Goal: Task Accomplishment & Management: Complete application form

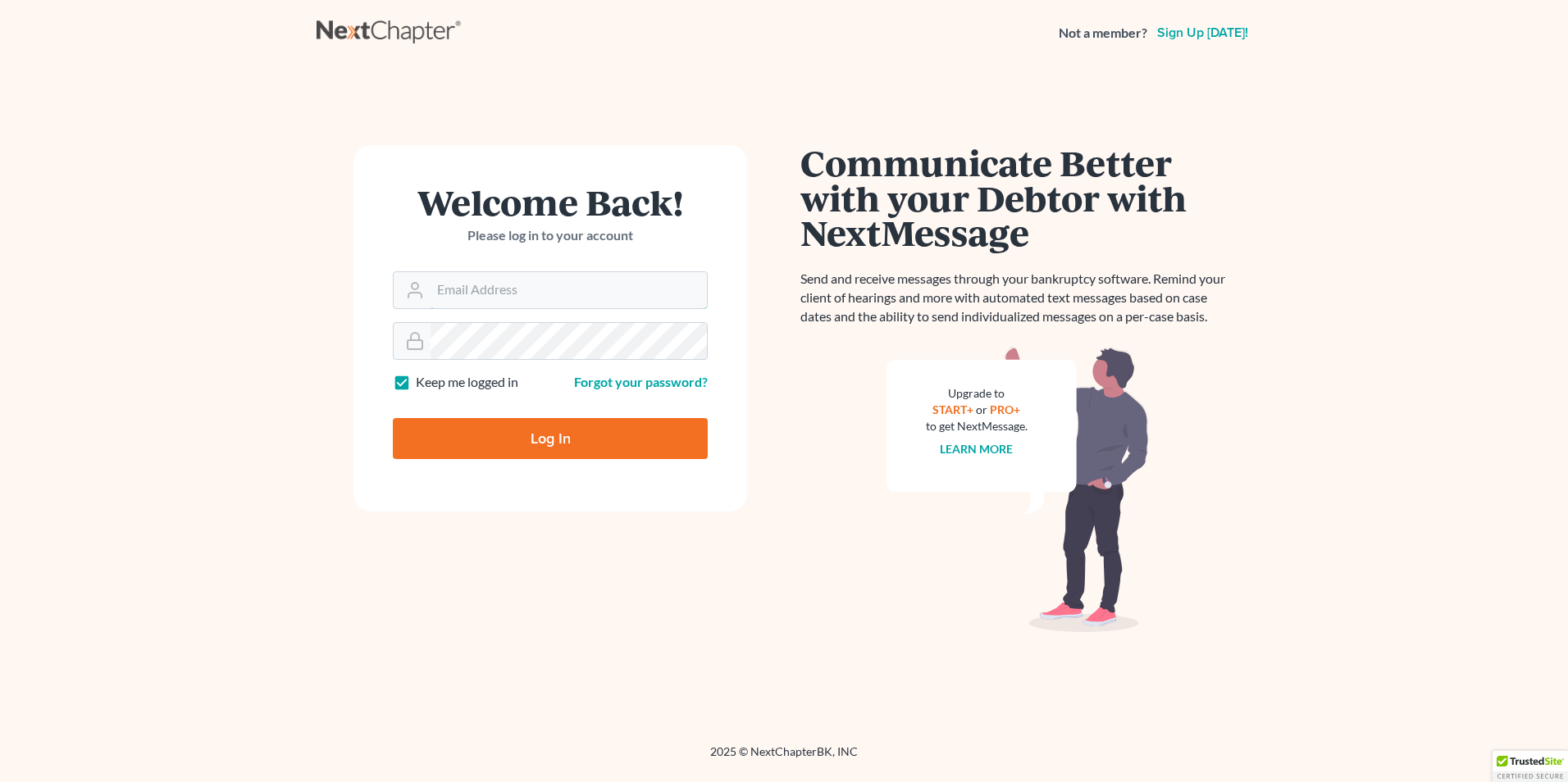
type input "[EMAIL_ADDRESS][DOMAIN_NAME]"
click at [621, 439] on input "Log In" at bounding box center [551, 438] width 315 height 41
type input "Thinking..."
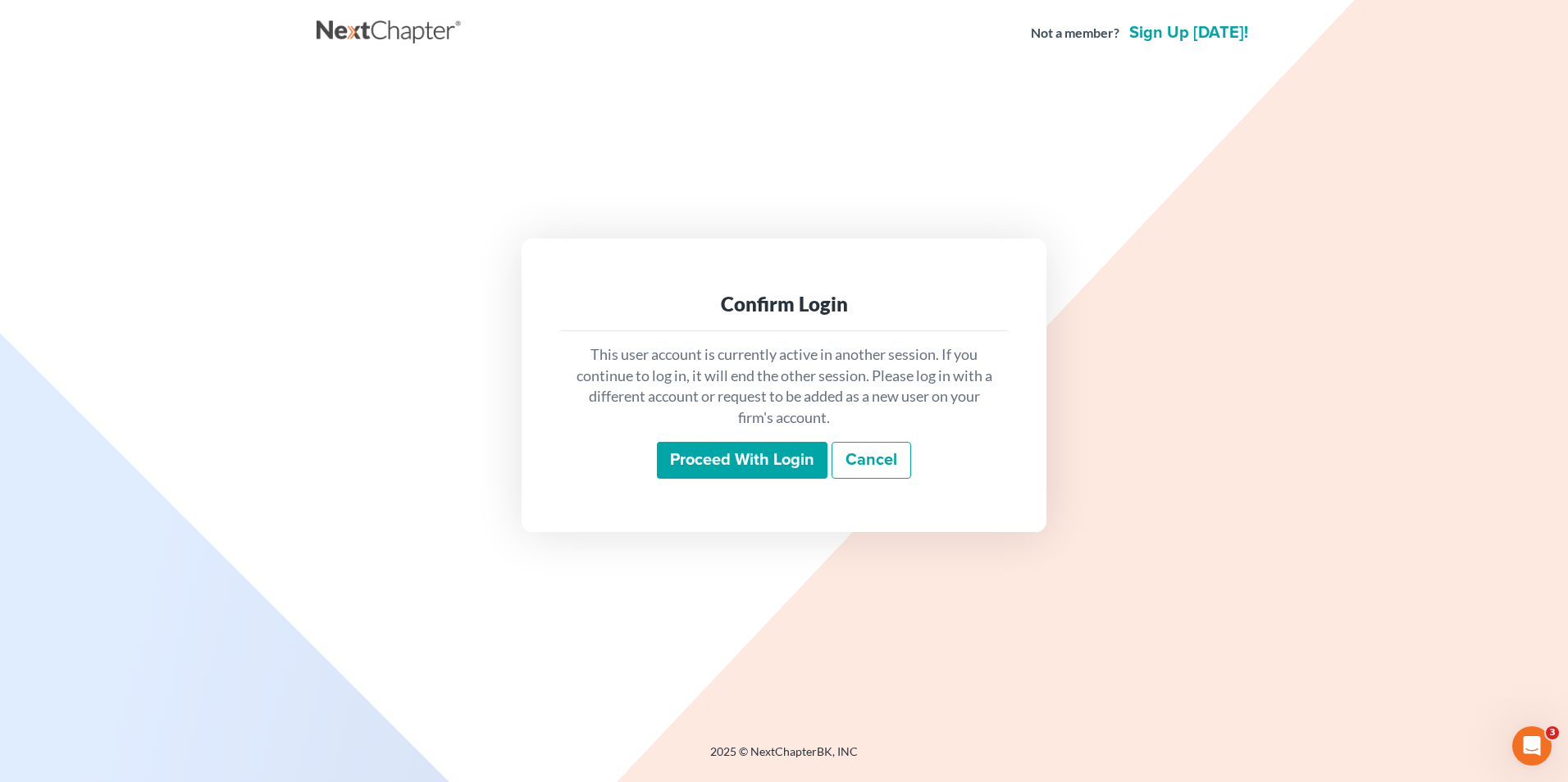
click at [702, 442] on input "Proceed with login" at bounding box center [742, 460] width 171 height 37
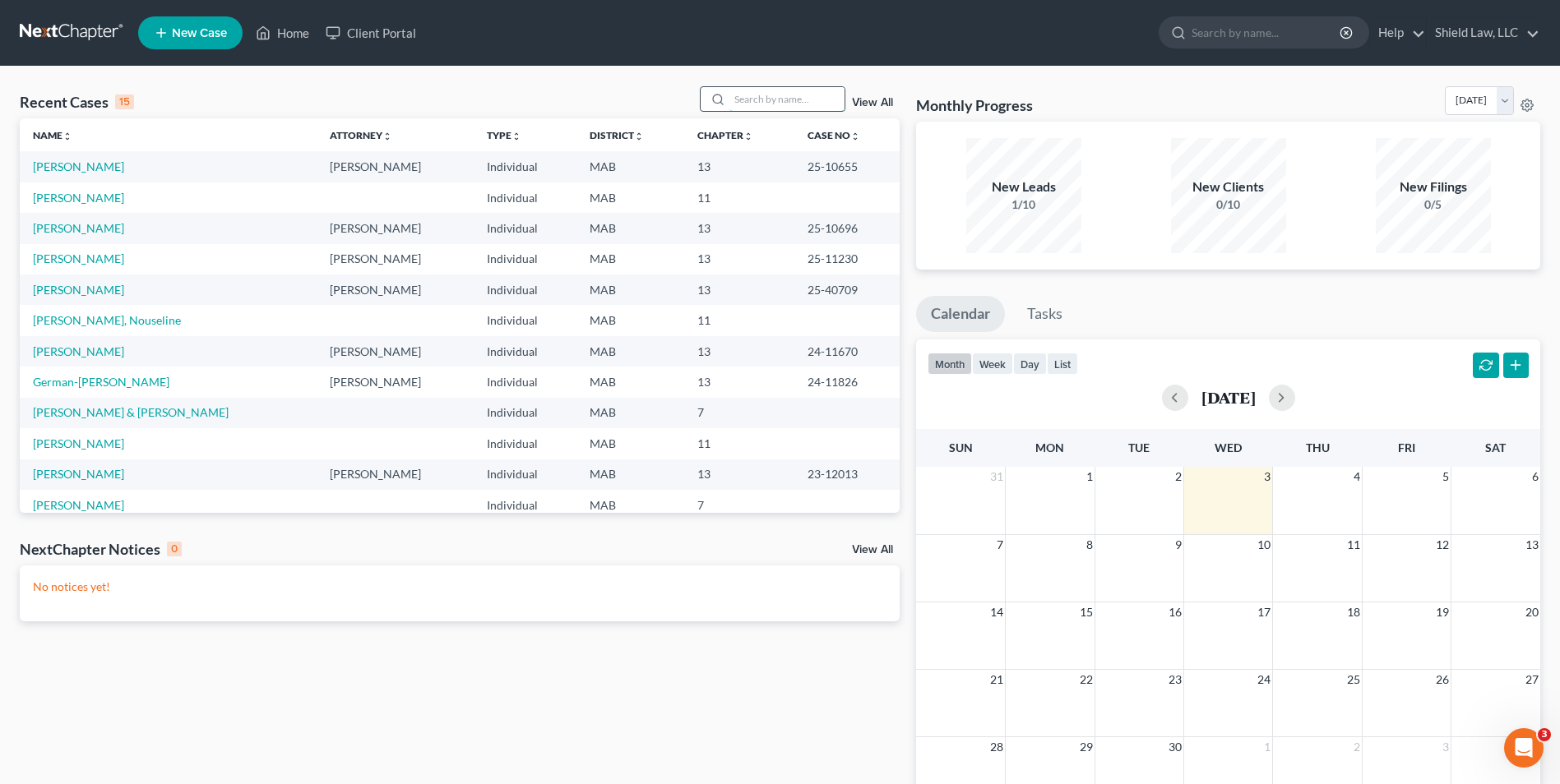
click at [742, 93] on input "search" at bounding box center [787, 99] width 115 height 24
type input "[PERSON_NAME]"
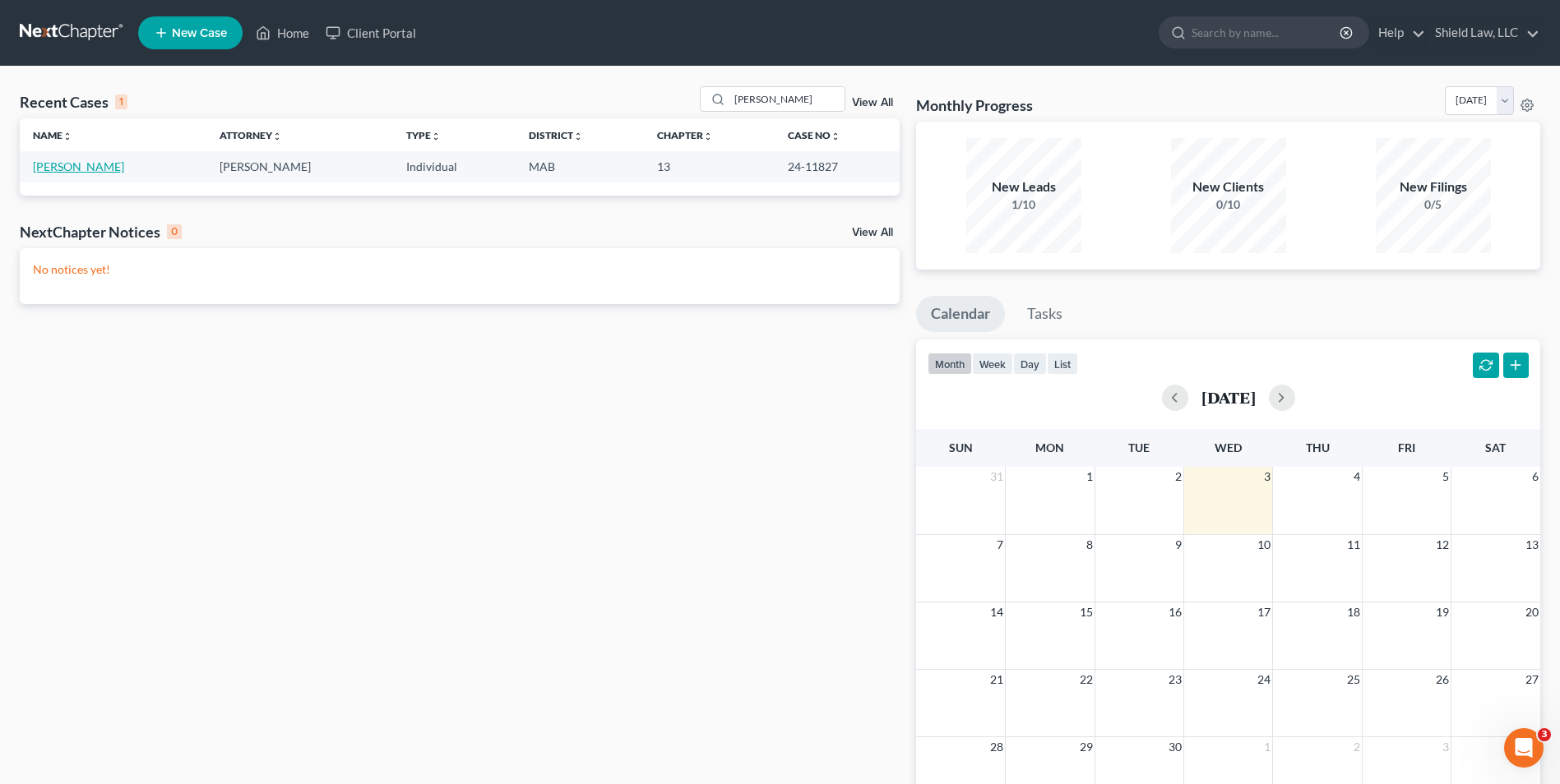
click at [53, 174] on link "[PERSON_NAME]" at bounding box center [79, 167] width 92 height 14
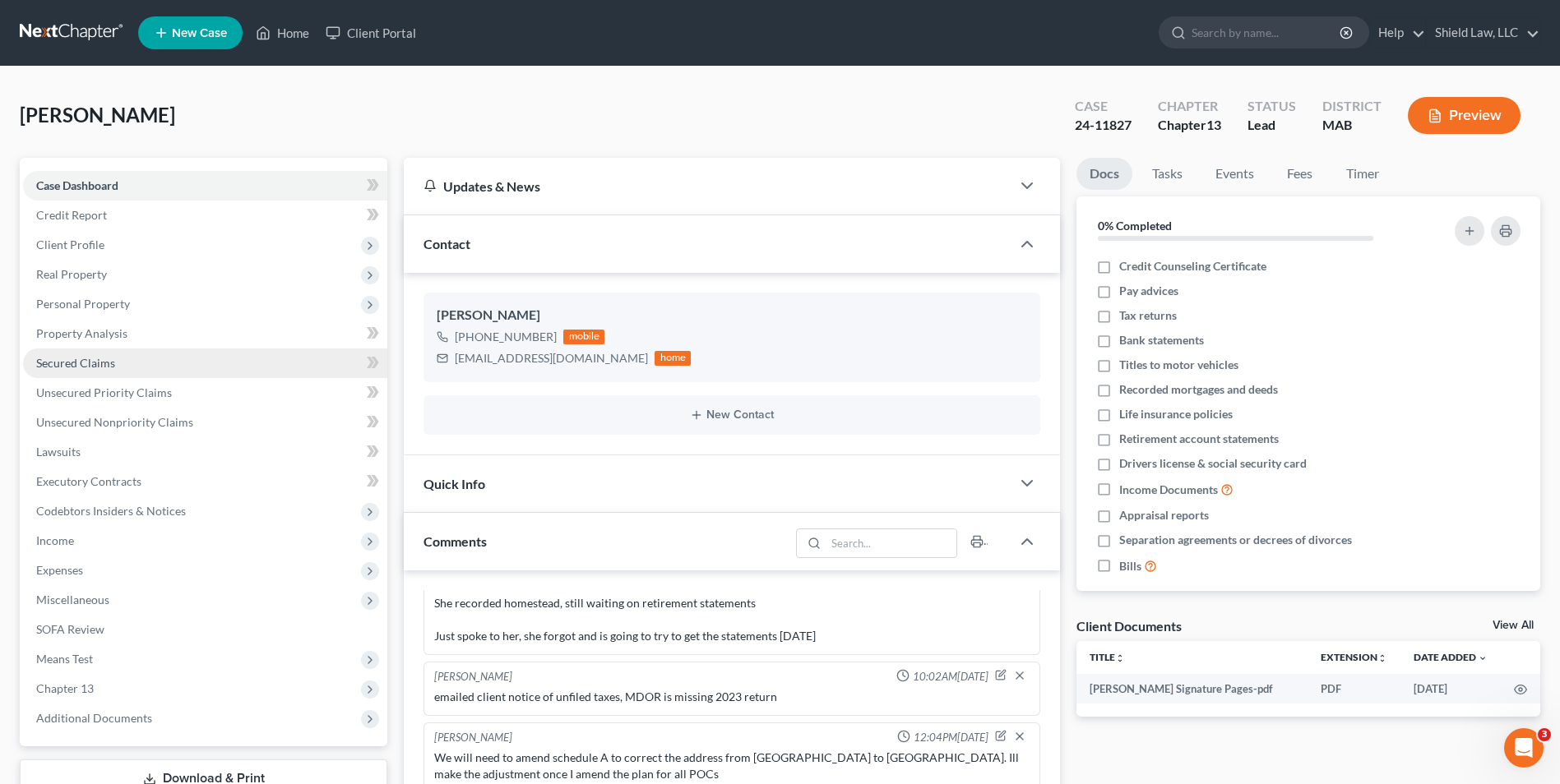
click at [134, 355] on link "Secured Claims" at bounding box center [204, 363] width 364 height 30
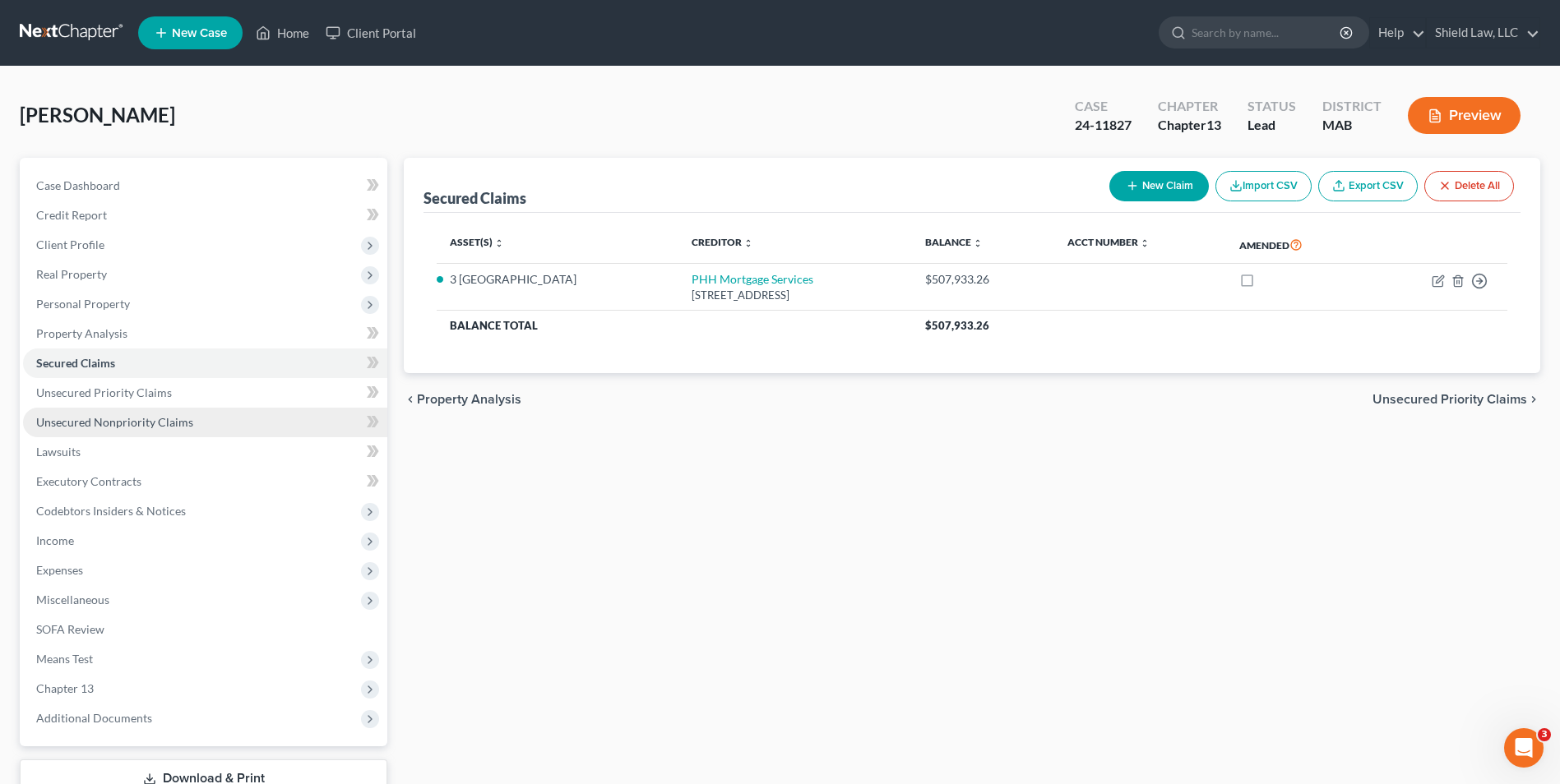
click at [195, 415] on link "Unsecured Nonpriority Claims" at bounding box center [204, 423] width 364 height 30
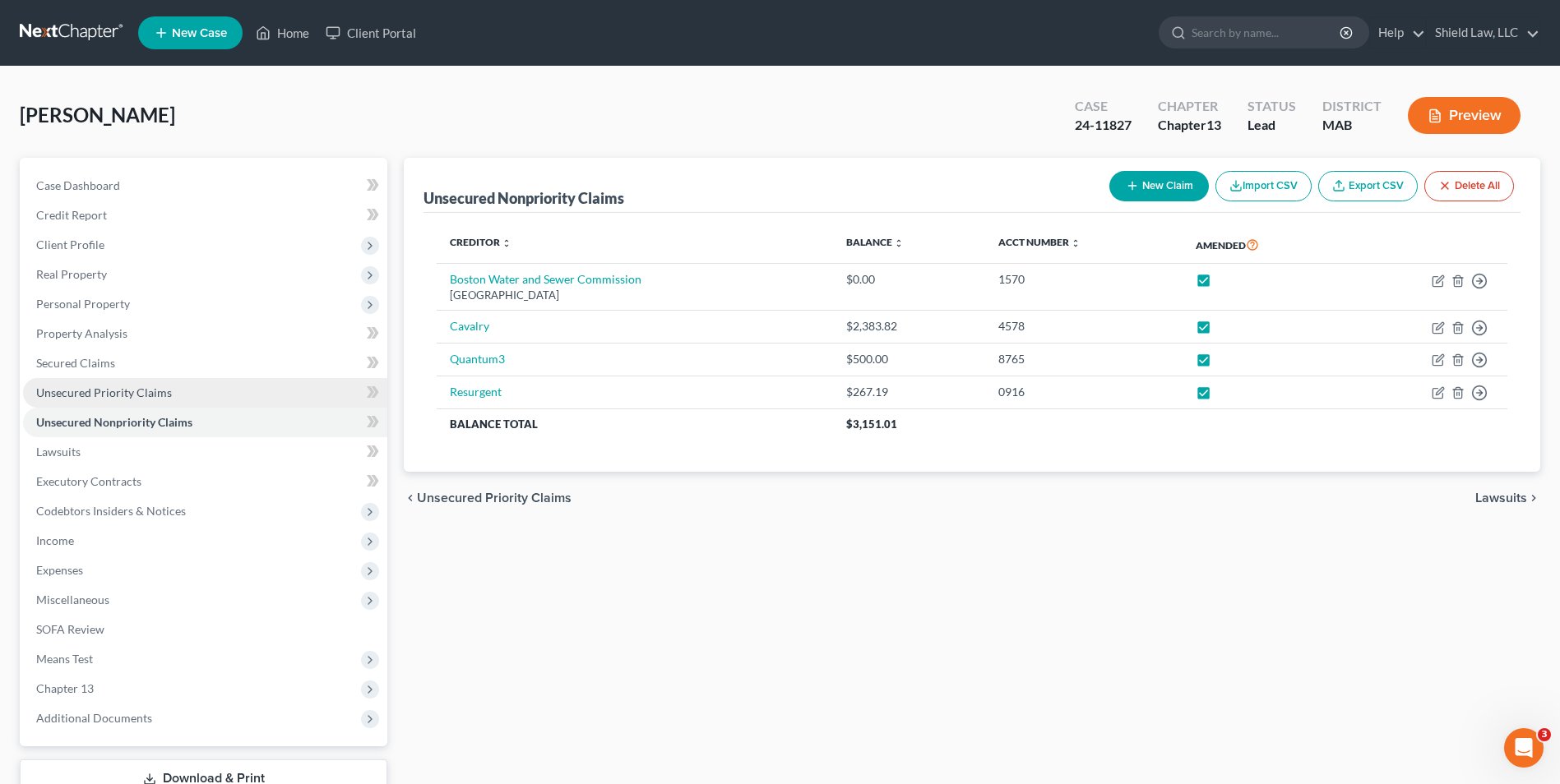
click at [135, 386] on span "Unsecured Priority Claims" at bounding box center [103, 393] width 135 height 14
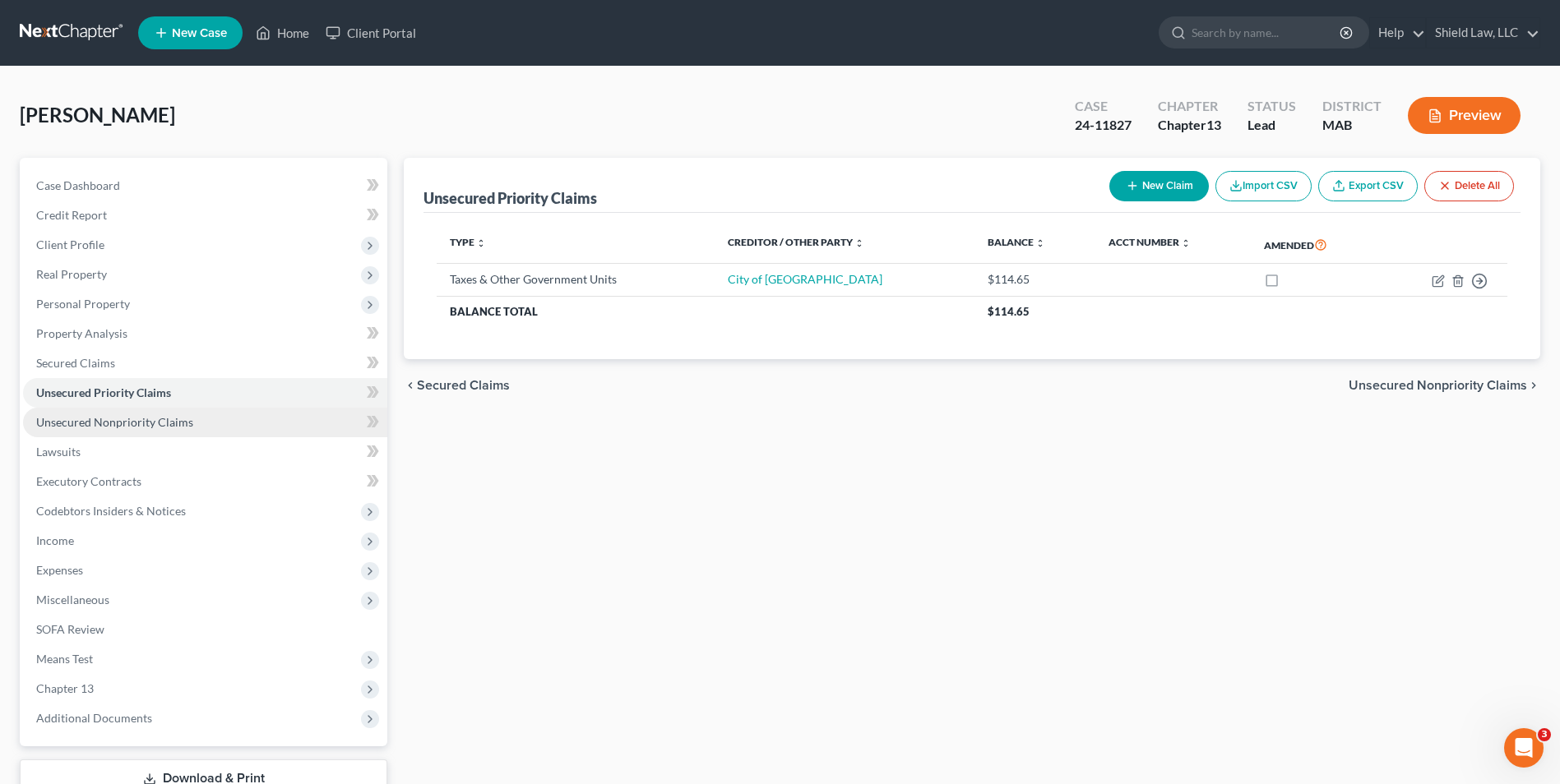
drag, startPoint x: 135, startPoint y: 428, endPoint x: 224, endPoint y: 429, distance: 89.0
click at [137, 428] on span "Unsecured Nonpriority Claims" at bounding box center [114, 422] width 157 height 14
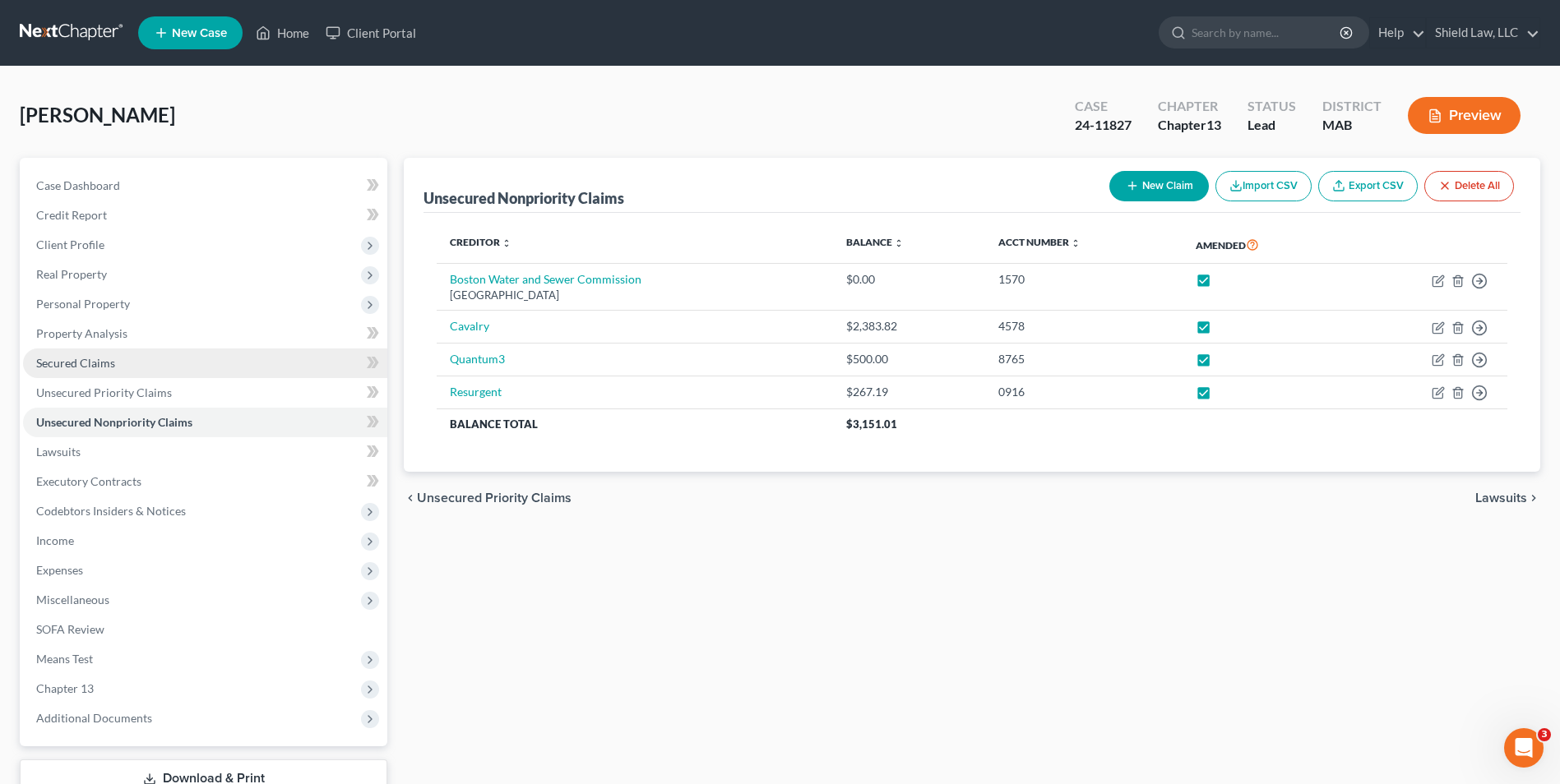
click at [85, 356] on span "Secured Claims" at bounding box center [75, 363] width 79 height 14
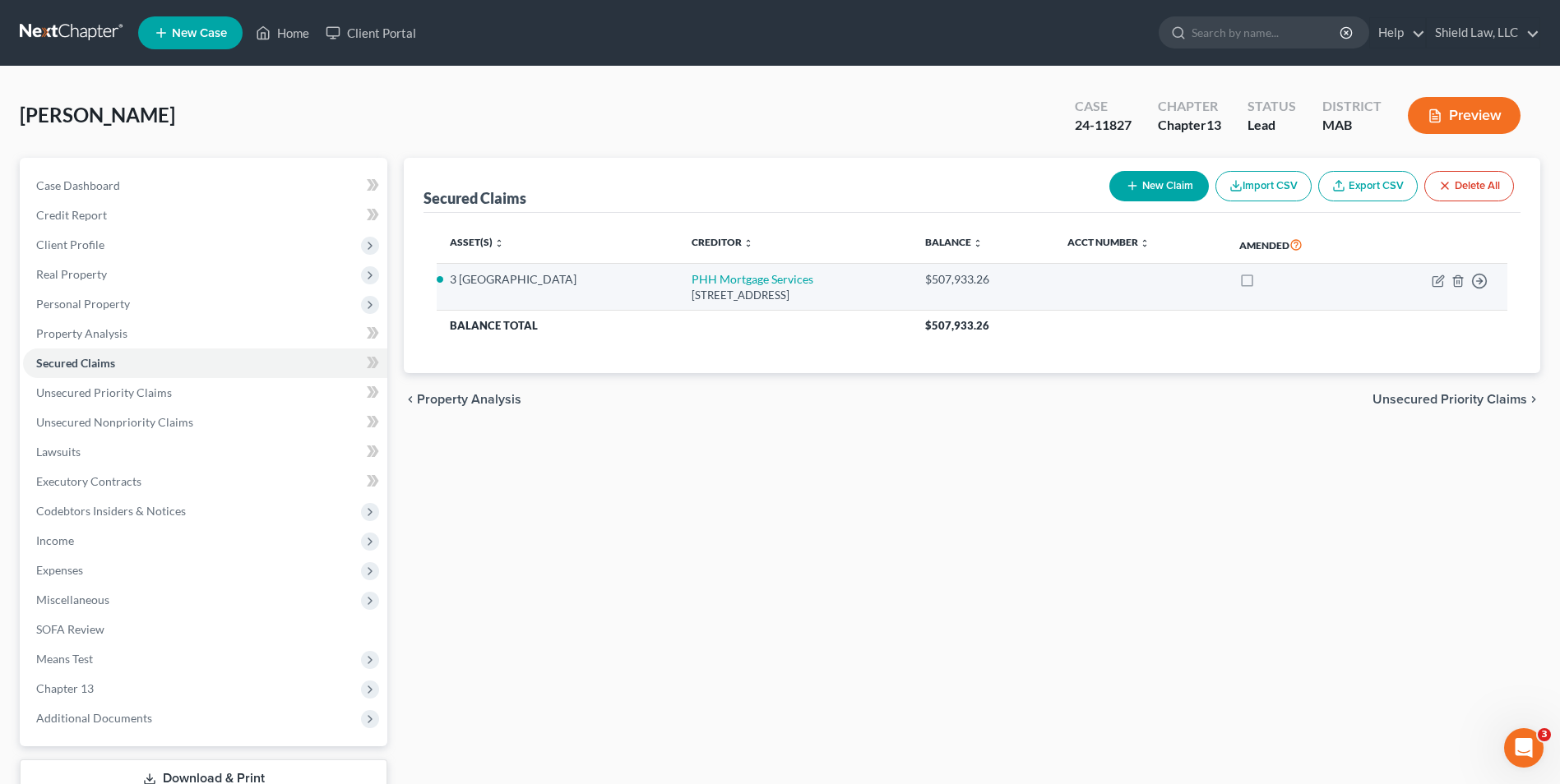
click at [1262, 284] on label at bounding box center [1262, 284] width 0 height 0
click at [1269, 282] on input "checkbox" at bounding box center [1274, 277] width 10 height 10
checkbox input "true"
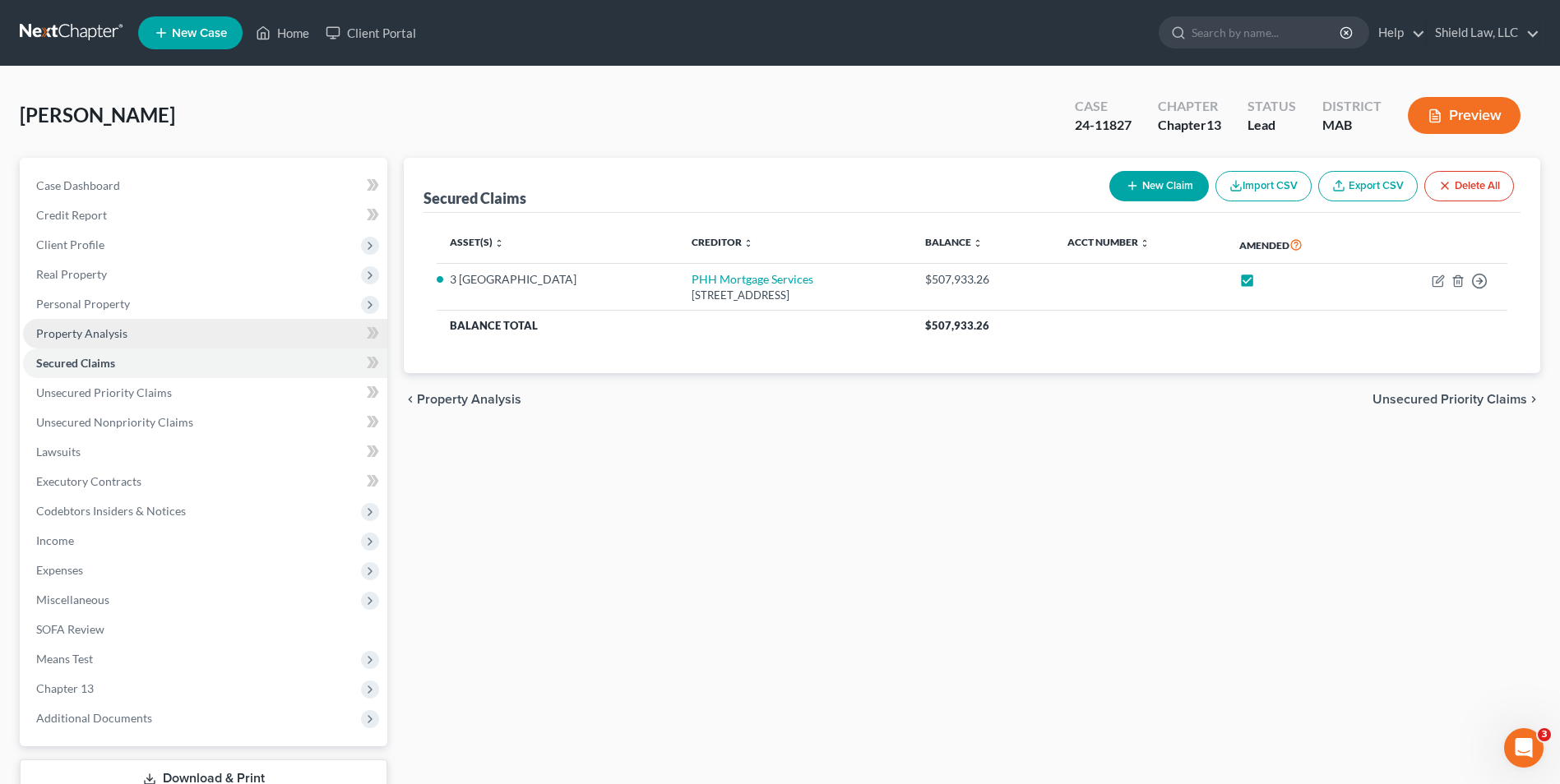
click at [119, 334] on span "Property Analysis" at bounding box center [81, 334] width 92 height 14
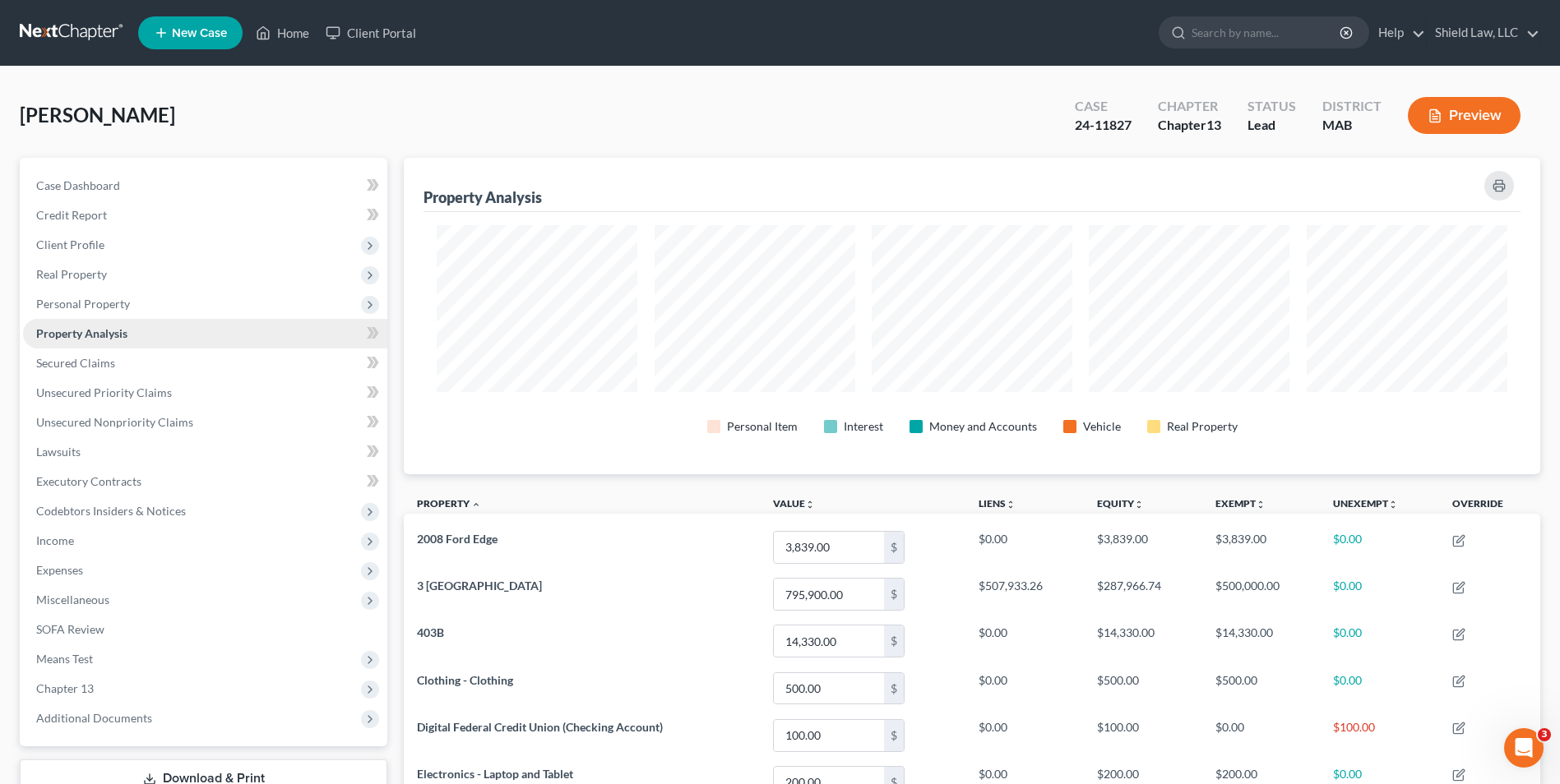
scroll to position [316, 1136]
click at [140, 396] on span "Unsecured Priority Claims" at bounding box center [103, 393] width 135 height 14
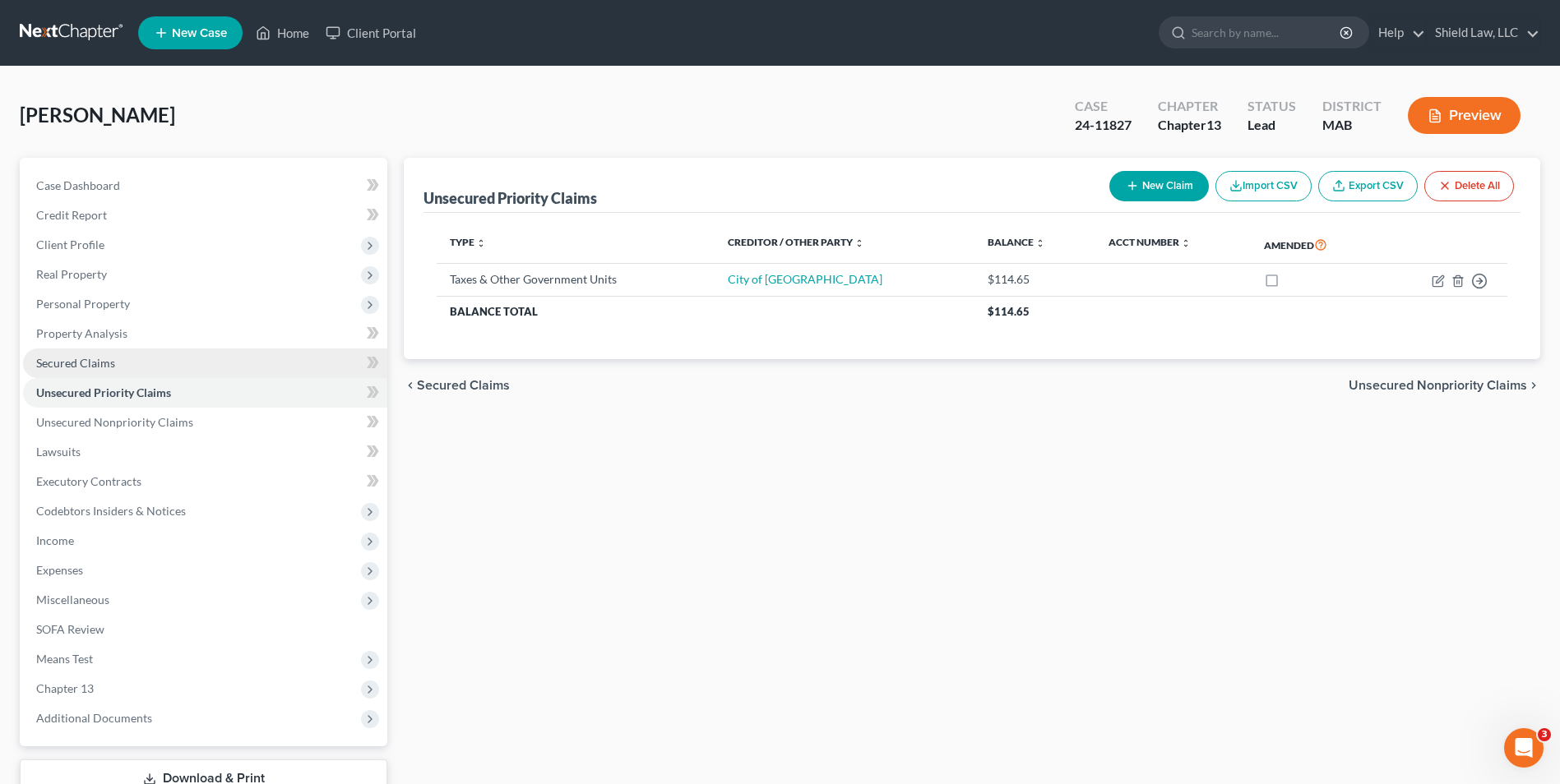
click at [109, 358] on span "Secured Claims" at bounding box center [75, 363] width 79 height 14
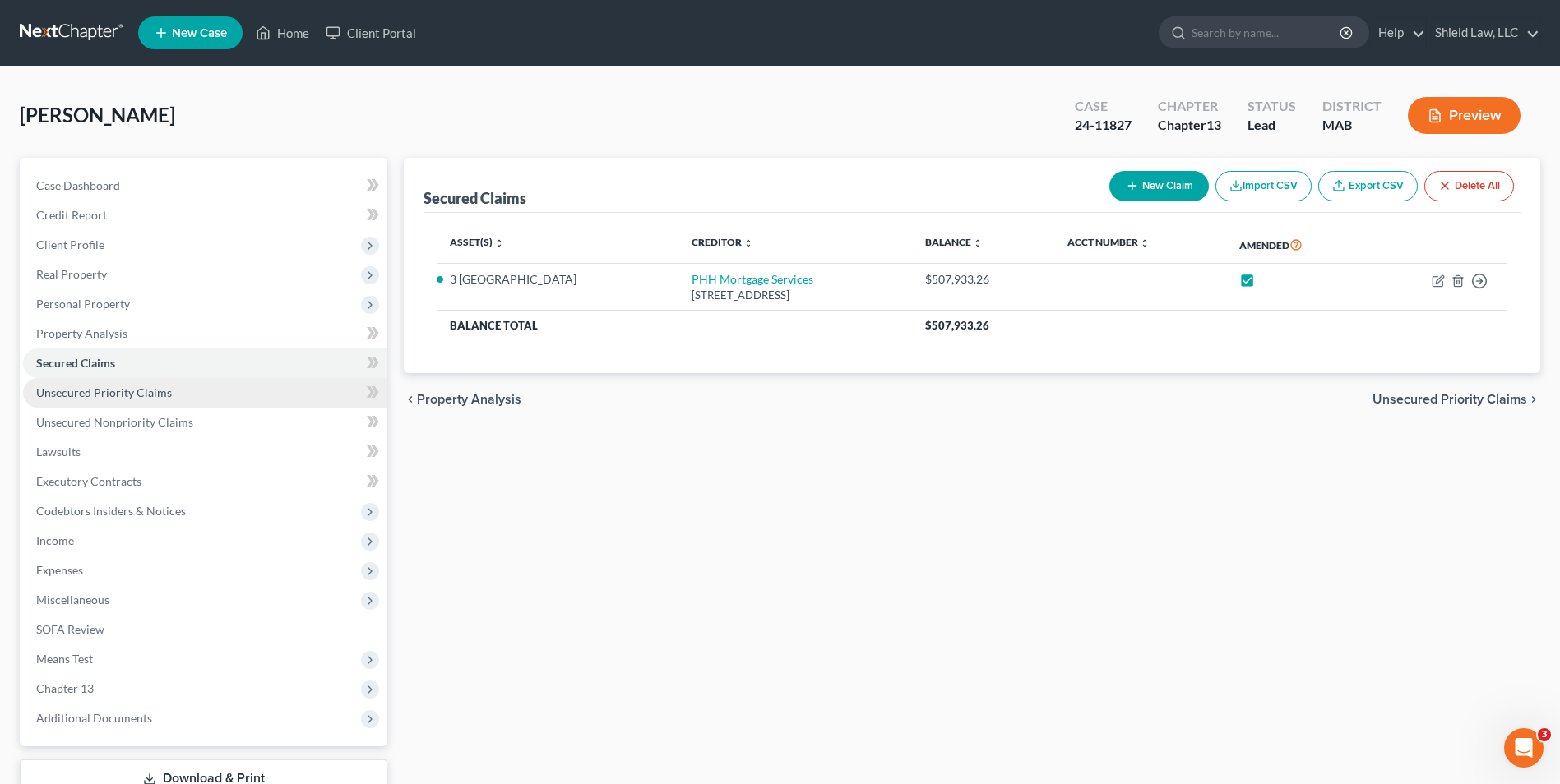
click at [142, 398] on span "Unsecured Priority Claims" at bounding box center [103, 393] width 135 height 14
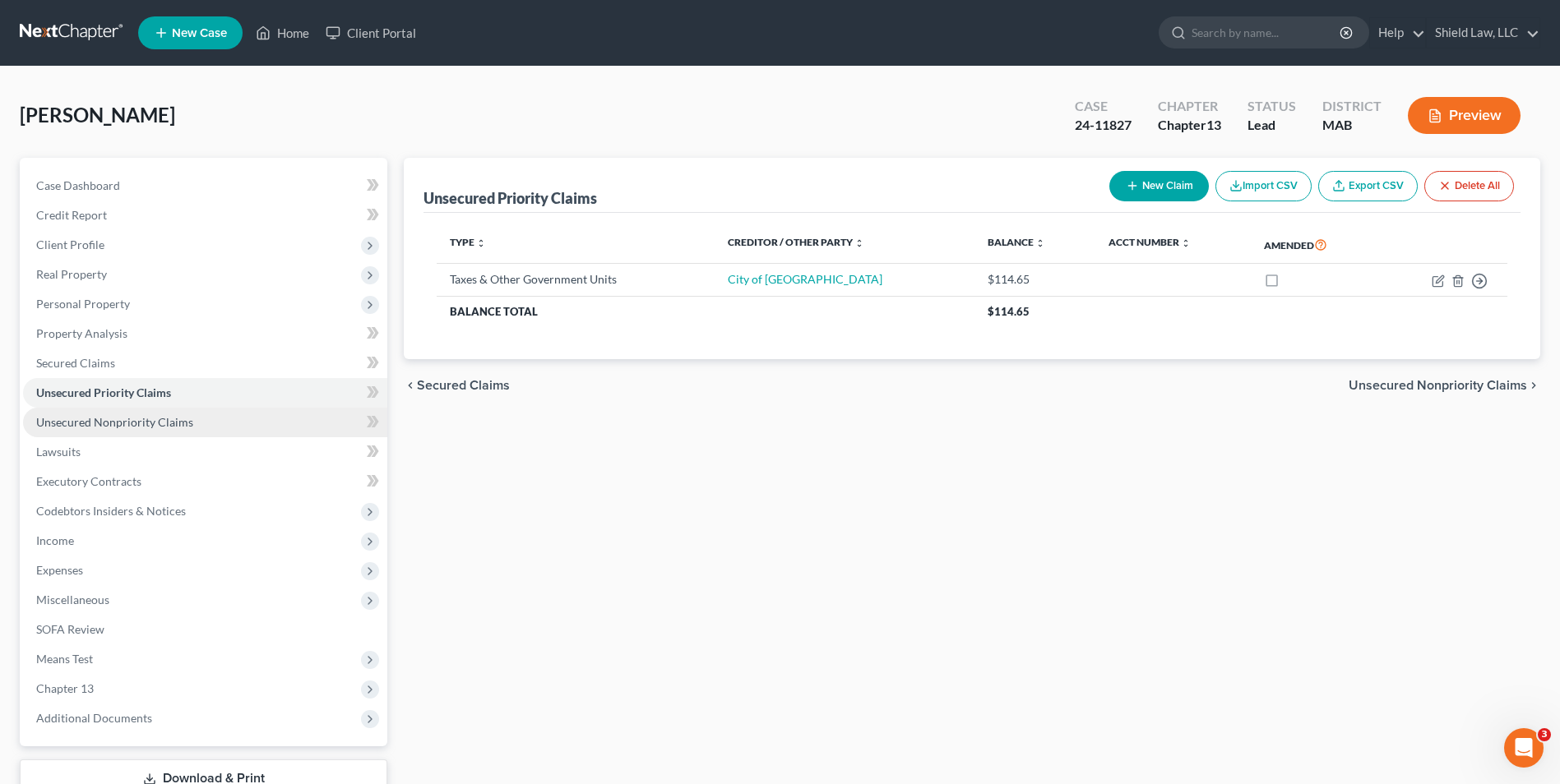
click at [237, 416] on link "Unsecured Nonpriority Claims" at bounding box center [204, 423] width 364 height 30
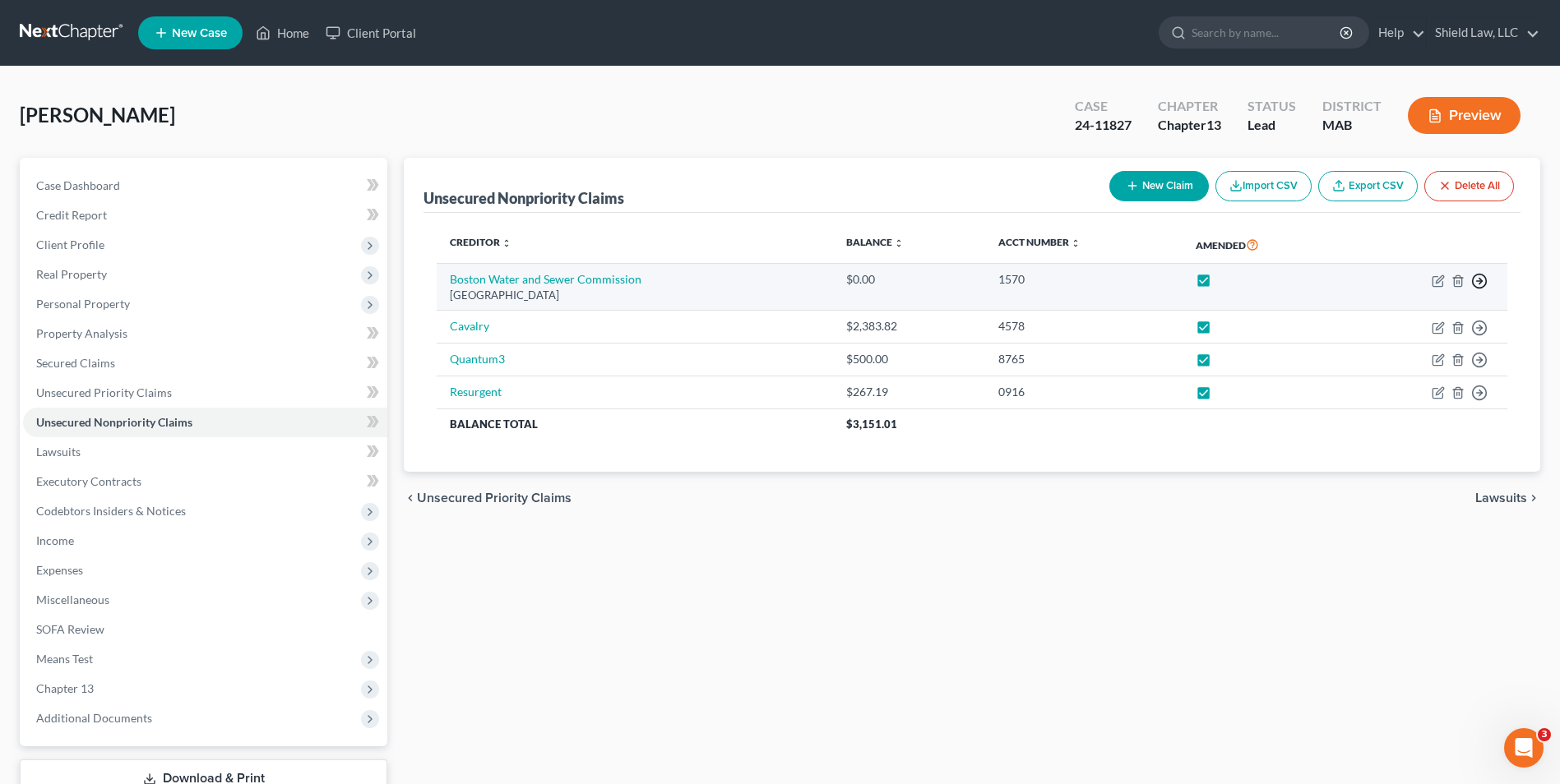
click at [1483, 281] on icon "button" at bounding box center [1479, 281] width 17 height 17
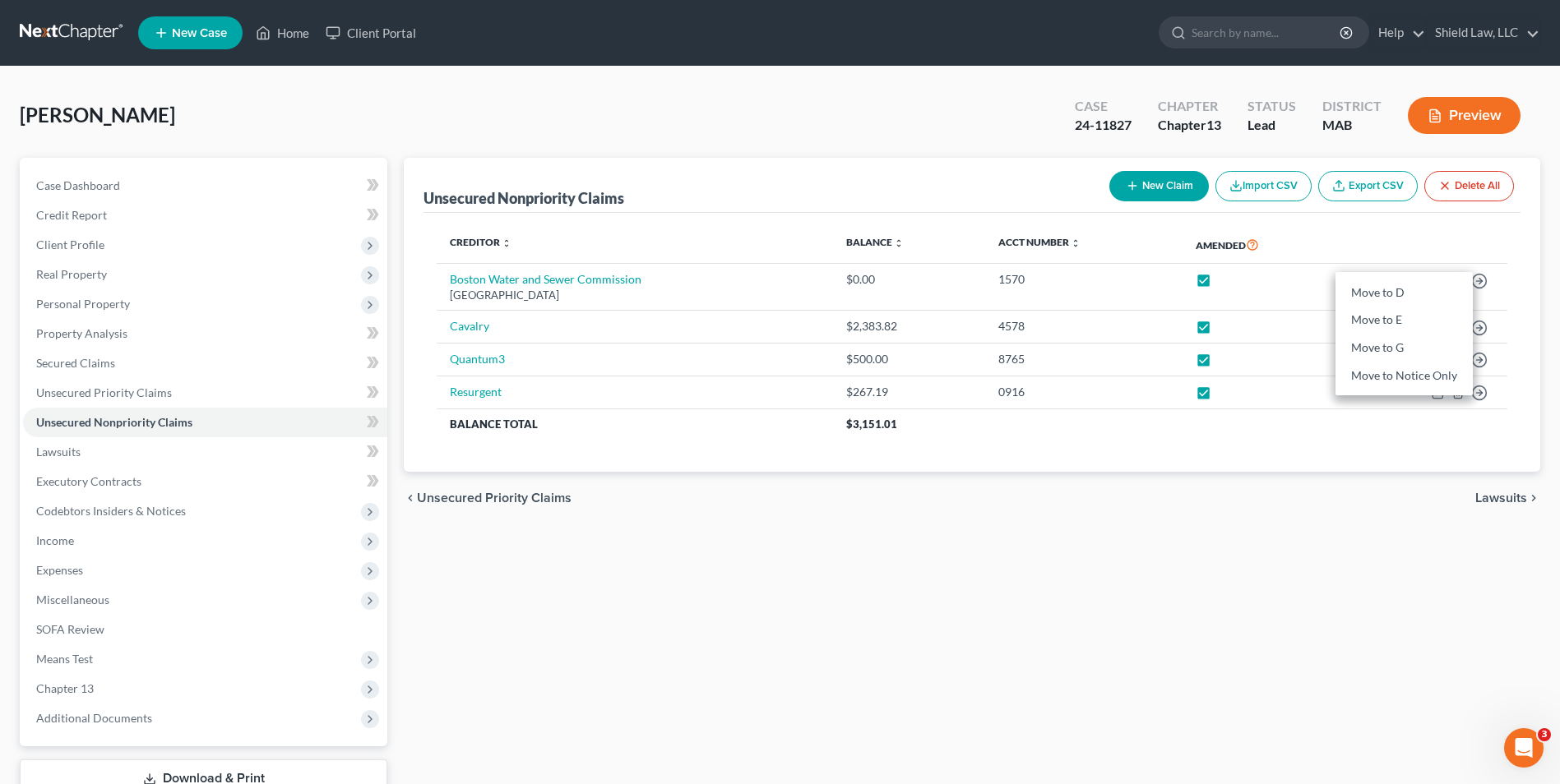
click at [1452, 104] on button "Preview" at bounding box center [1464, 115] width 113 height 37
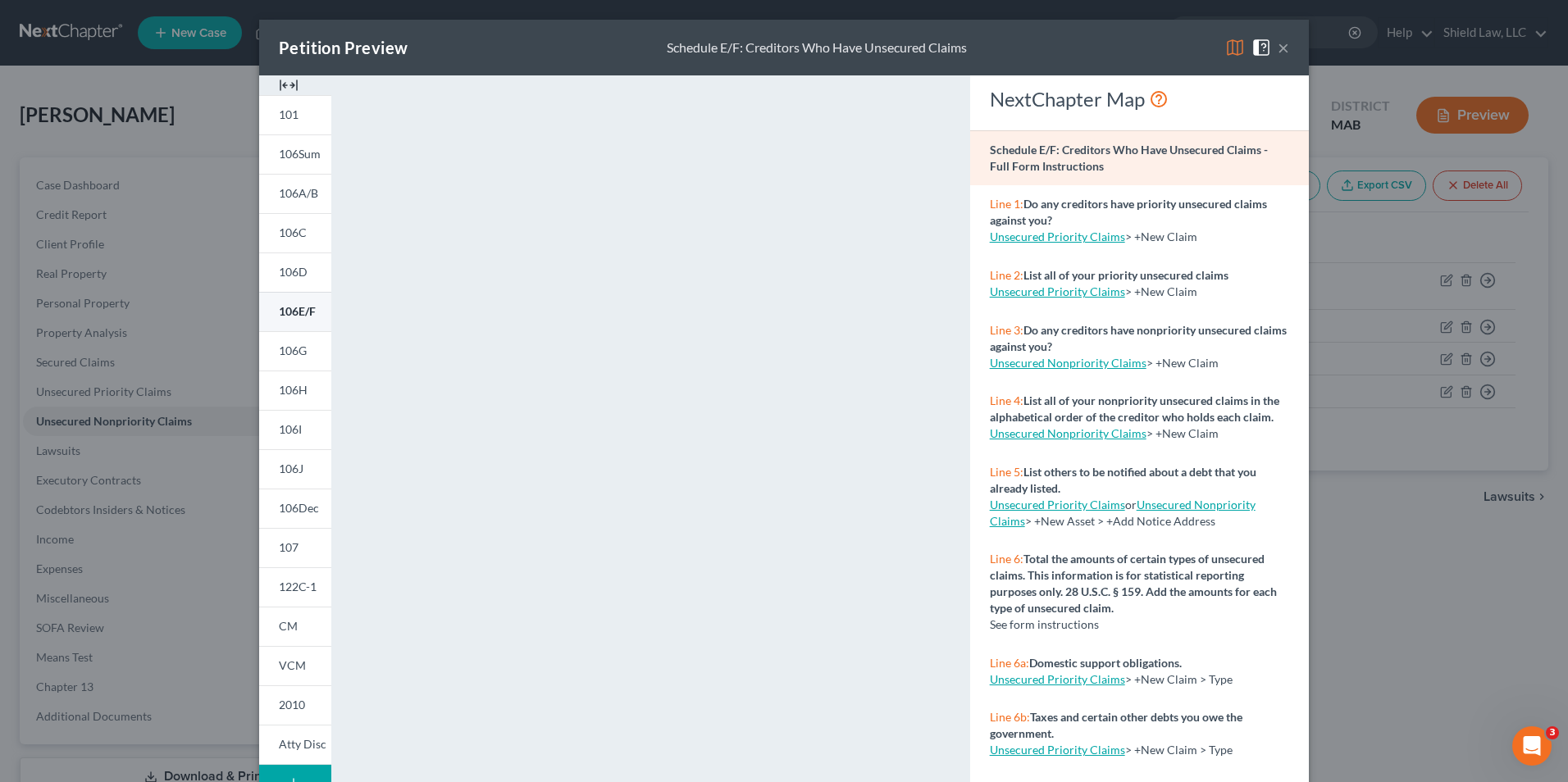
click at [300, 310] on span "106E/F" at bounding box center [297, 311] width 37 height 14
click at [1281, 42] on button "×" at bounding box center [1283, 47] width 11 height 20
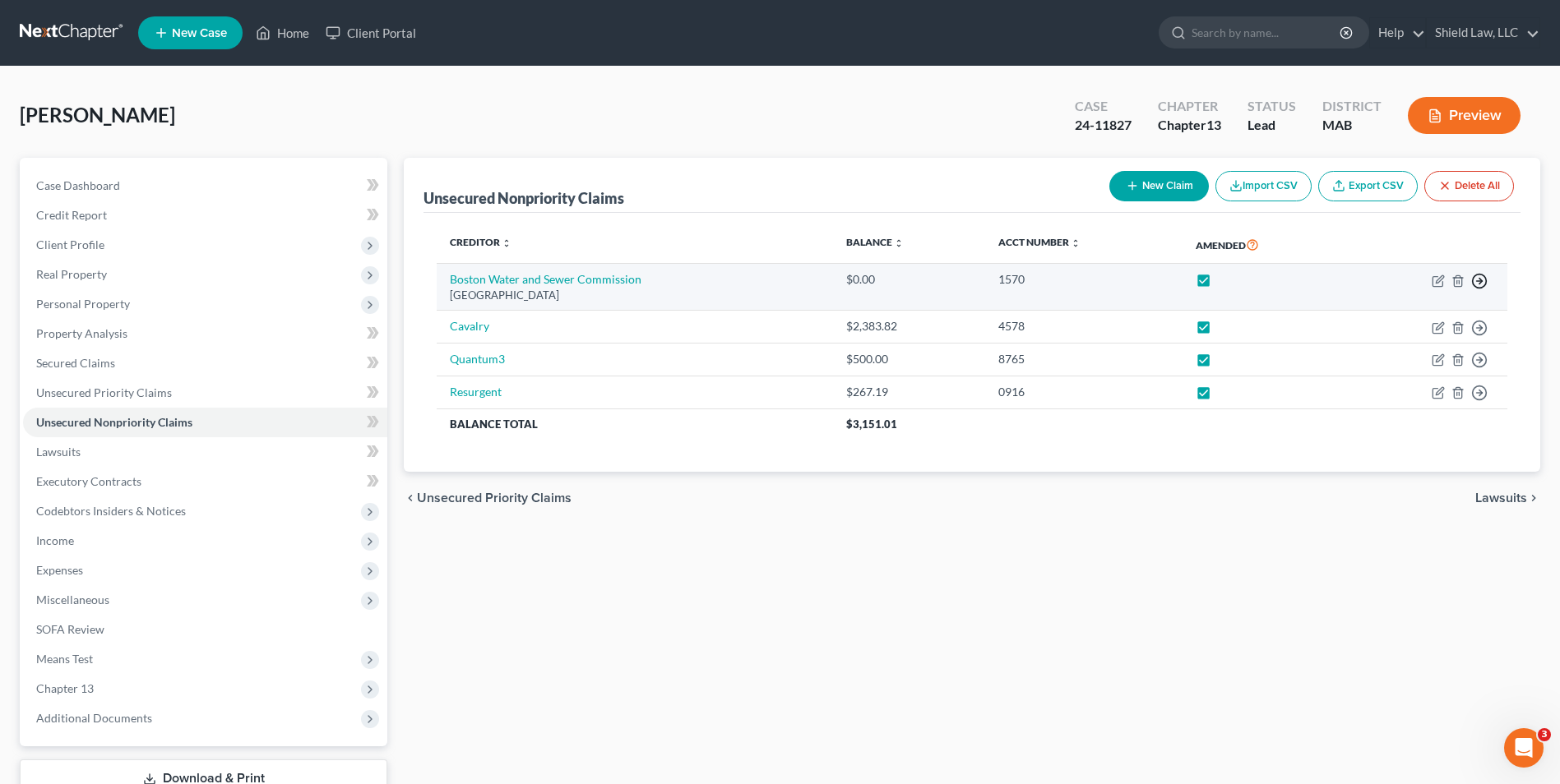
click at [1482, 281] on line "button" at bounding box center [1480, 281] width 6 height 0
click at [1410, 284] on link "Move to D" at bounding box center [1404, 292] width 137 height 28
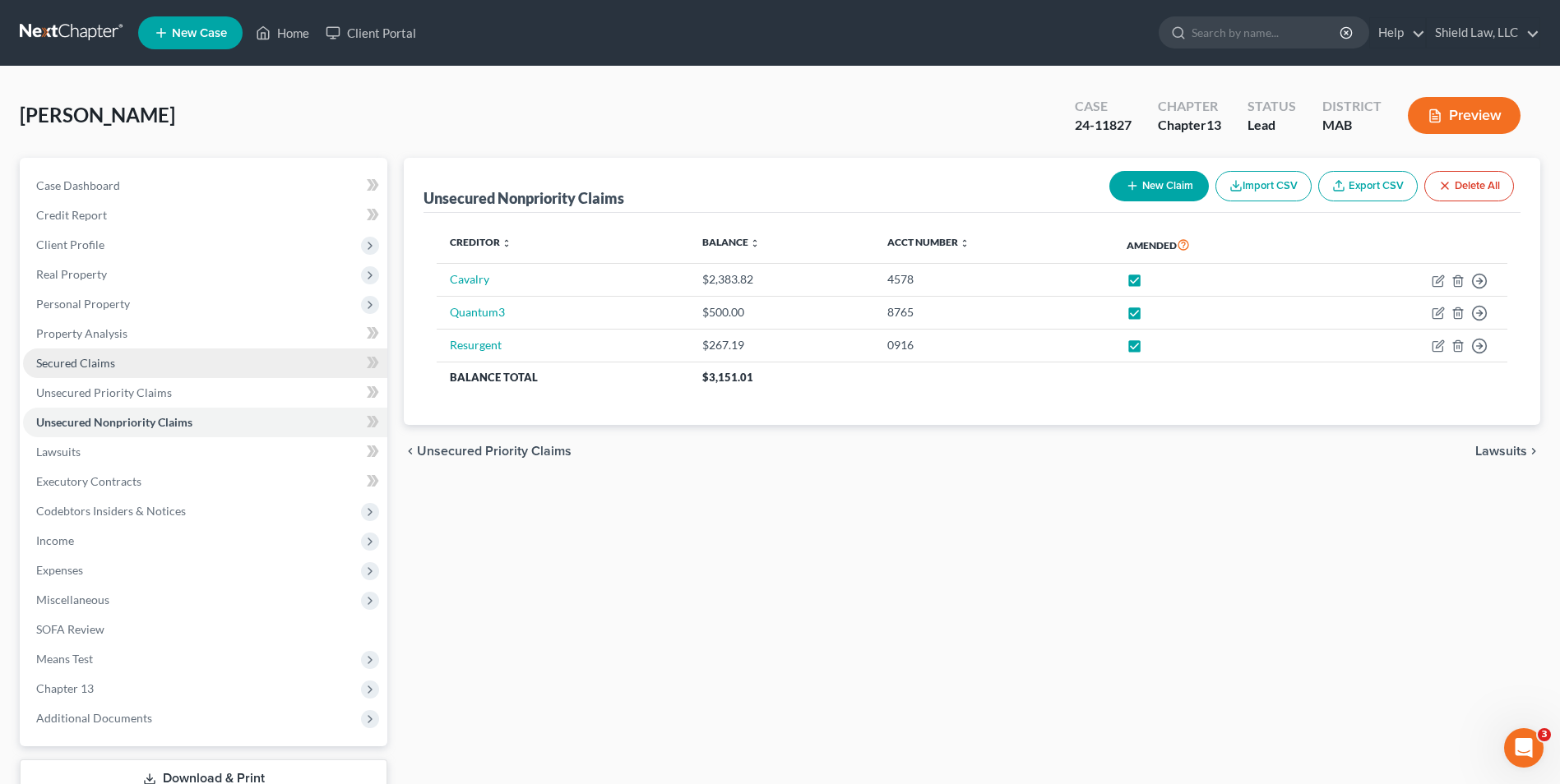
click at [77, 361] on span "Secured Claims" at bounding box center [75, 363] width 79 height 14
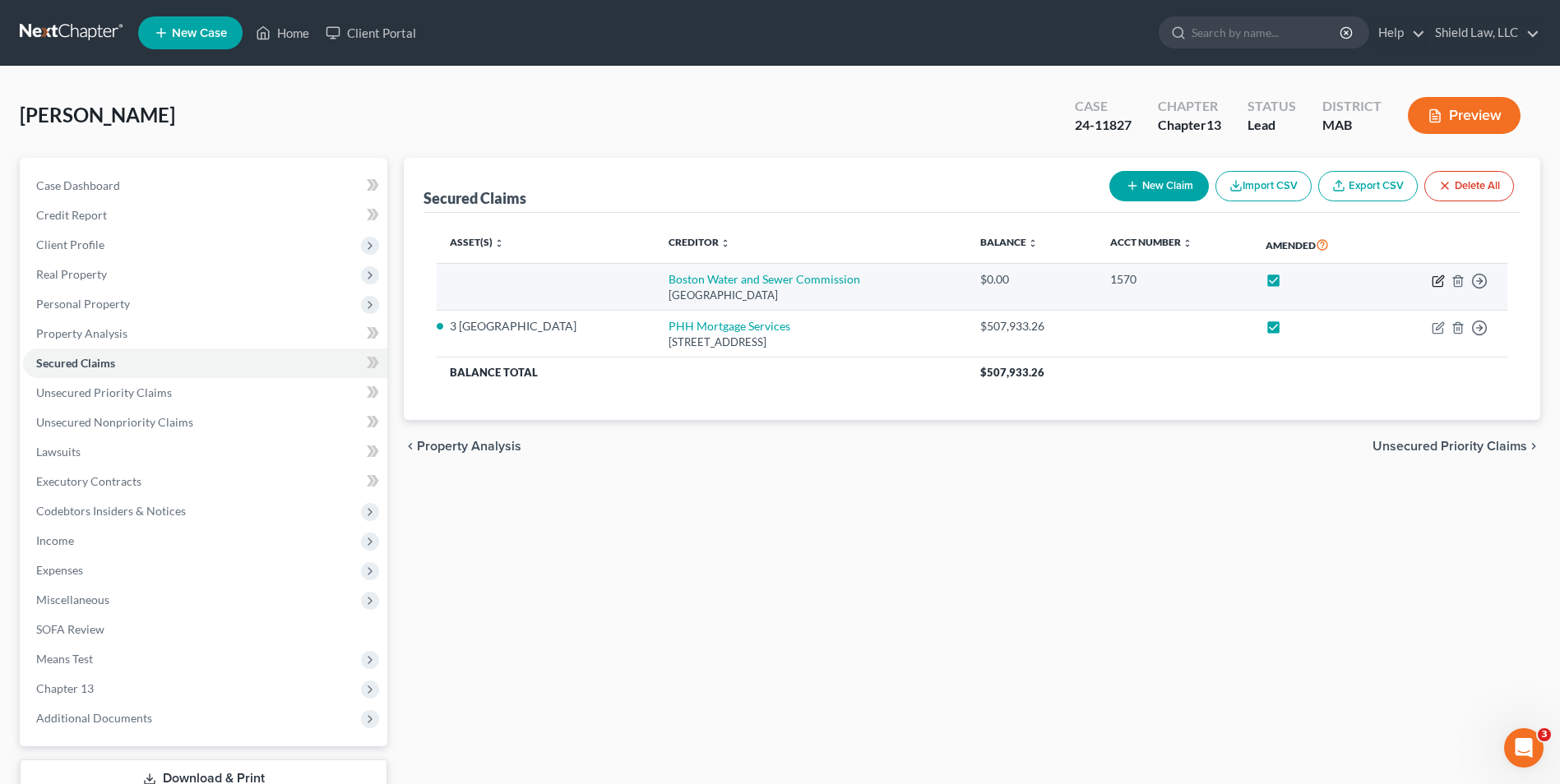
click at [1432, 284] on icon "button" at bounding box center [1437, 280] width 10 height 10
select select "22"
select select "0"
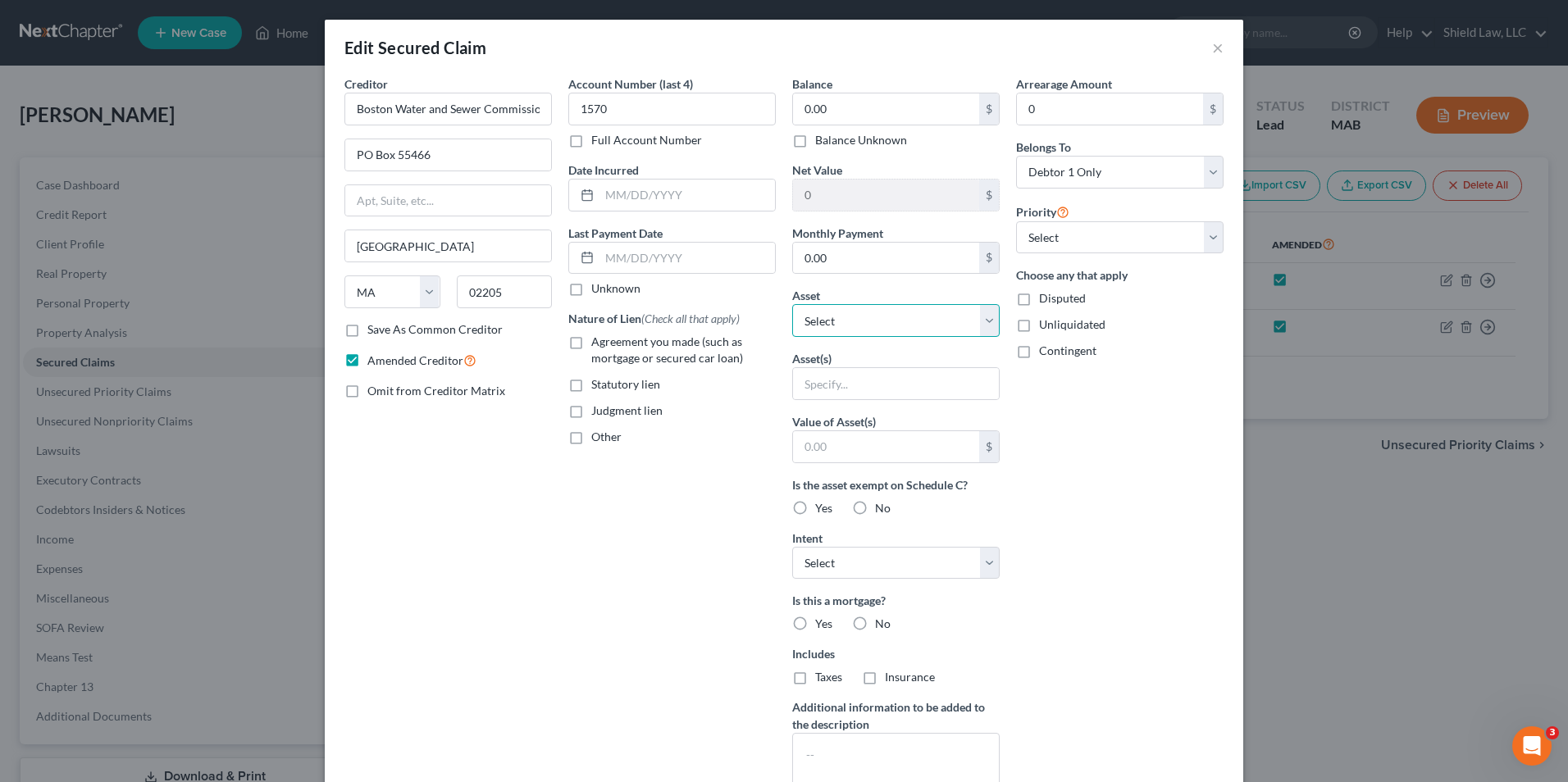
click at [898, 316] on select "Select Other Multiple Assets Household Goods - Household Furnishings - $3000.0 …" at bounding box center [896, 320] width 207 height 33
select select "13"
click at [792, 304] on select "Select Other Multiple Assets Household Goods - Household Furnishings - $3000.0 …" at bounding box center [896, 320] width 207 height 33
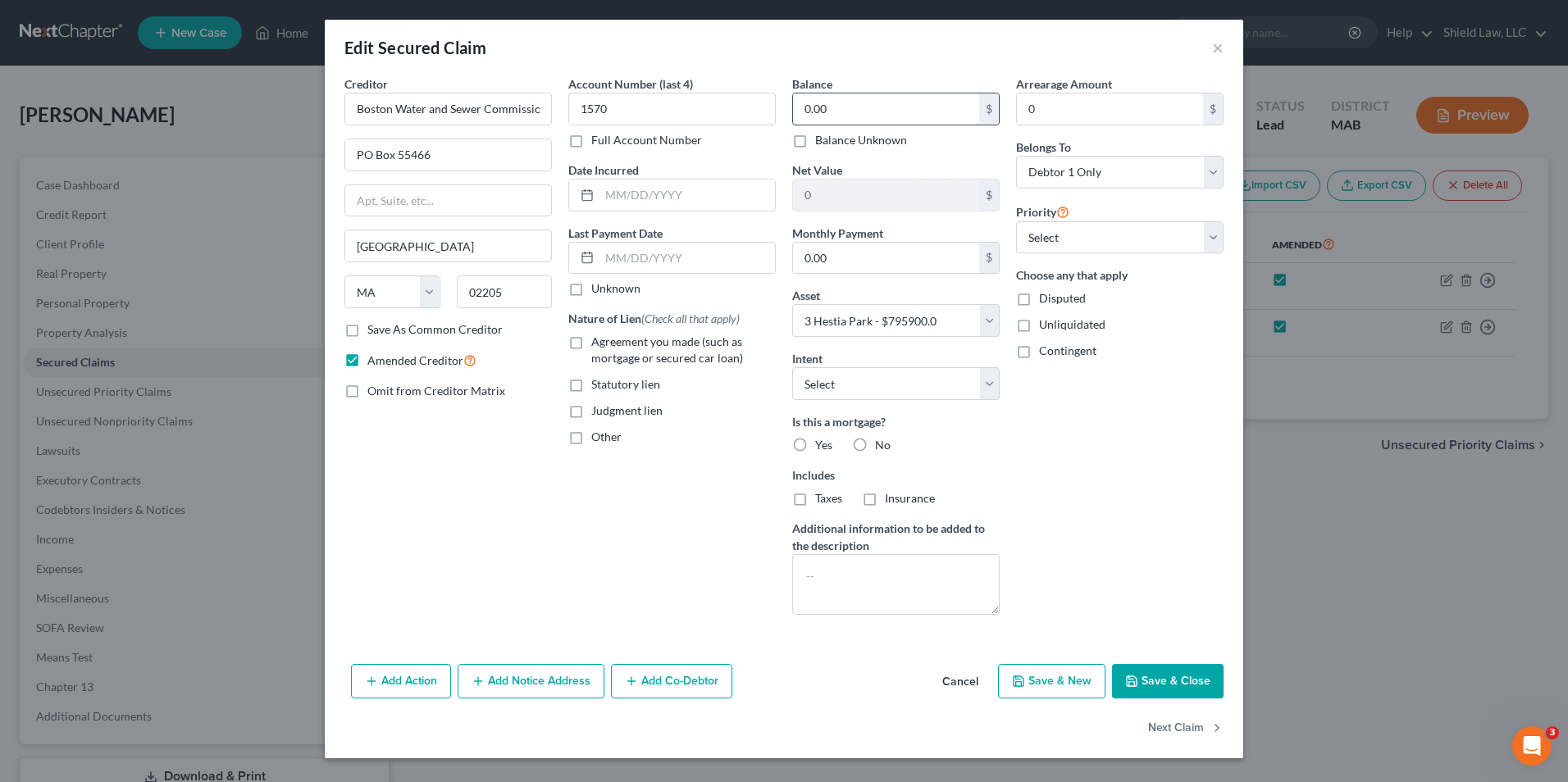
click at [852, 119] on input "0.00" at bounding box center [886, 109] width 186 height 31
type input "7,205.57"
click at [1064, 508] on div "Arrearage Amount 0 $ Belongs To * Select Debtor 1 Only Debtor 2 Only Debtor 1 A…" at bounding box center [1119, 352] width 224 height 553
click at [1075, 118] on input "0" at bounding box center [1110, 109] width 186 height 31
type input "7,205.57"
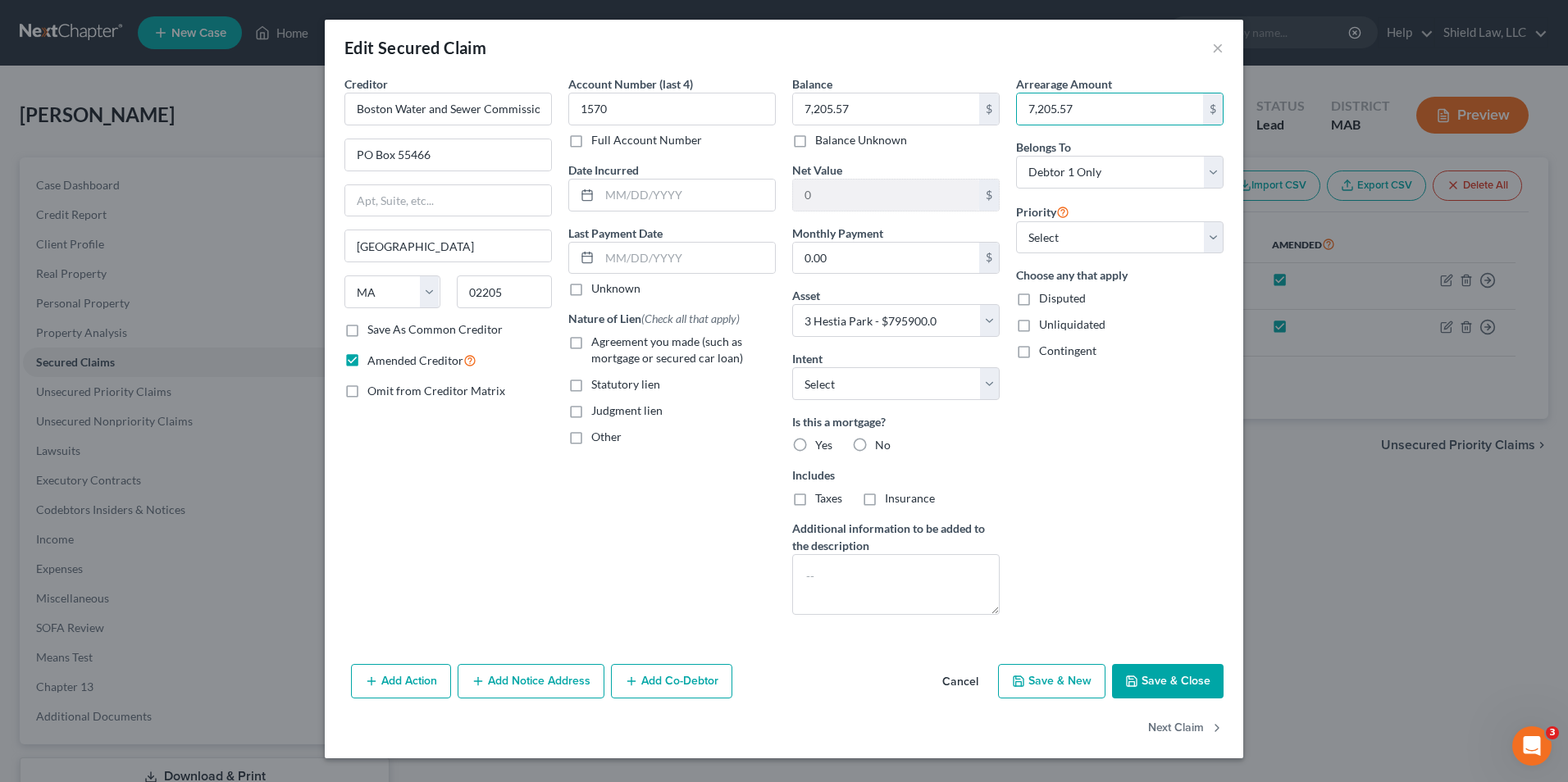
click at [1211, 471] on div "Arrearage Amount 7,205.57 $ Belongs To * Select Debtor 1 Only Debtor 2 Only Deb…" at bounding box center [1119, 352] width 224 height 553
click at [875, 441] on label "No" at bounding box center [883, 445] width 16 height 17
click at [882, 441] on input "No" at bounding box center [887, 442] width 10 height 10
radio input "true"
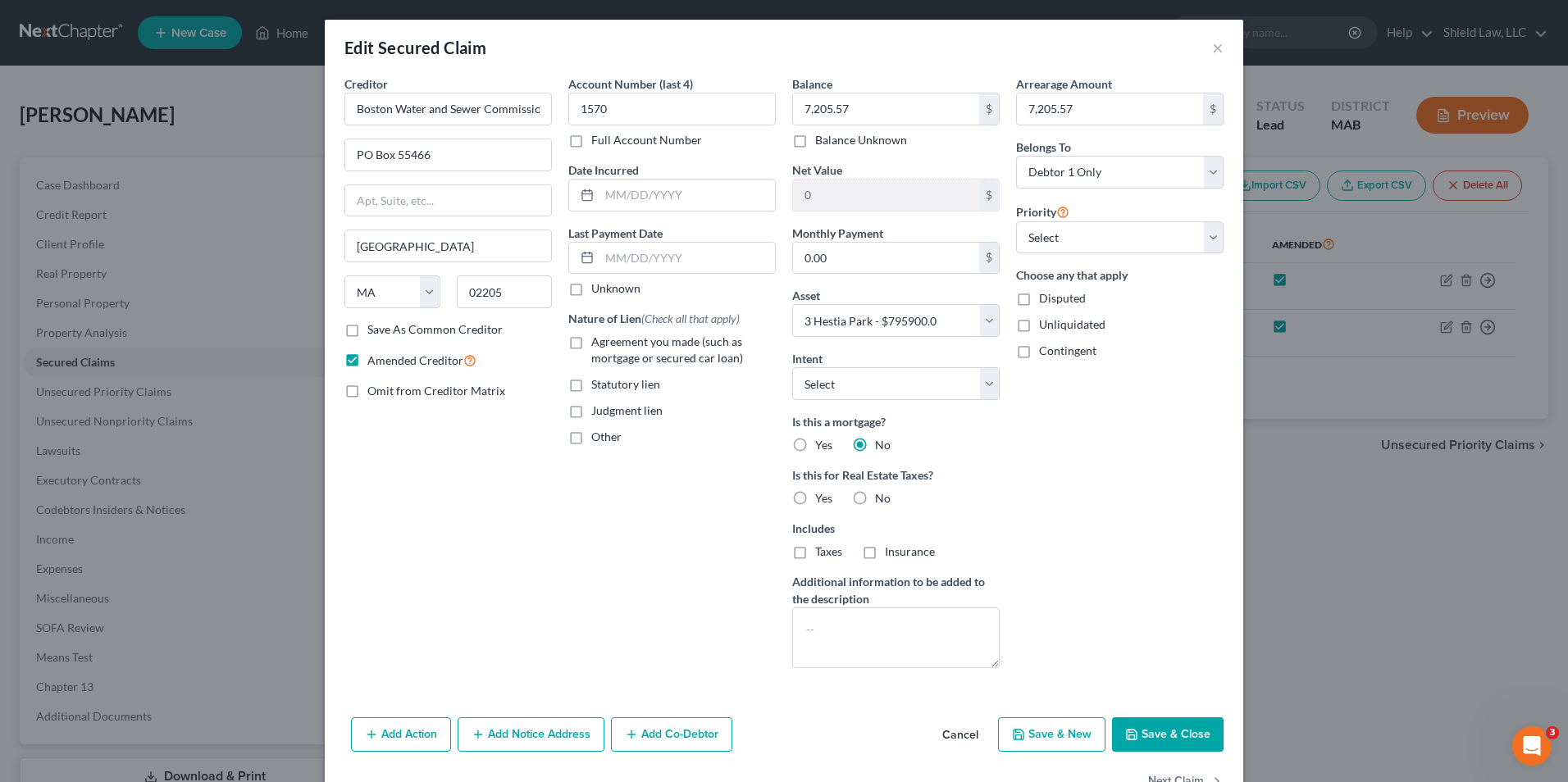
click at [875, 500] on label "No" at bounding box center [883, 498] width 16 height 17
click at [882, 500] on input "No" at bounding box center [887, 495] width 10 height 10
radio input "true"
click at [591, 386] on label "Statutory lien" at bounding box center [625, 384] width 69 height 17
click at [598, 386] on input "Statutory lien" at bounding box center [603, 381] width 10 height 10
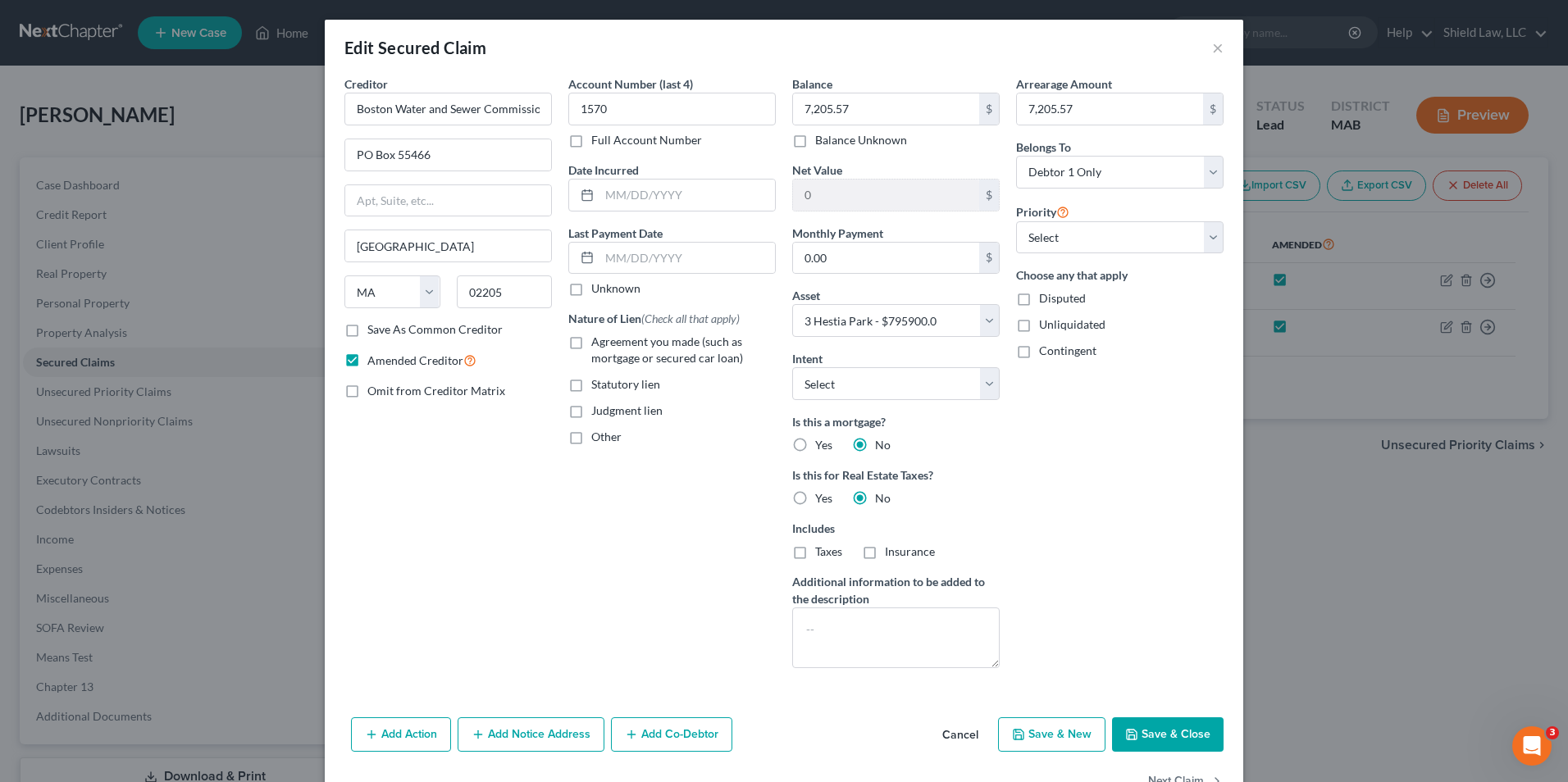
checkbox input "true"
click at [1158, 719] on button "Save & Close" at bounding box center [1168, 735] width 112 height 35
select select
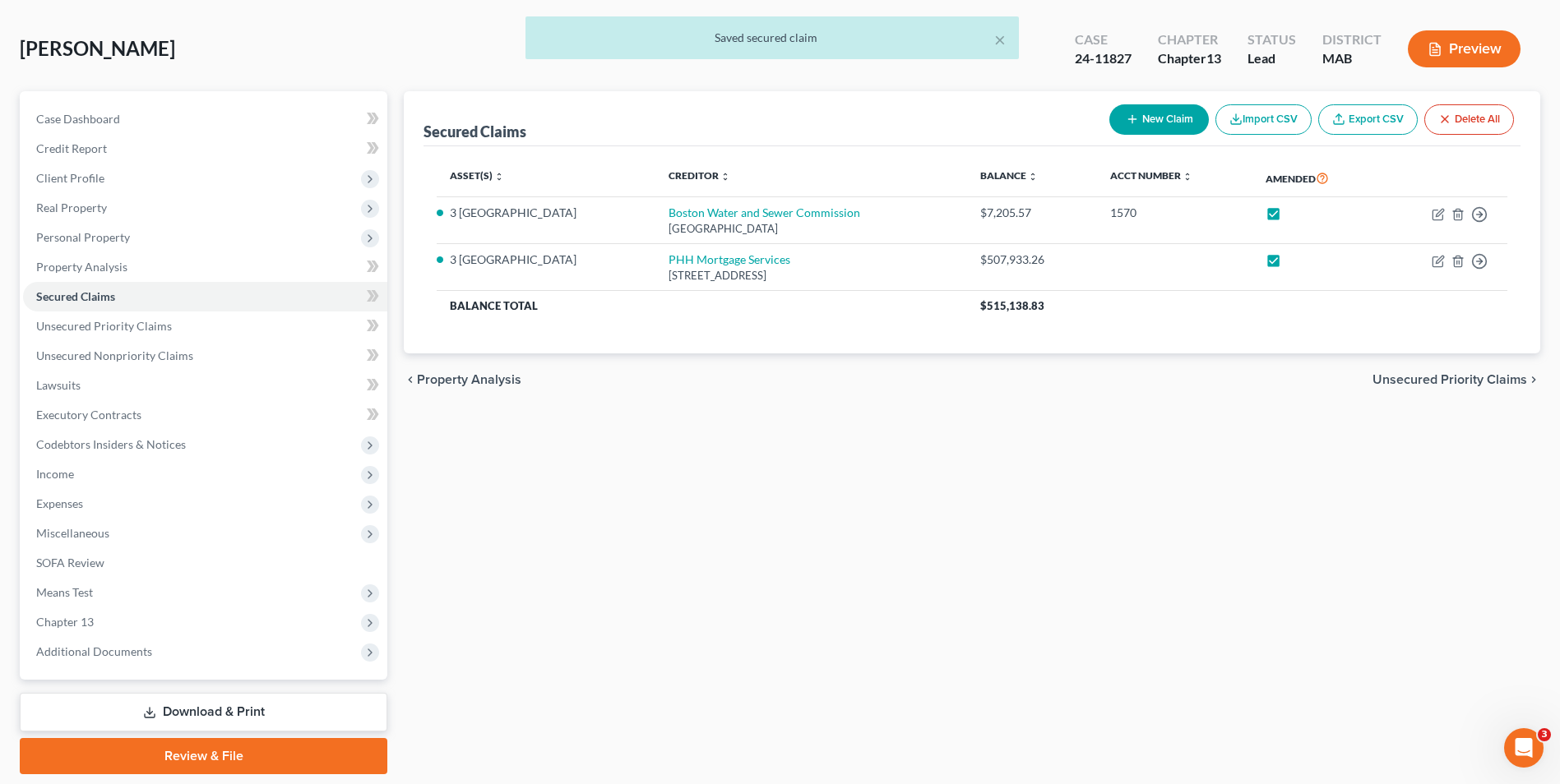
scroll to position [120, 0]
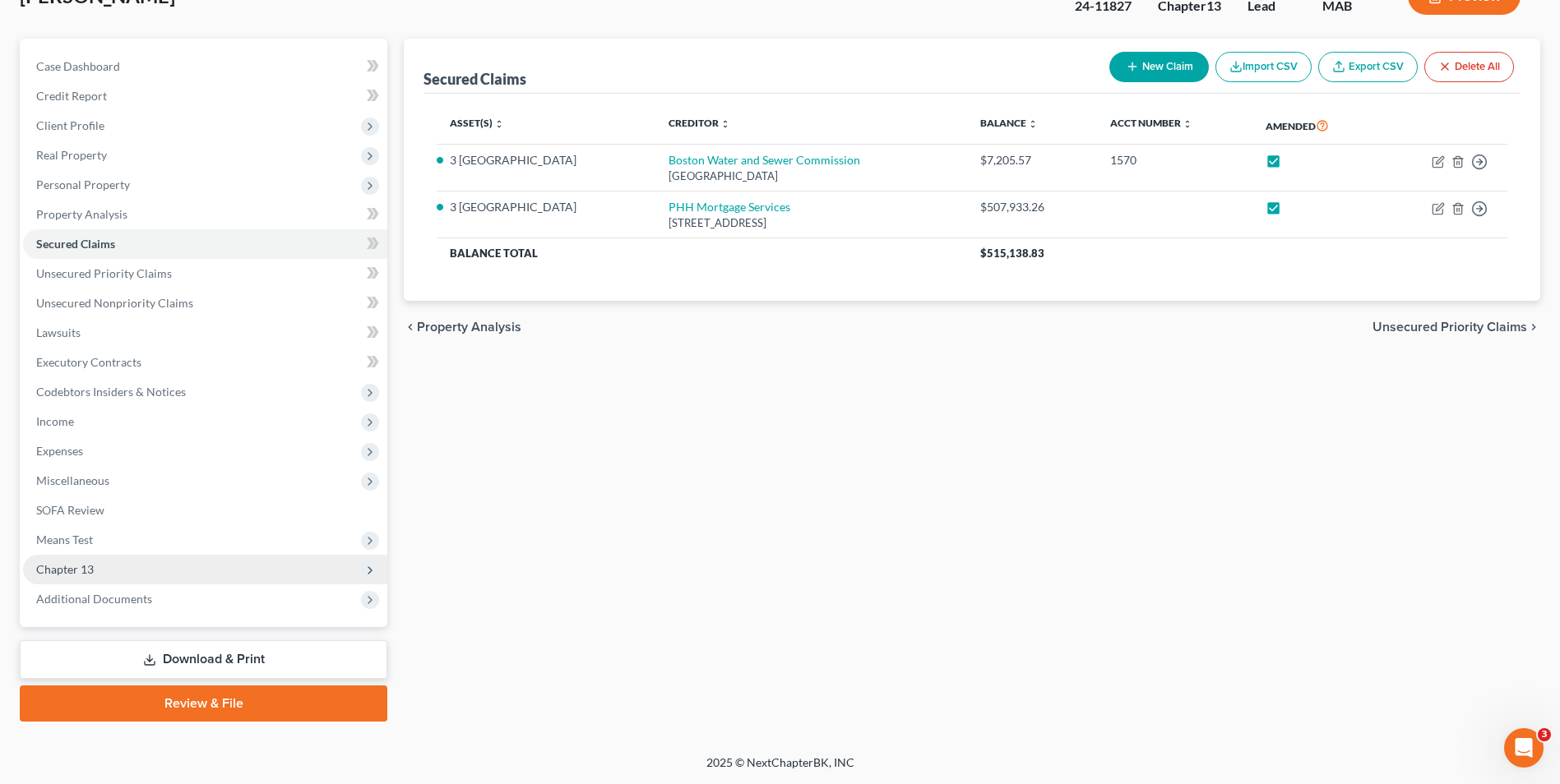
click at [98, 571] on span "Chapter 13" at bounding box center [204, 570] width 364 height 30
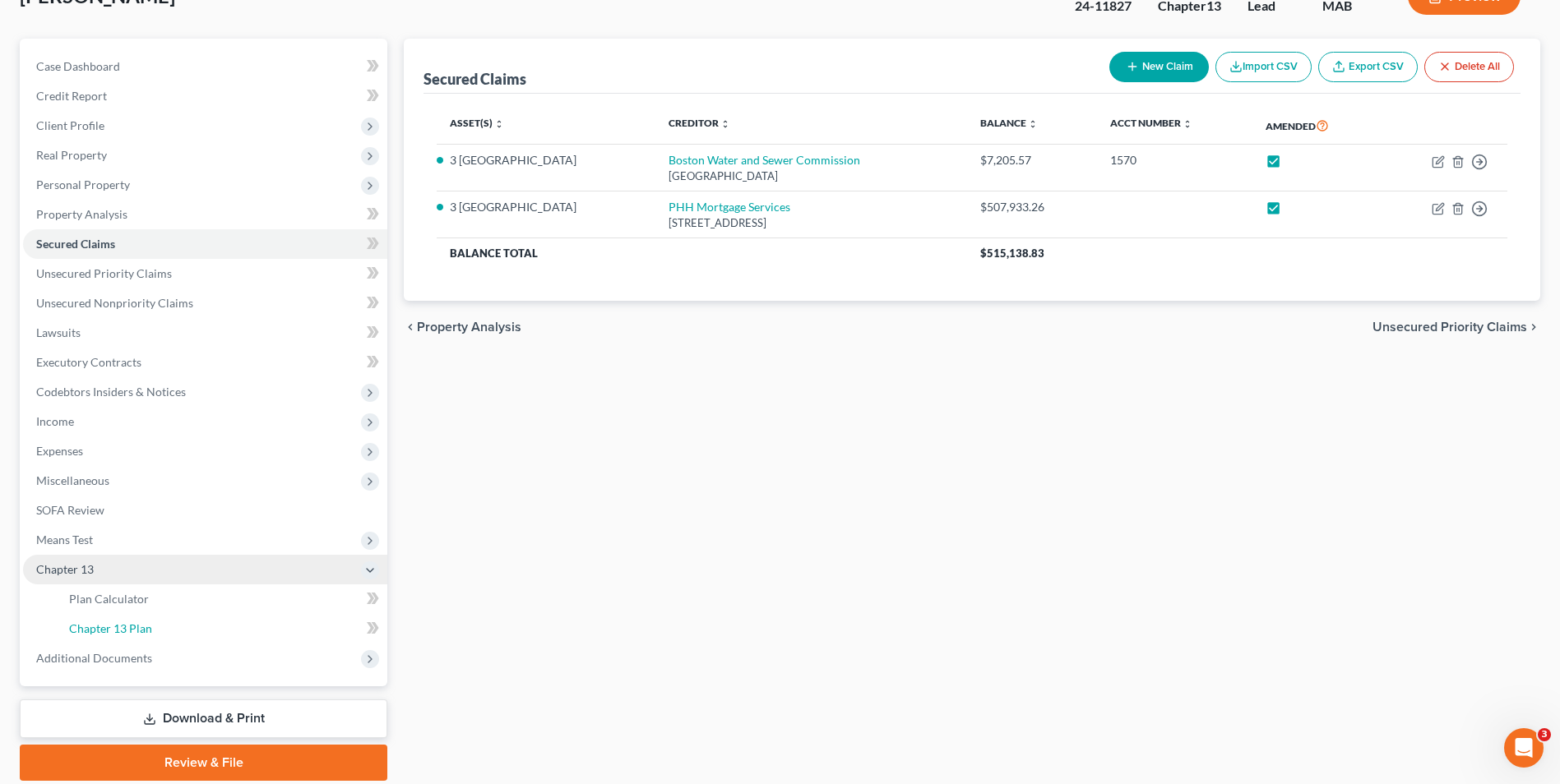
drag, startPoint x: 133, startPoint y: 620, endPoint x: 211, endPoint y: 584, distance: 85.9
click at [134, 619] on link "Chapter 13 Plan" at bounding box center [221, 629] width 331 height 30
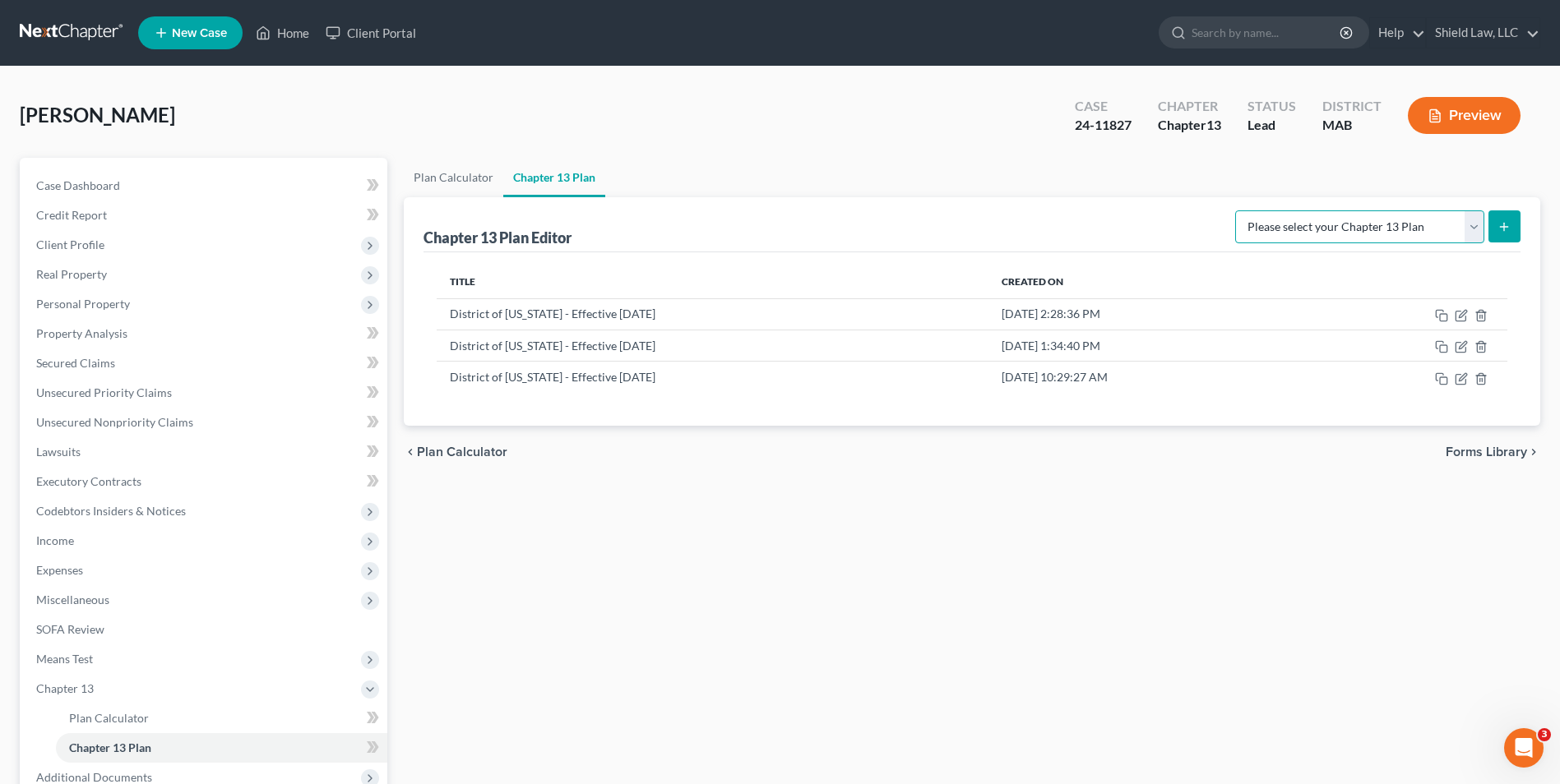
click at [1257, 221] on select "Please select your Chapter 13 Plan District of [US_STATE] - Effective [DATE] Na…" at bounding box center [1359, 227] width 249 height 33
select select "0"
click at [1235, 210] on select "Please select your Chapter 13 Plan District of [US_STATE] - Effective [DATE] Na…" at bounding box center [1359, 227] width 249 height 33
click at [1519, 218] on button "submit" at bounding box center [1504, 226] width 32 height 32
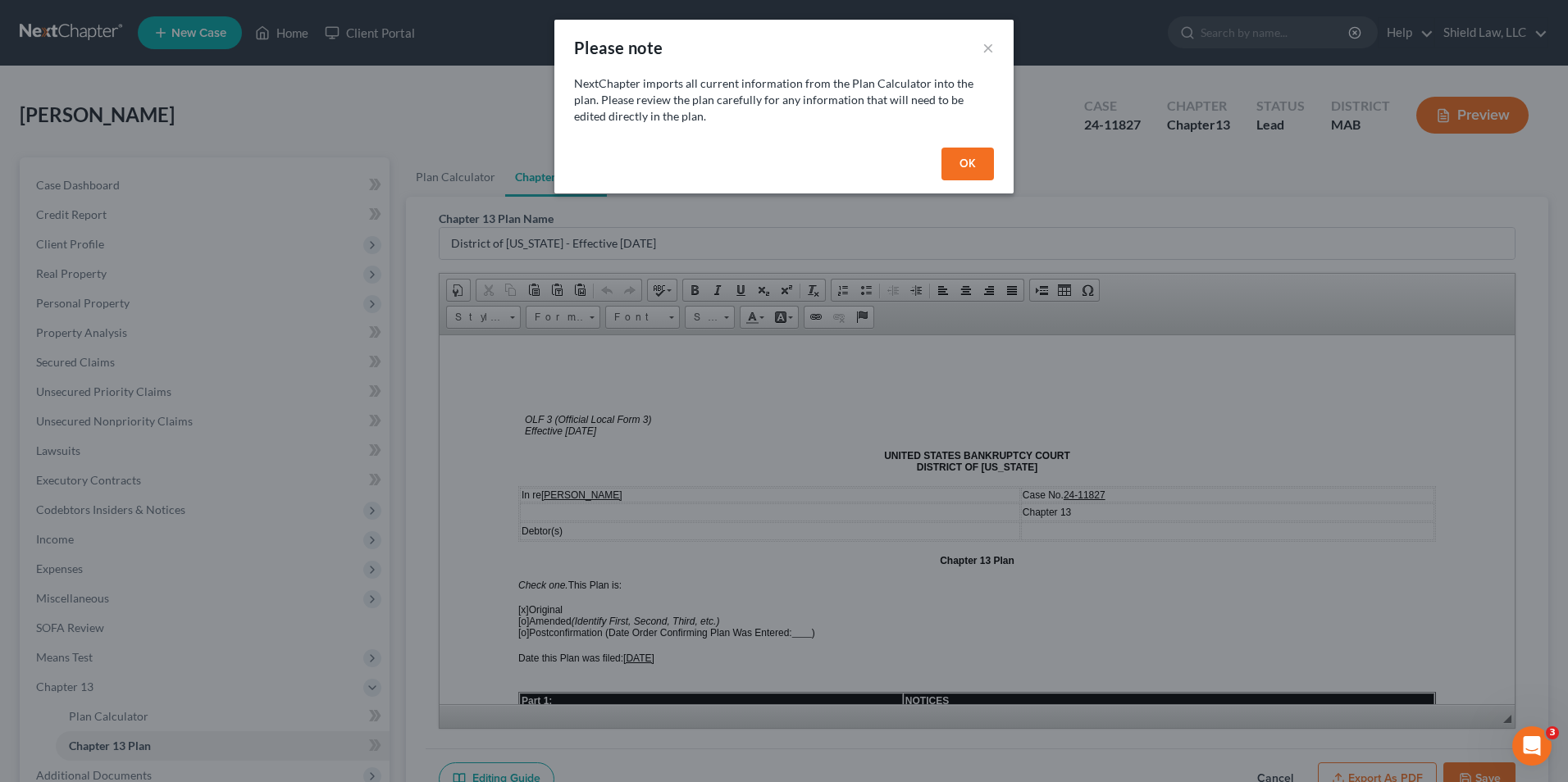
click at [986, 161] on button "OK" at bounding box center [968, 164] width 52 height 33
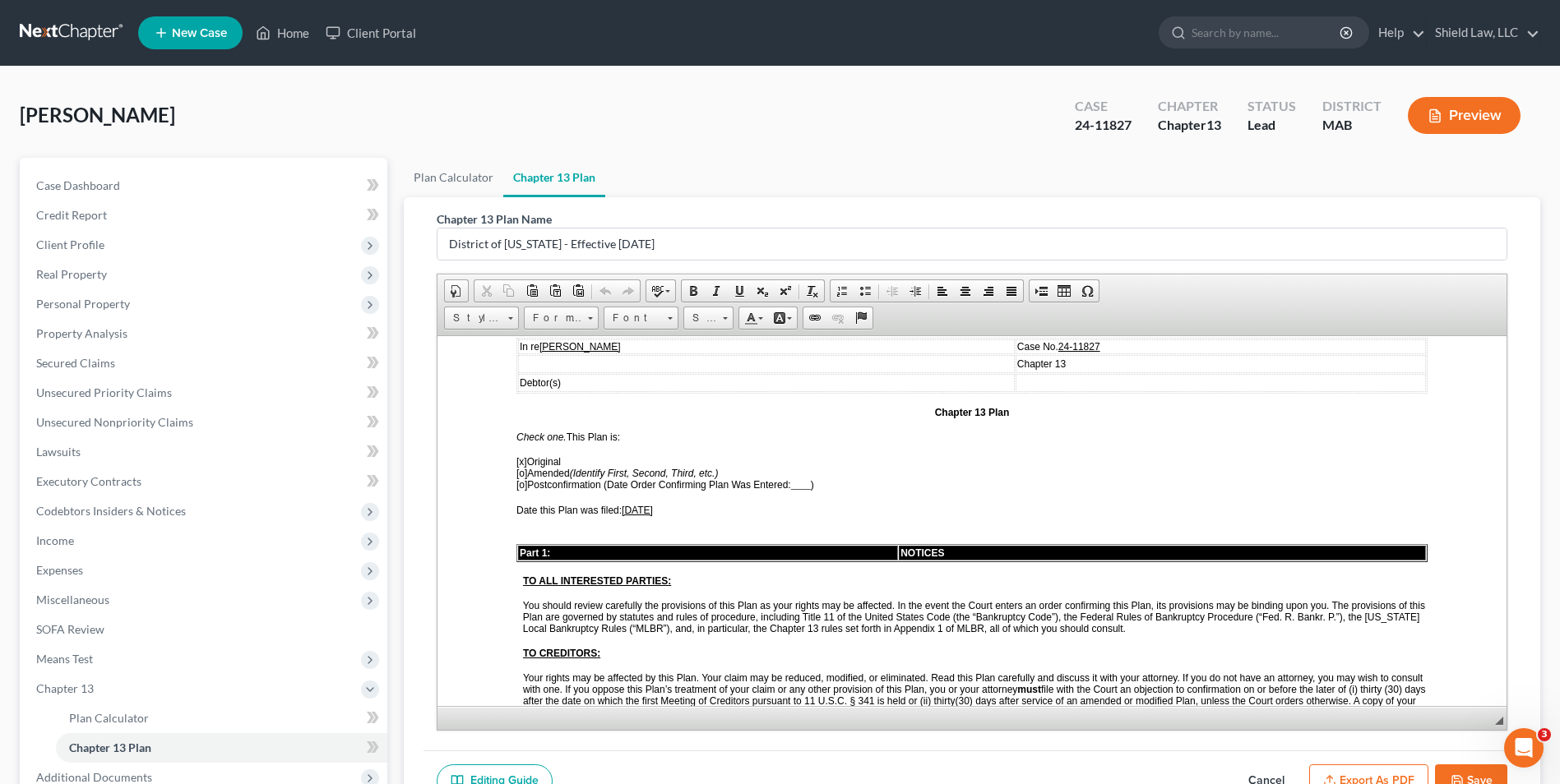
scroll to position [164, 0]
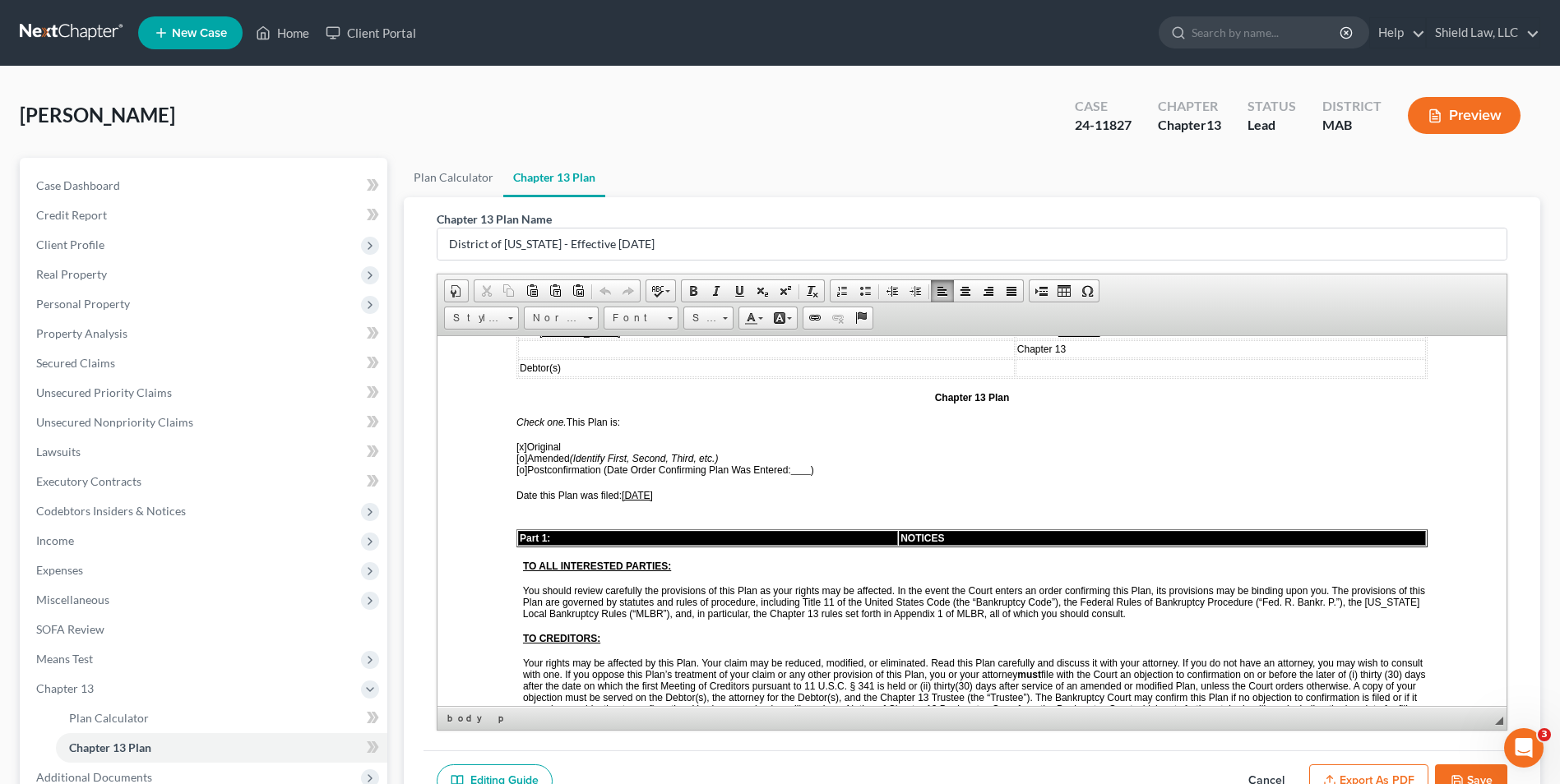
click at [521, 447] on span "[x]" at bounding box center [521, 446] width 10 height 11
click at [526, 457] on span "[o]" at bounding box center [521, 457] width 10 height 11
click at [533, 457] on span "[x ] Amended (Identify First, Second, Third, etc.)" at bounding box center [617, 457] width 202 height 11
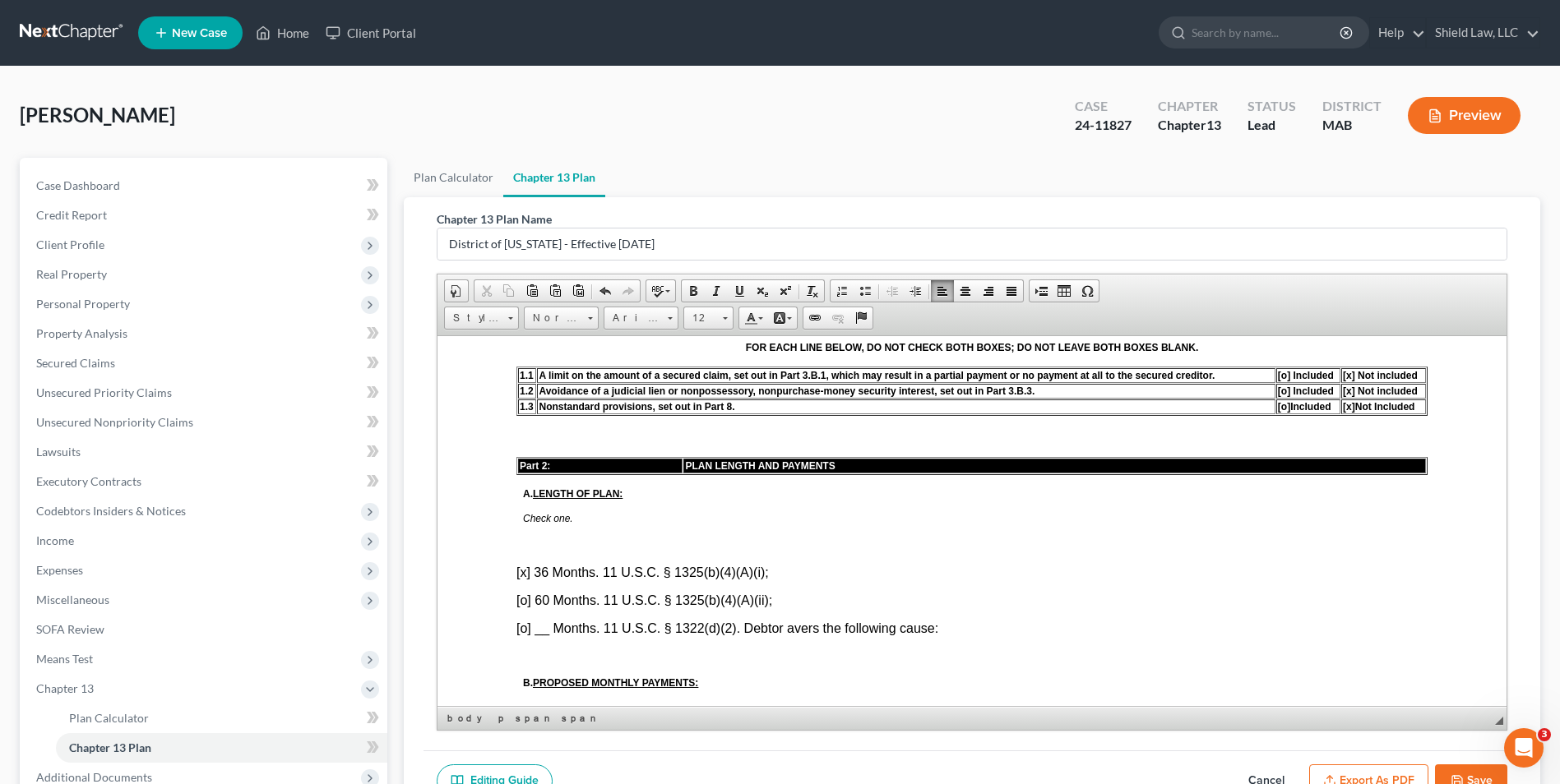
scroll to position [739, 0]
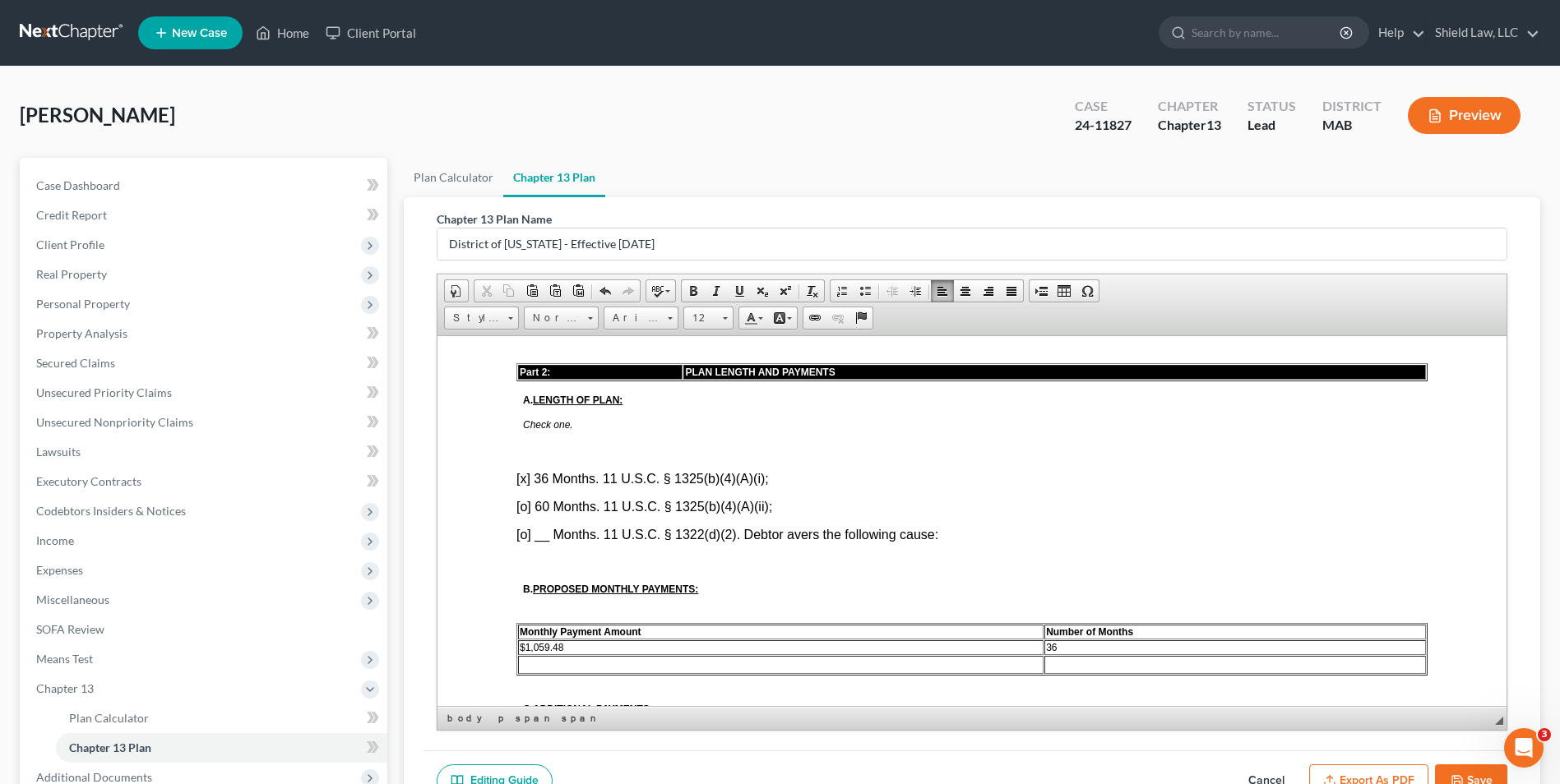
click at [527, 482] on font "[x] 36 Months. 11 U.S.C. § 1325(b)(4)(A)(i);" at bounding box center [642, 478] width 252 height 14
click at [519, 536] on font "[o] __ Months. 11 U.S.C. § 1322(d)(2). Debtor avers the following cause:" at bounding box center [727, 533] width 422 height 14
click at [547, 535] on font "[x ] __ Months. 11 U.S.C. § 1322(d)(2). Debtor avers the following cause:" at bounding box center [727, 533] width 421 height 14
click at [1035, 532] on p "[x ] 55 Months. 11 U.S.C. § 1322(d)(2). Debtor avers the following cause:" at bounding box center [971, 533] width 911 height 15
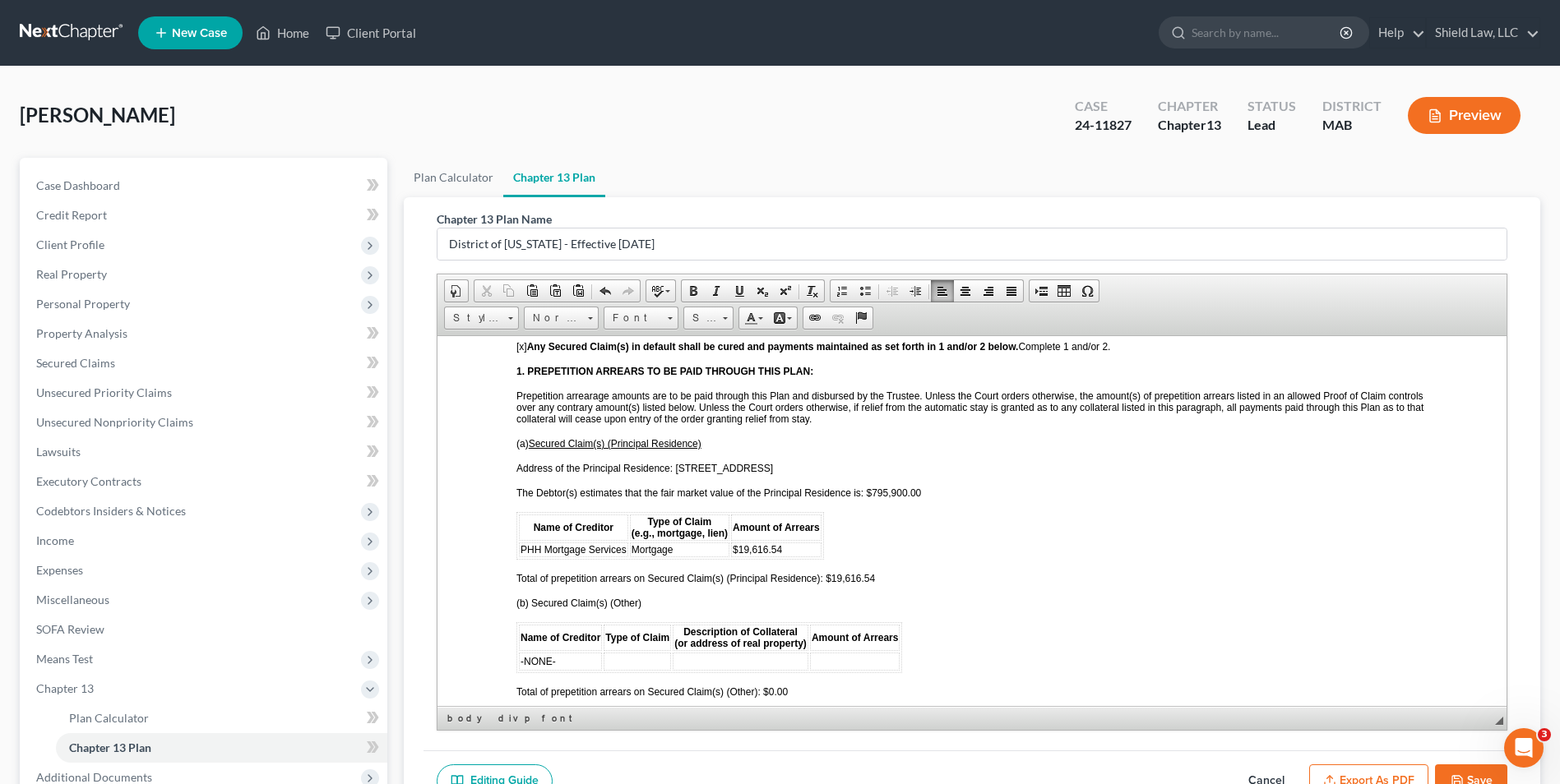
scroll to position [1562, 0]
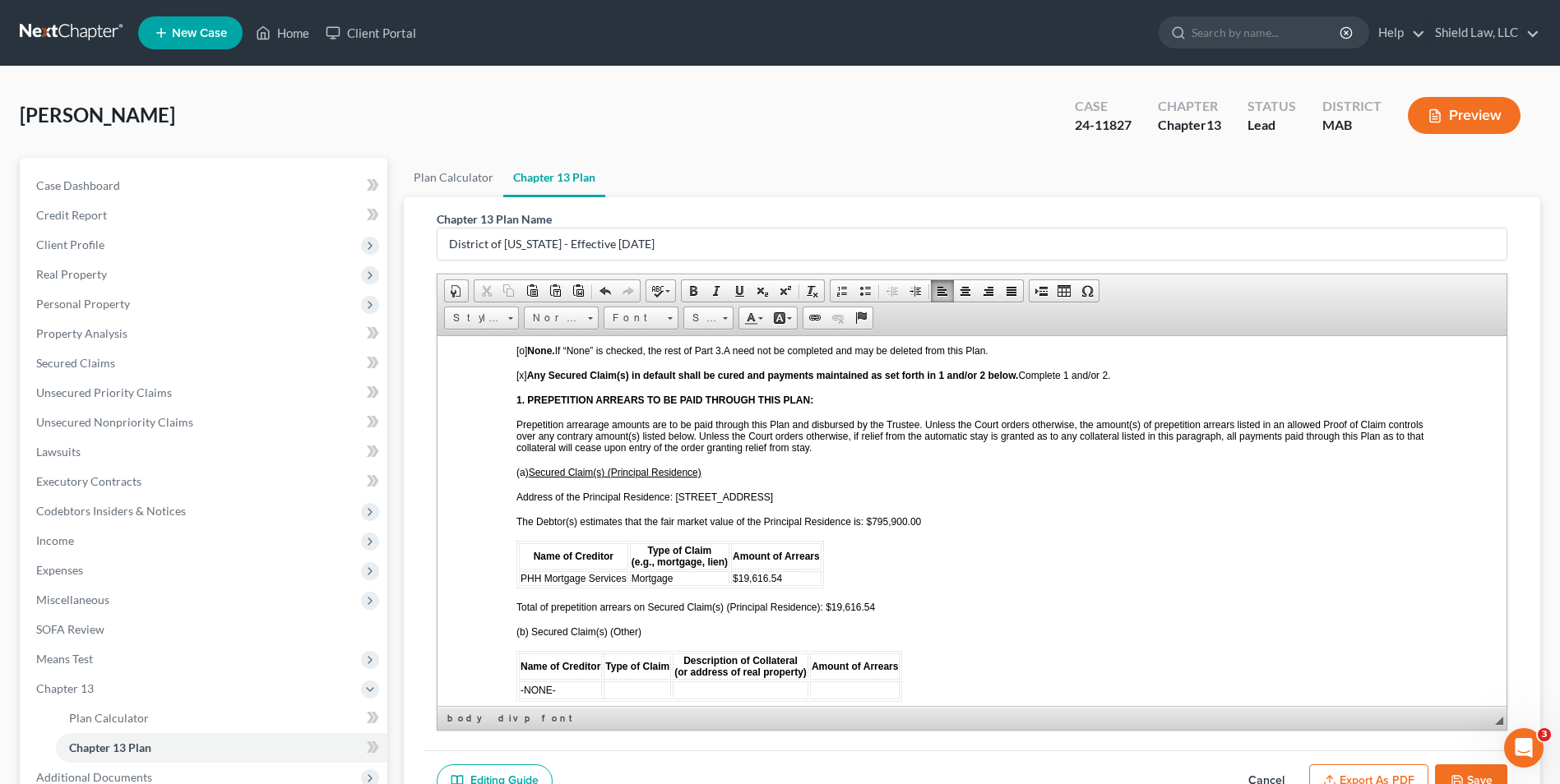
click at [563, 583] on span "PHH Mortgage Services" at bounding box center [573, 577] width 106 height 11
click at [597, 634] on span "Row" at bounding box center [623, 636] width 79 height 21
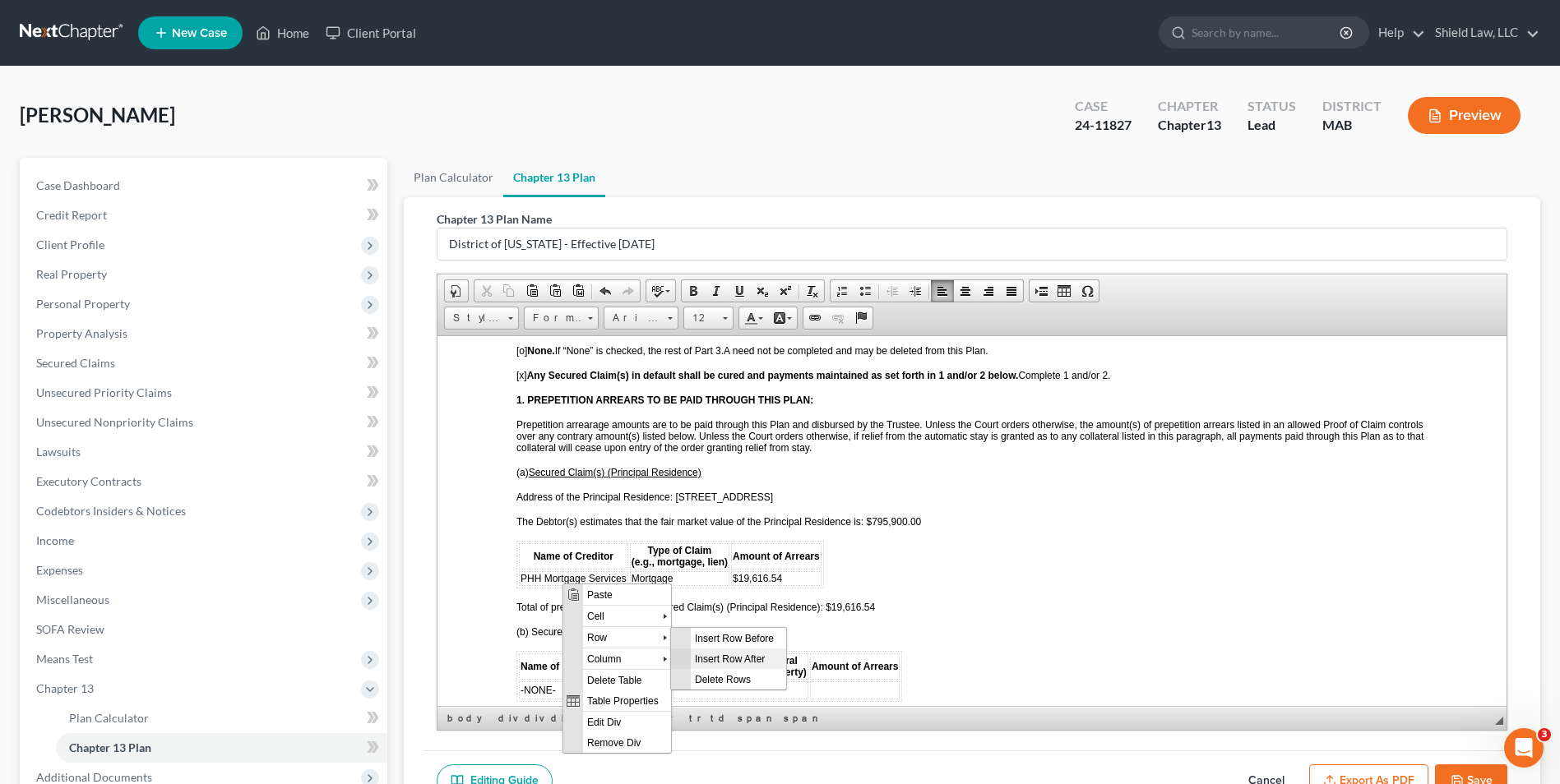
click at [743, 653] on span "Insert Row After" at bounding box center [738, 658] width 95 height 21
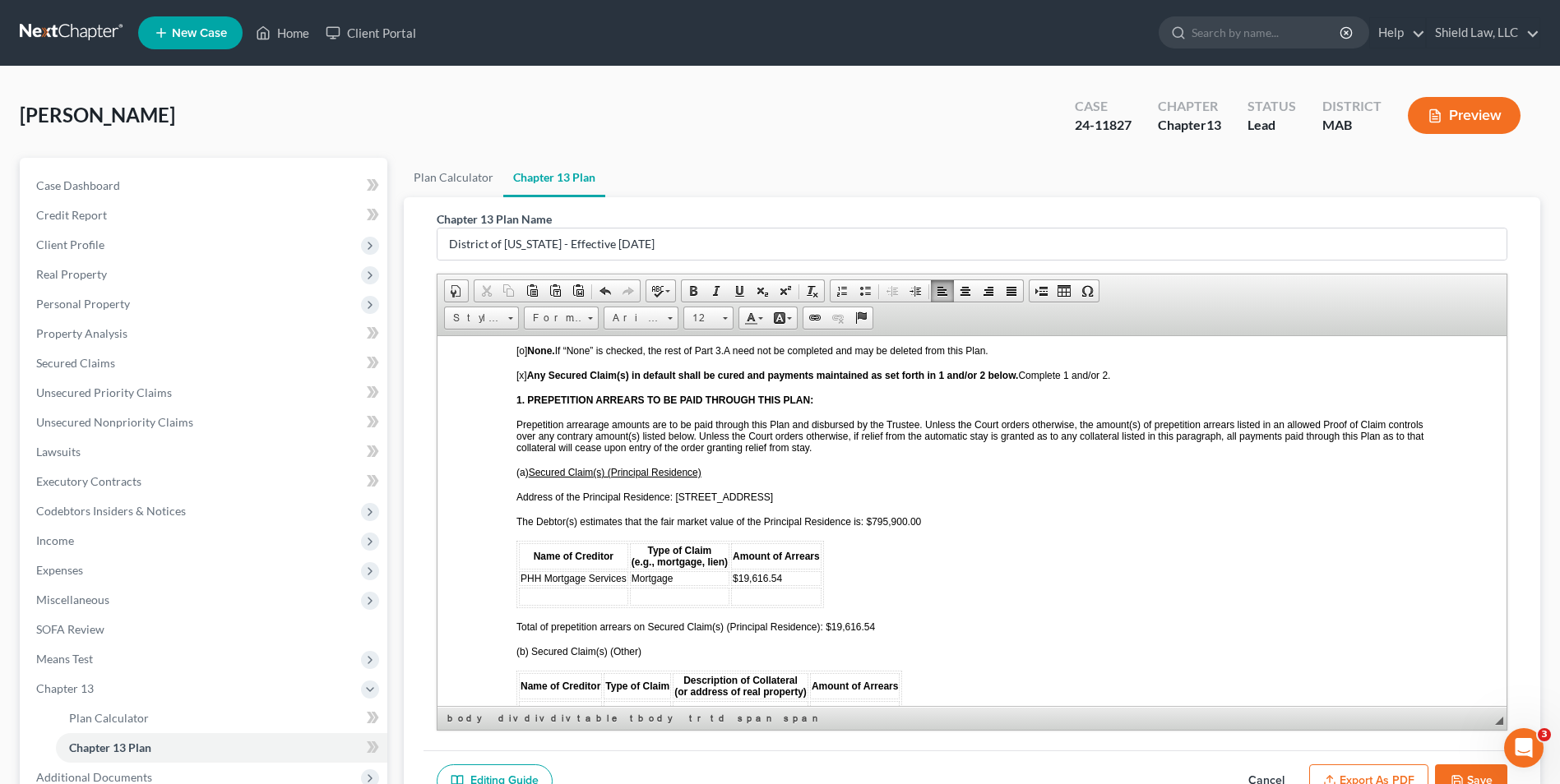
click at [597, 604] on td at bounding box center [573, 595] width 109 height 18
click at [566, 595] on td at bounding box center [573, 595] width 109 height 18
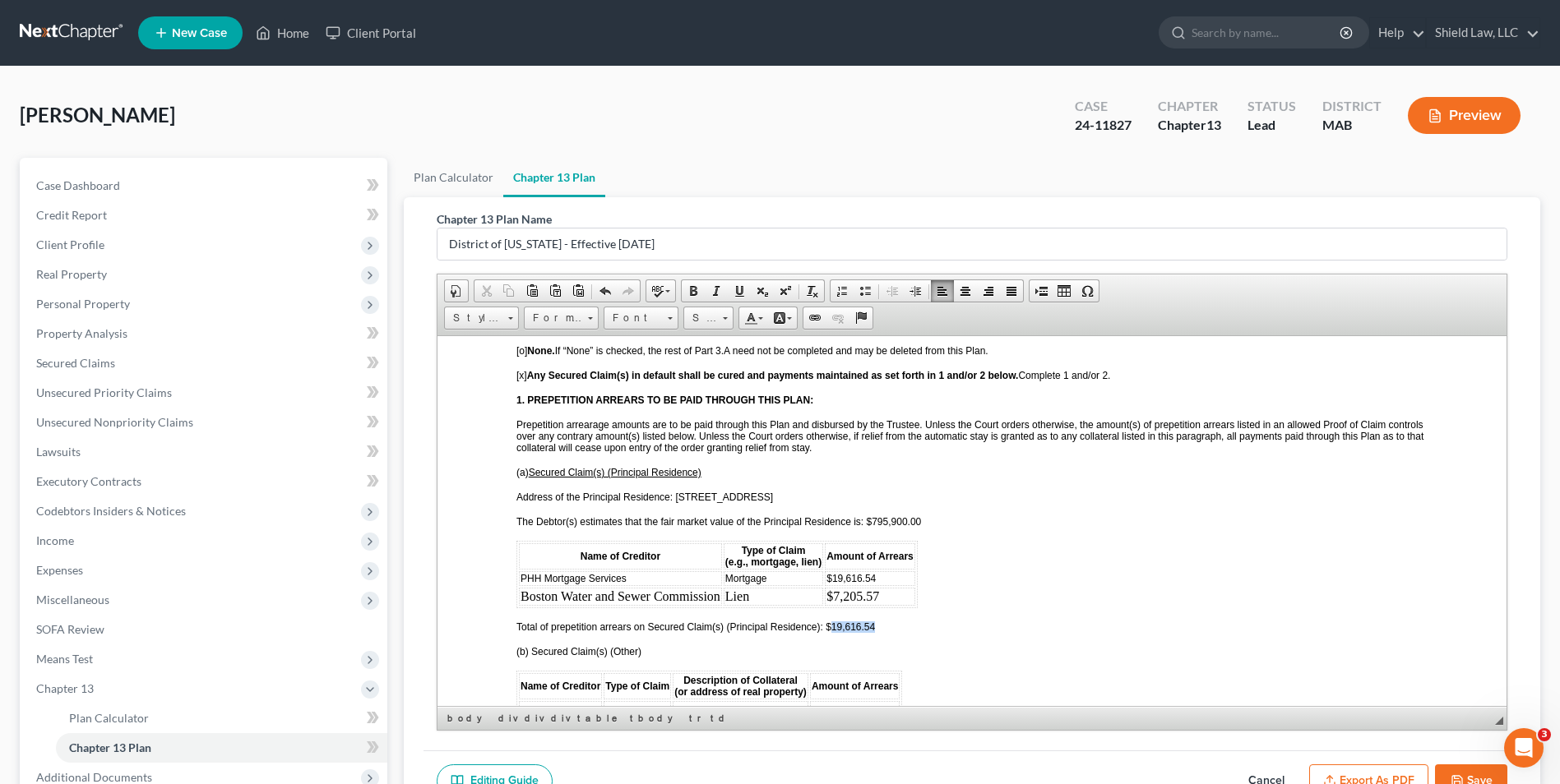
drag, startPoint x: 879, startPoint y: 625, endPoint x: 833, endPoint y: 625, distance: 46.0
click at [833, 625] on p "Total of prepetition arrears on Secured Claim(s) (Principal Residence): $19,616…" at bounding box center [971, 626] width 911 height 11
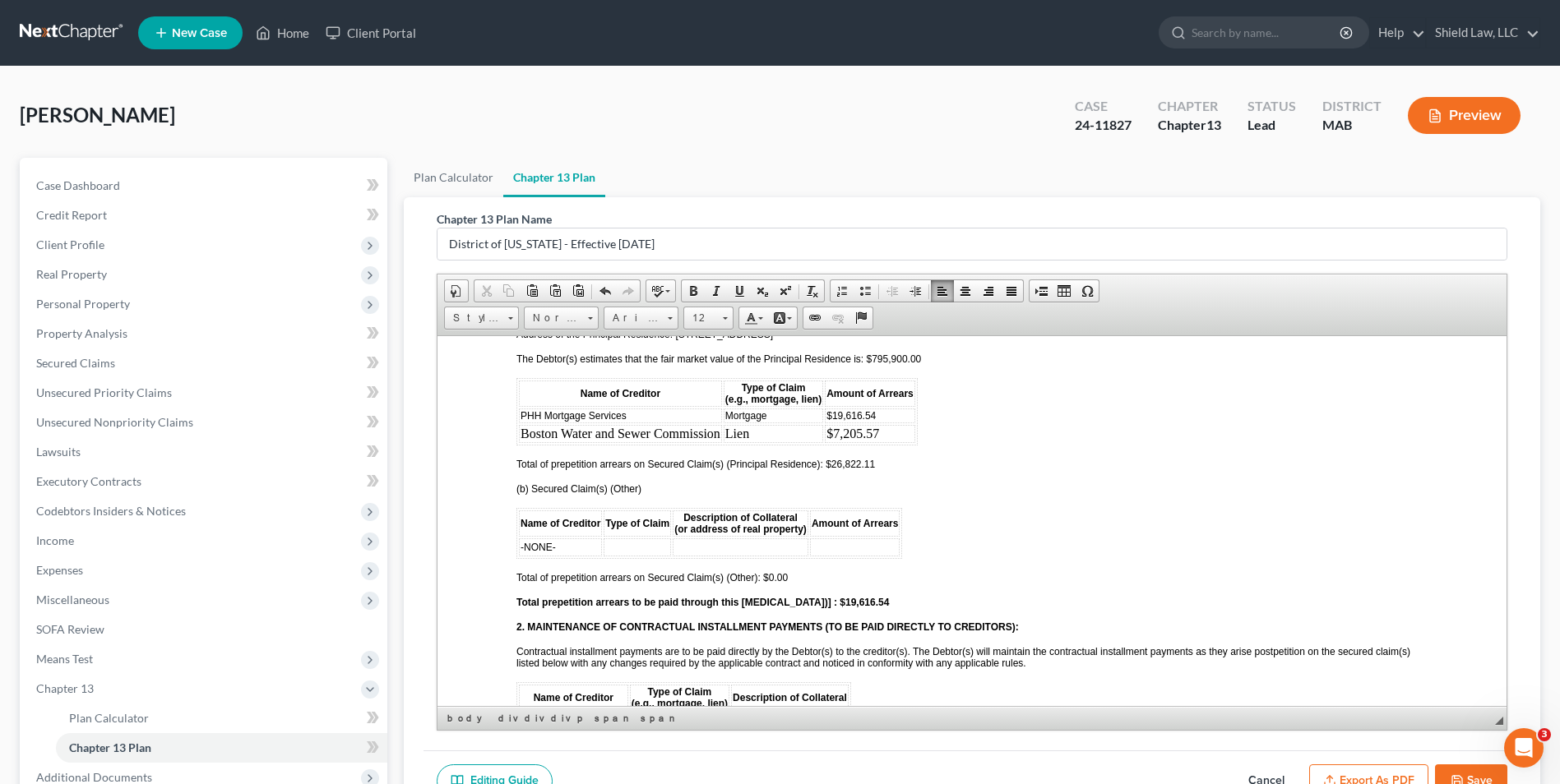
scroll to position [1726, 0]
drag, startPoint x: 898, startPoint y: 423, endPoint x: 523, endPoint y: 437, distance: 375.3
click at [523, 437] on tr "Boston Water and Sewer Commission Lien $7,205.57" at bounding box center [717, 431] width 397 height 18
click at [660, 313] on span "Font" at bounding box center [633, 318] width 58 height 21
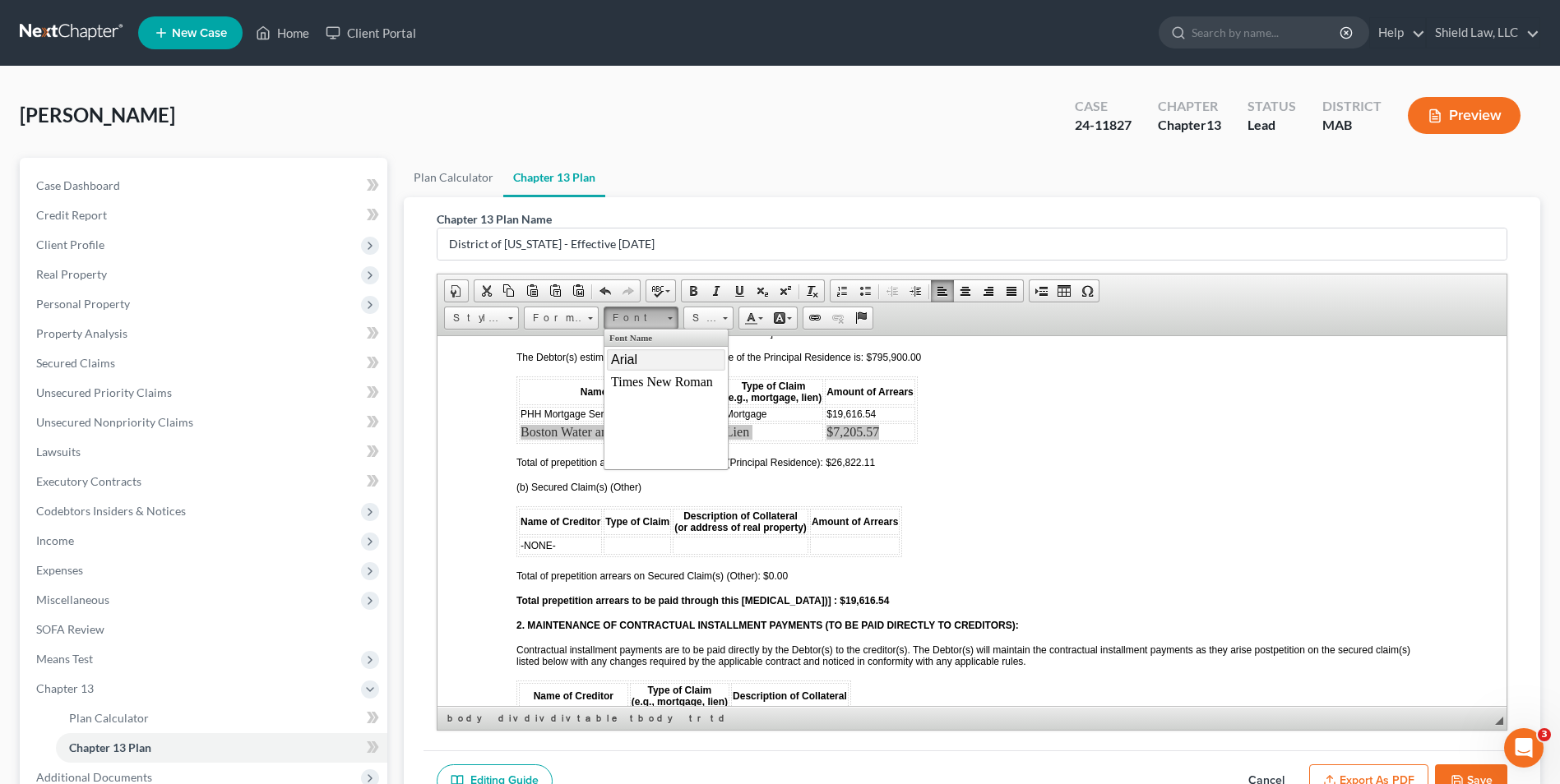
click at [657, 355] on link "Arial" at bounding box center [666, 359] width 119 height 21
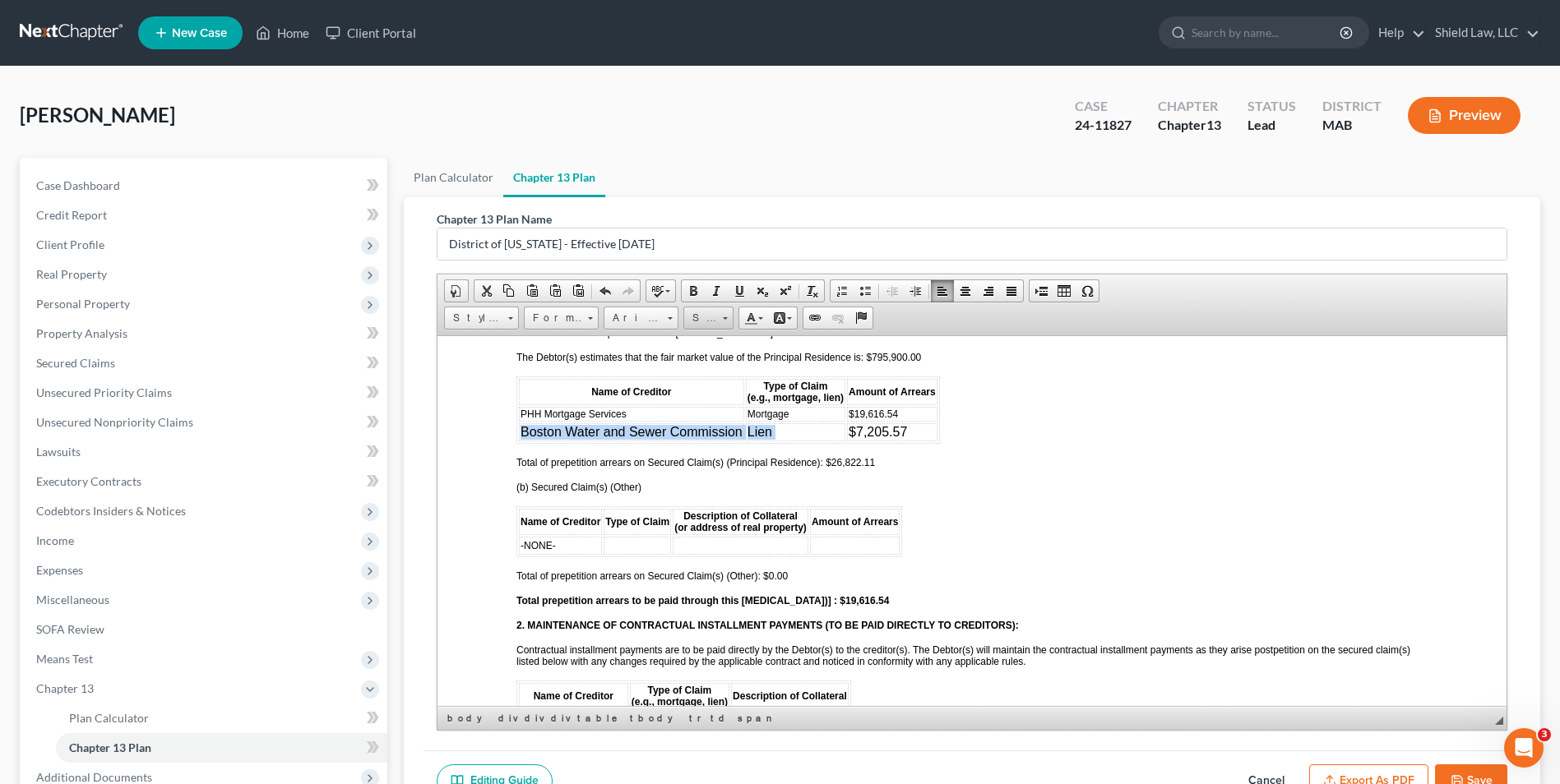
click at [696, 324] on span "Size" at bounding box center [701, 318] width 33 height 21
click at [708, 439] on link "12" at bounding box center [733, 448] width 93 height 21
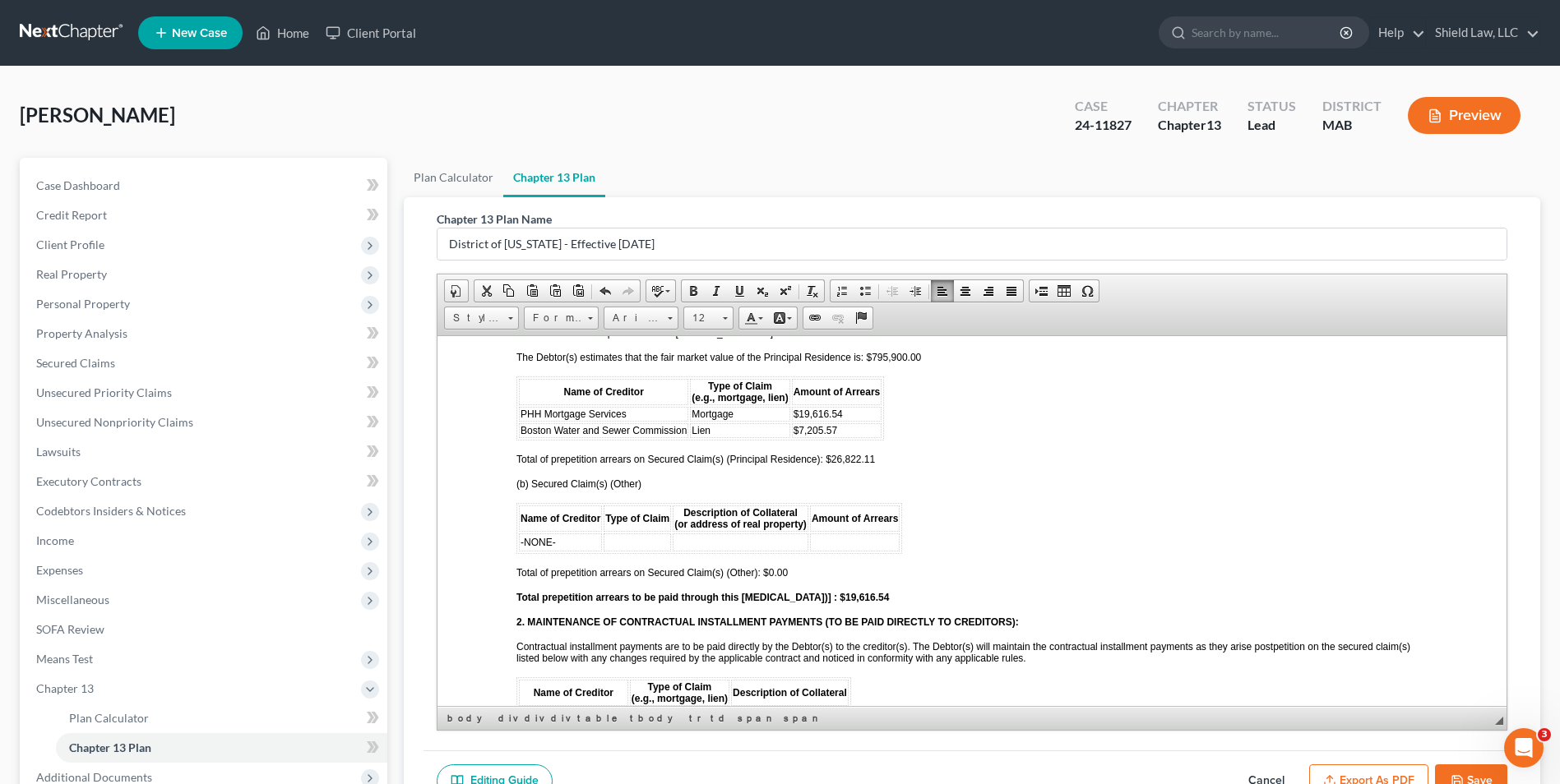
click at [756, 479] on p "(b) Secured Claim(s) (Other)" at bounding box center [971, 483] width 911 height 11
drag, startPoint x: 867, startPoint y: 594, endPoint x: 823, endPoint y: 595, distance: 44.0
click at [823, 595] on p "Total prepetition arrears to be paid through this [MEDICAL_DATA])] : $19,616.54" at bounding box center [971, 596] width 911 height 11
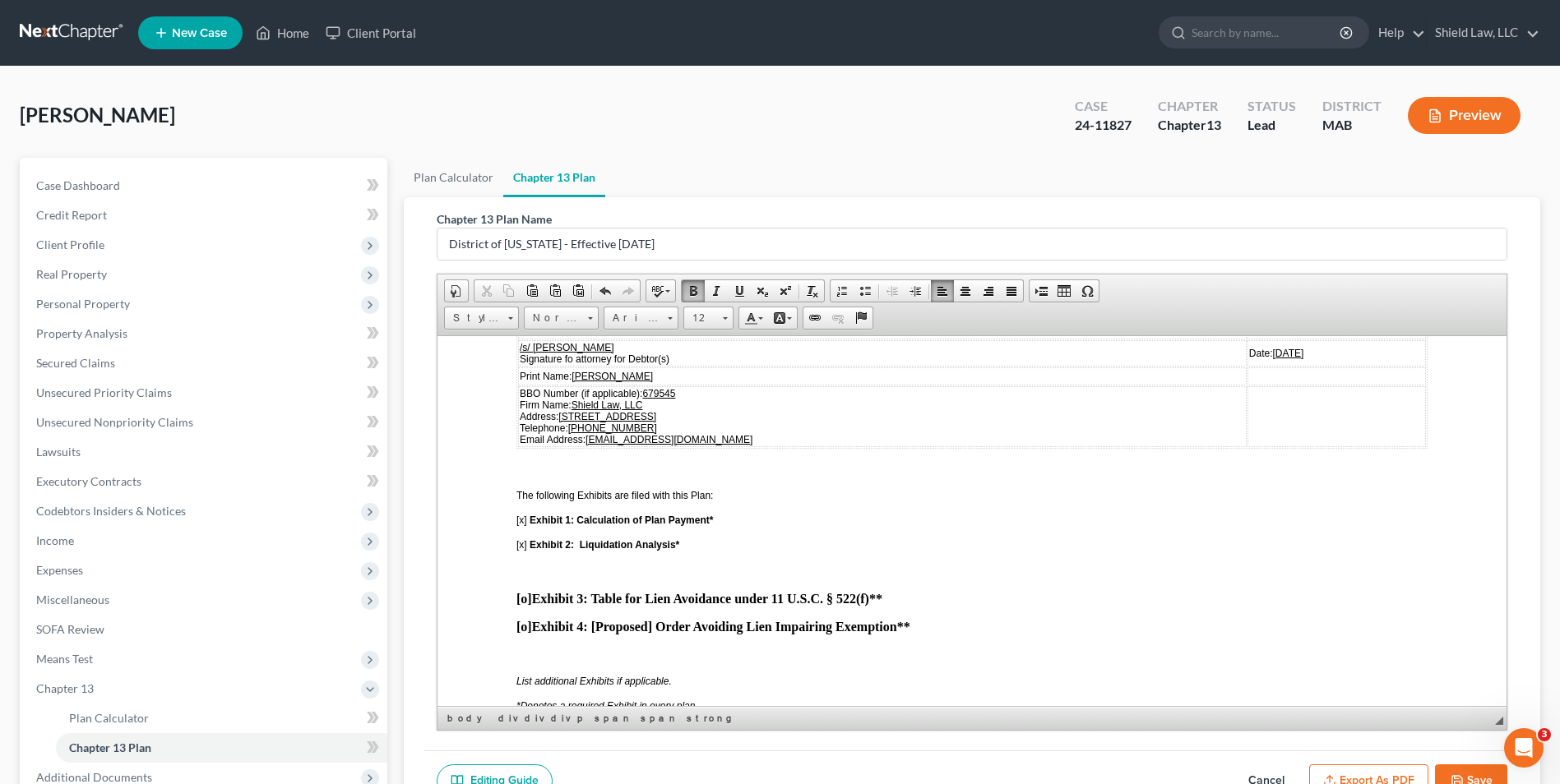
scroll to position [5014, 0]
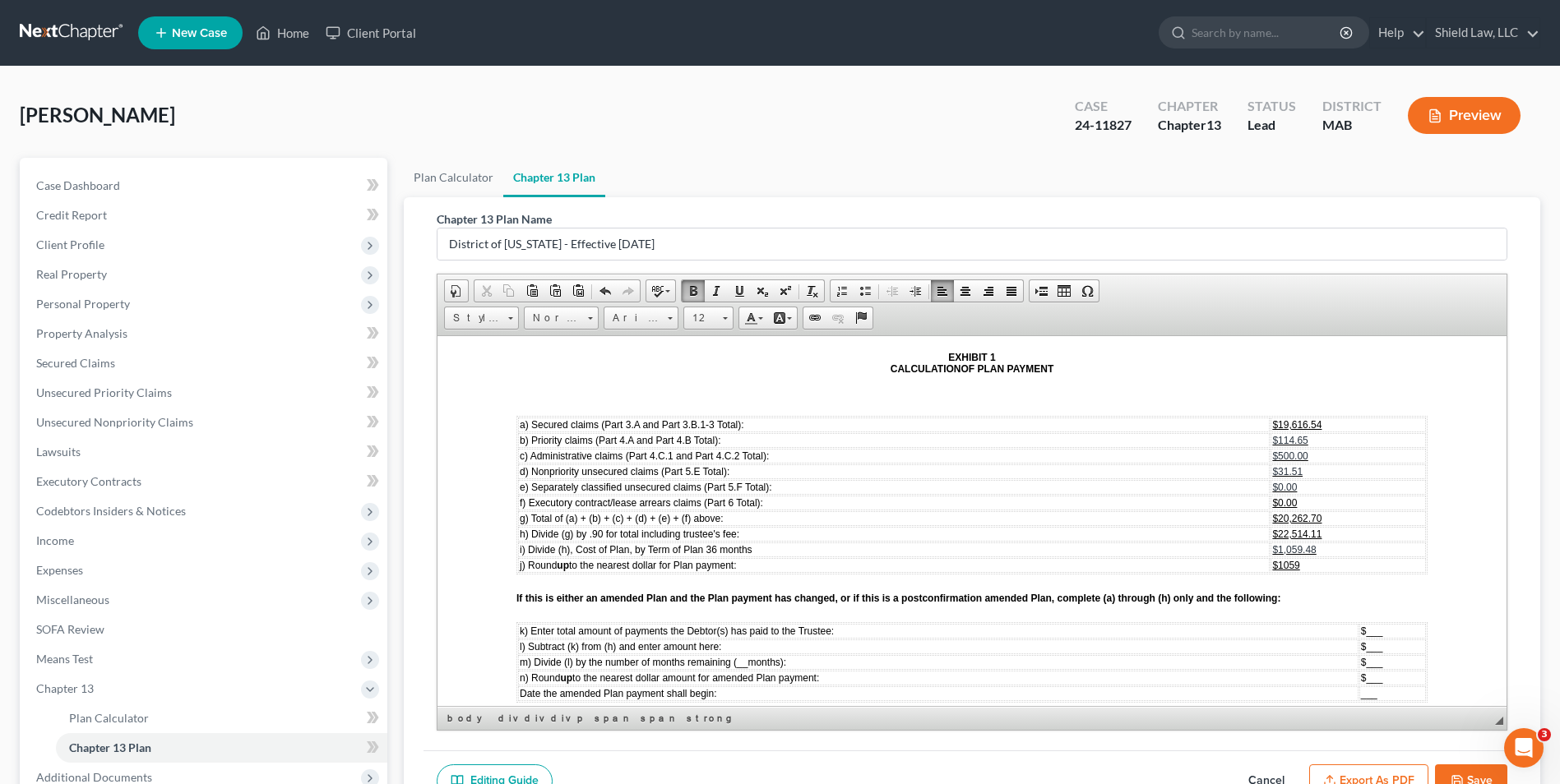
click at [1320, 421] on td "$19,616.54" at bounding box center [1349, 423] width 155 height 15
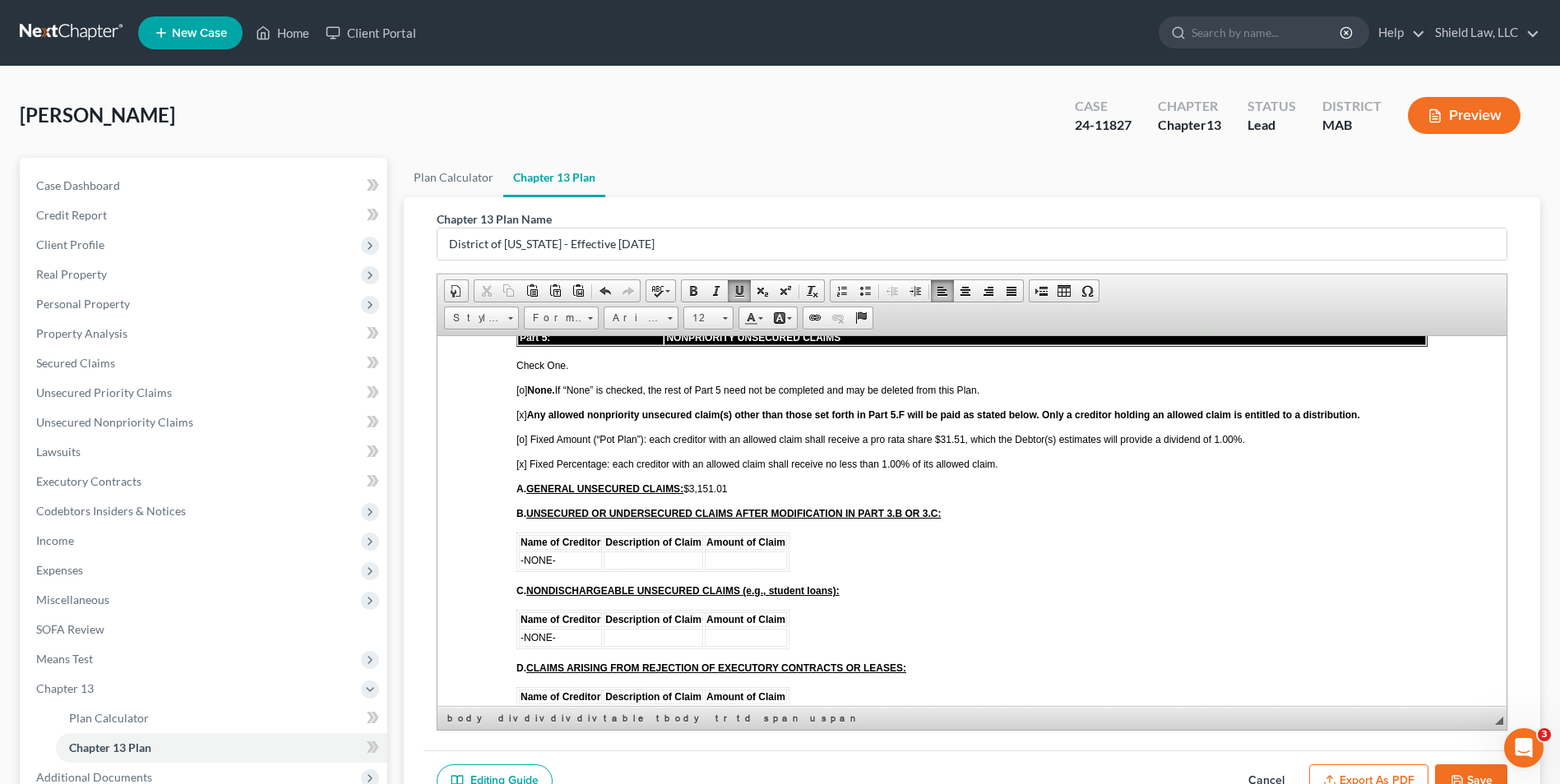
scroll to position [3452, 0]
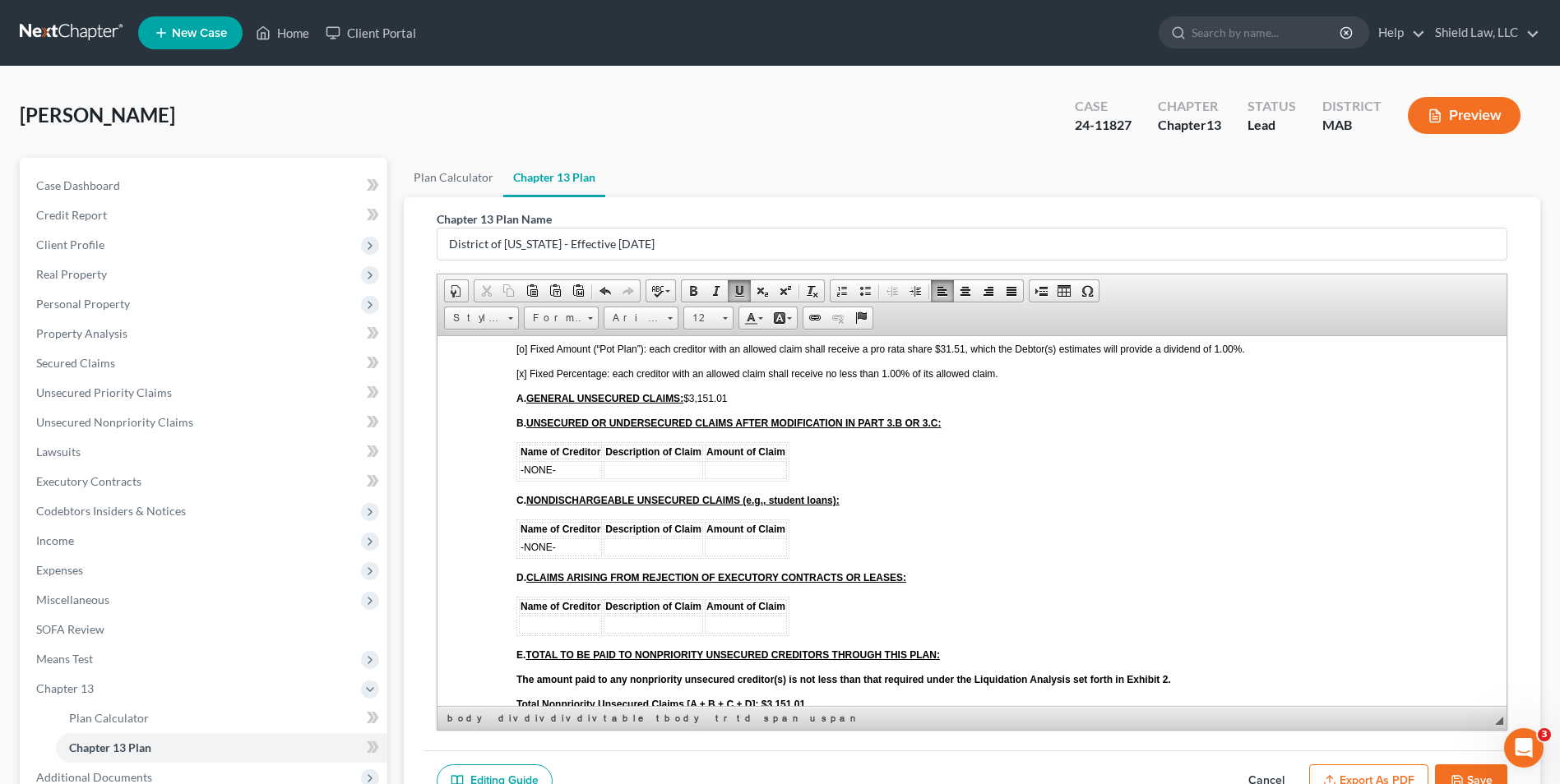
click at [519, 372] on span "[x] Fixed Percentage: each creditor with an allowed claim shall receive no less…" at bounding box center [757, 373] width 482 height 11
click at [522, 348] on span "[o] Fixed Amount (“Pot Plan”): each creditor with an allowed claim shall receiv…" at bounding box center [880, 348] width 728 height 11
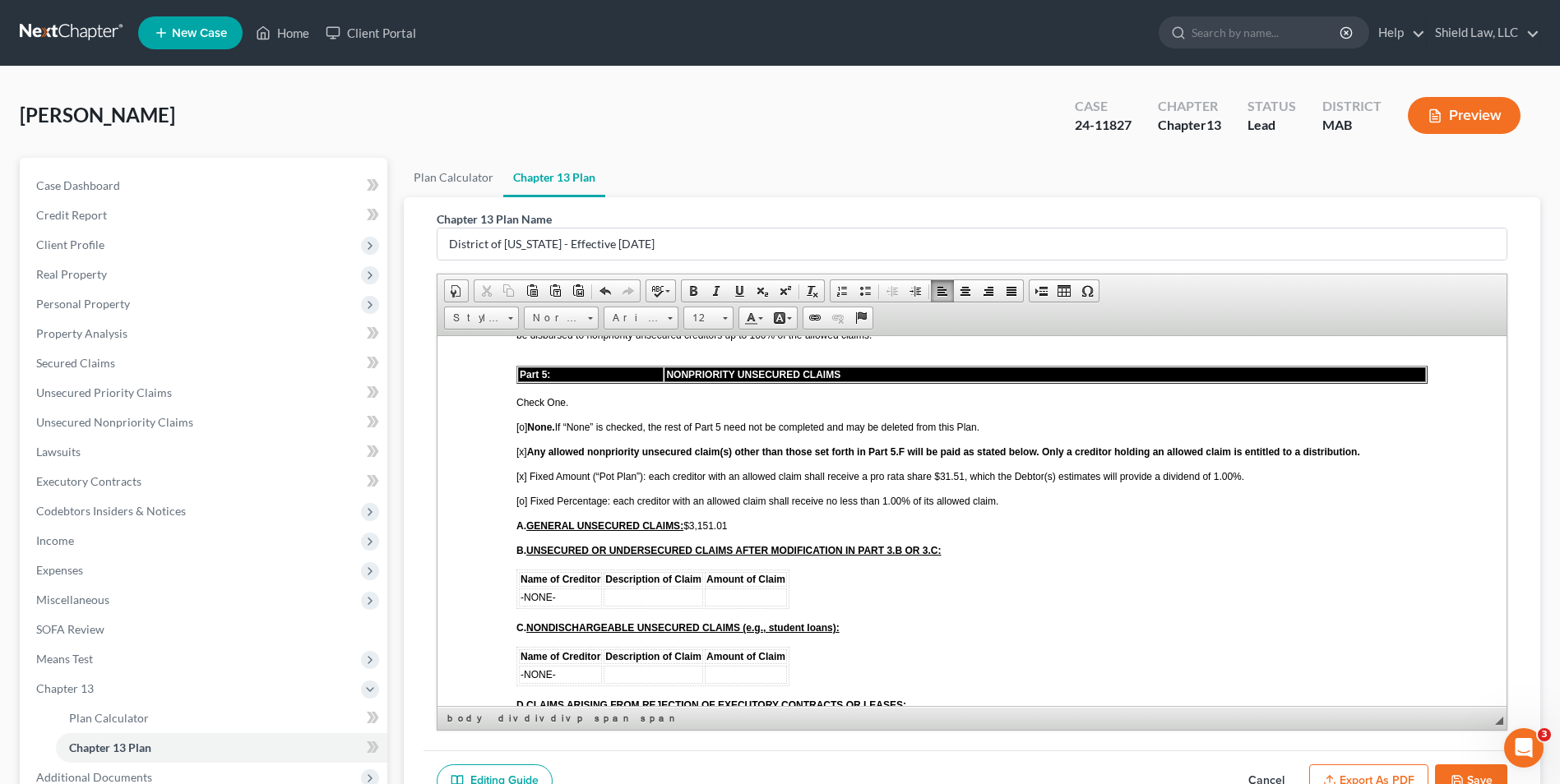
scroll to position [3288, 0]
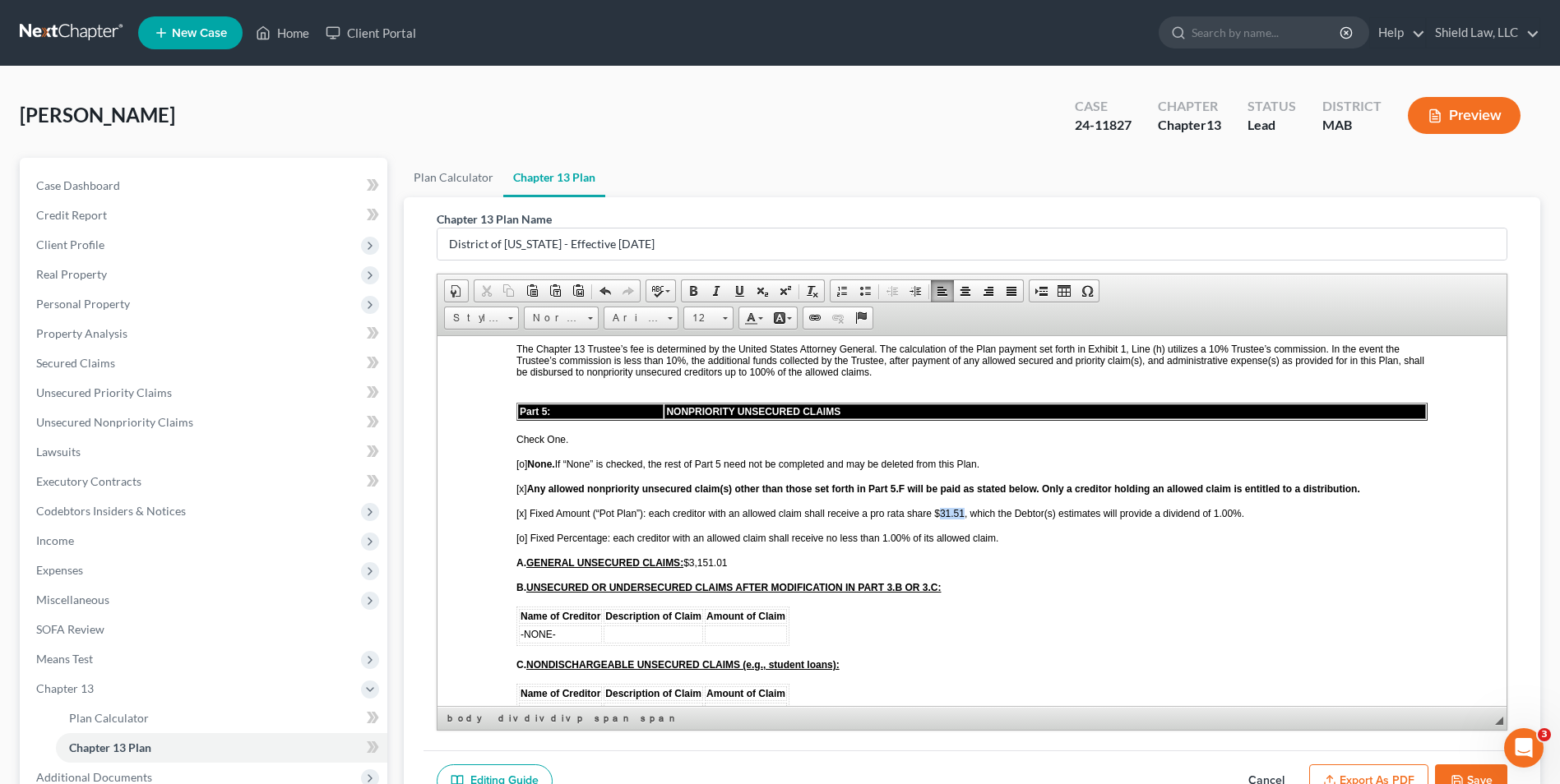
drag, startPoint x: 963, startPoint y: 513, endPoint x: 941, endPoint y: 514, distance: 22.0
click at [941, 514] on span "[x ] Fixed Amount (“Pot Plan”): each creditor with an allowed claim shall recei…" at bounding box center [880, 512] width 728 height 11
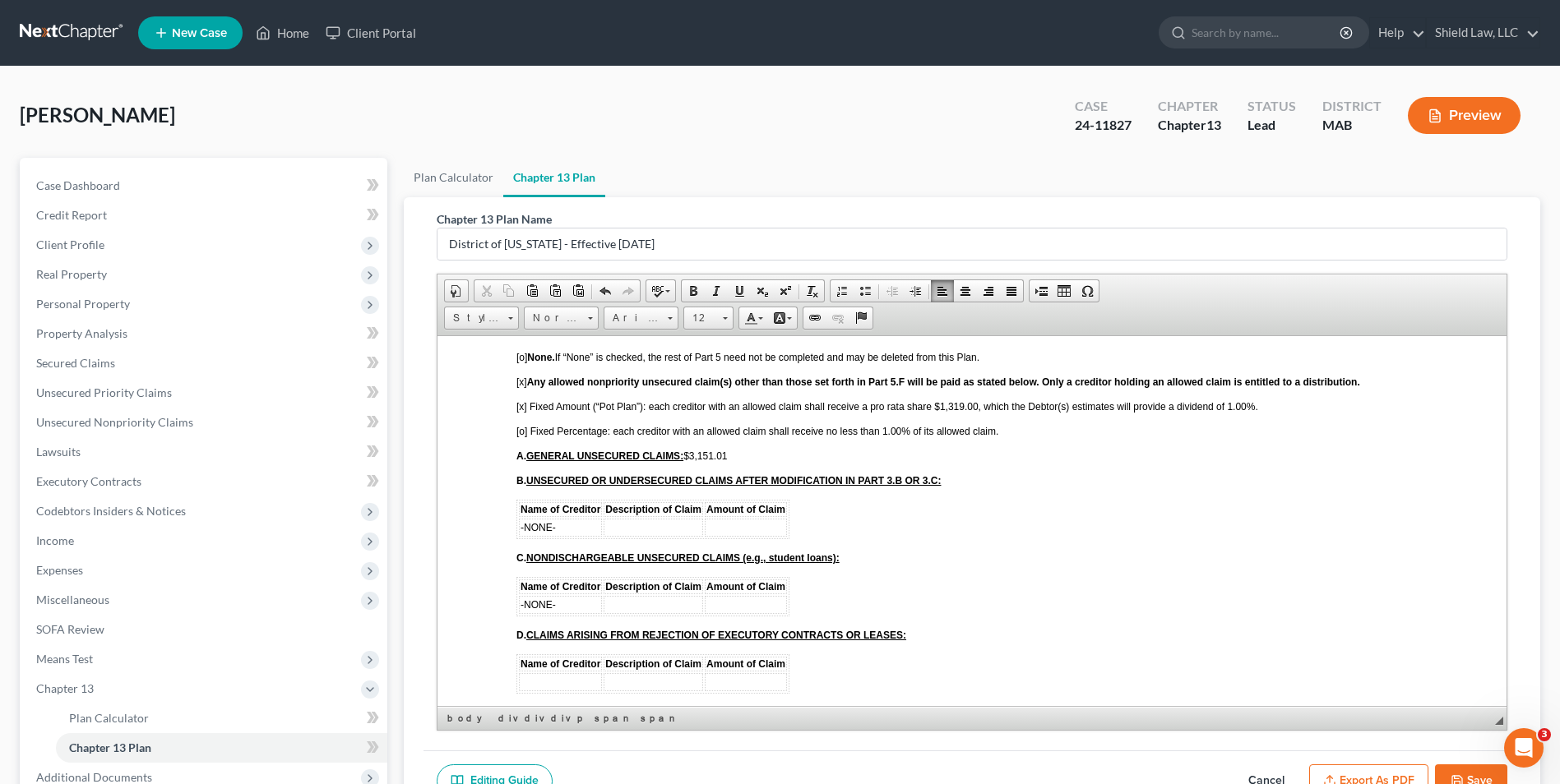
scroll to position [3370, 0]
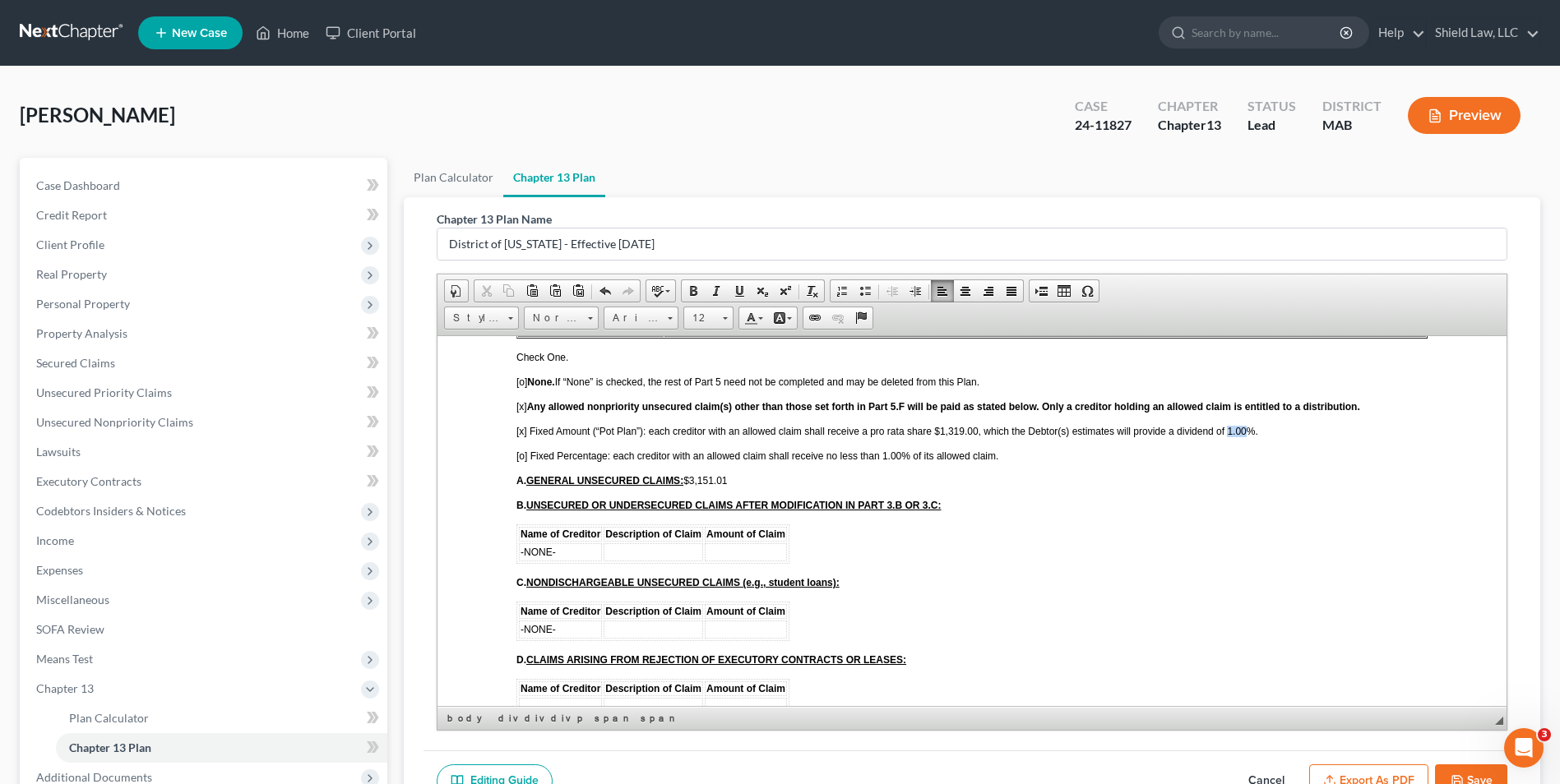
drag, startPoint x: 1246, startPoint y: 431, endPoint x: 1229, endPoint y: 431, distance: 17.0
click at [1229, 431] on span "[x ] Fixed Amount (“Pot Plan”): each creditor with an allowed claim shall recei…" at bounding box center [887, 430] width 742 height 11
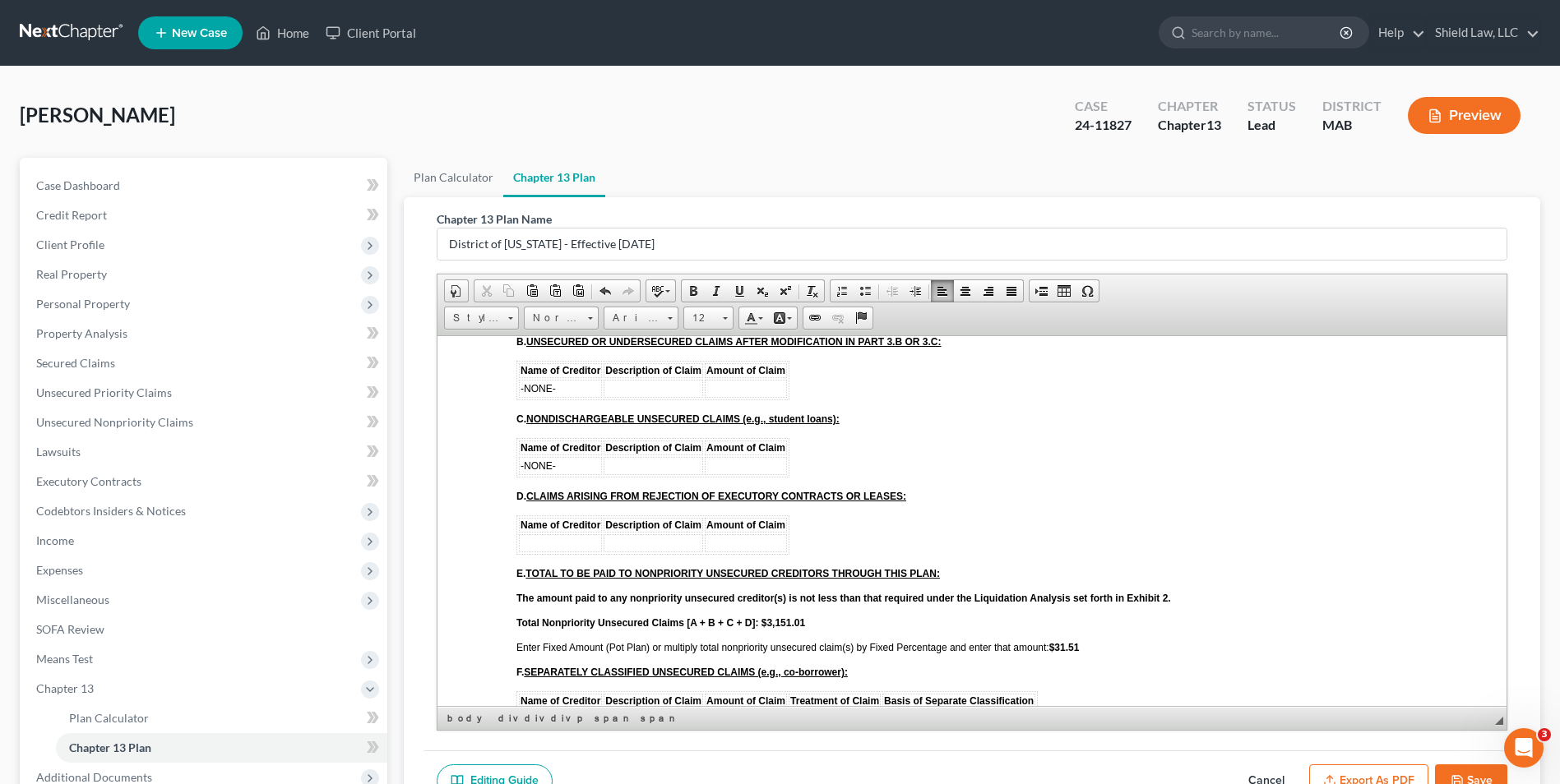
scroll to position [3534, 0]
drag, startPoint x: 1080, startPoint y: 650, endPoint x: 1059, endPoint y: 650, distance: 21.0
click at [1059, 650] on strong "$31.51" at bounding box center [1064, 645] width 31 height 11
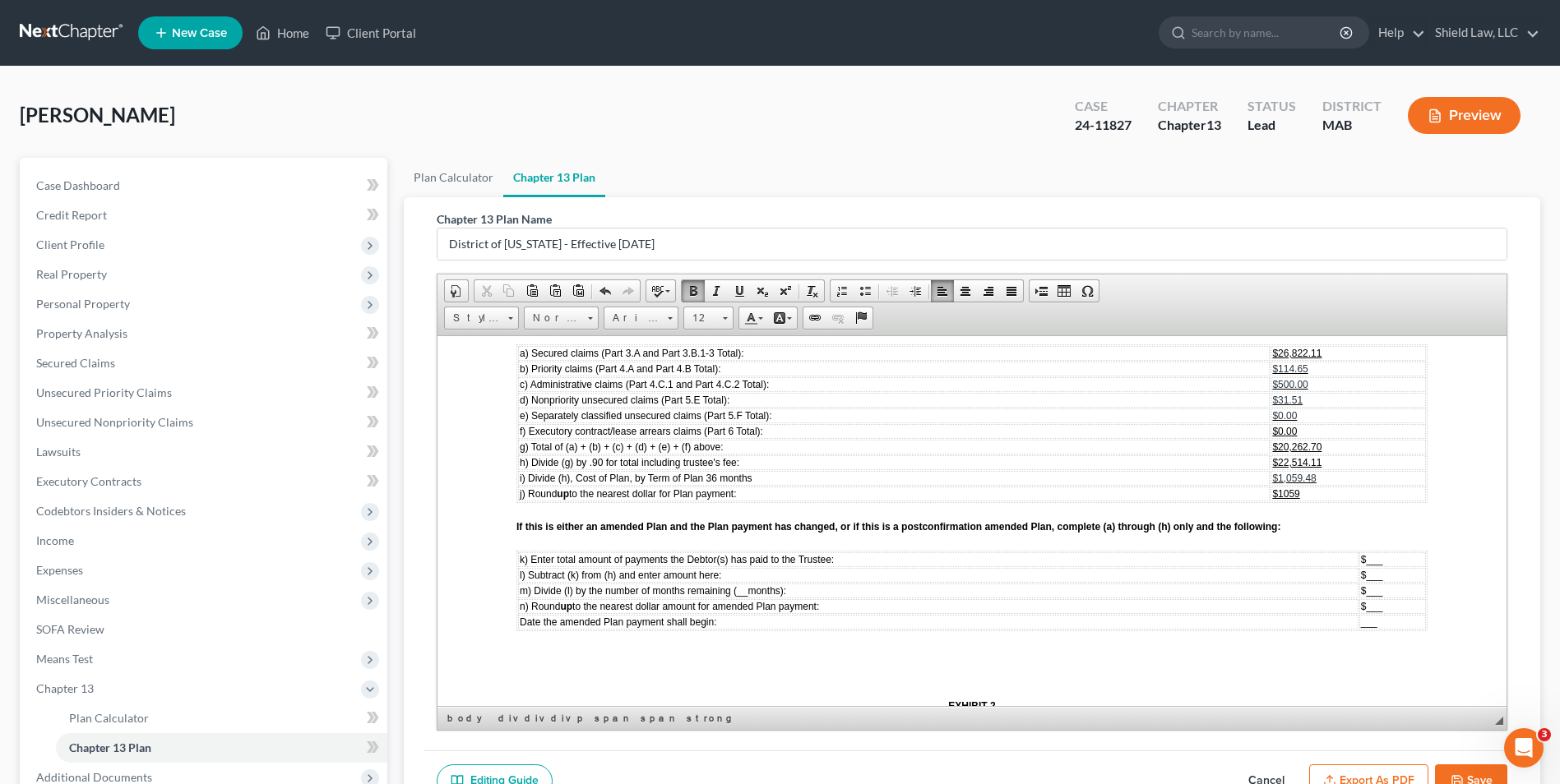
scroll to position [5014, 0]
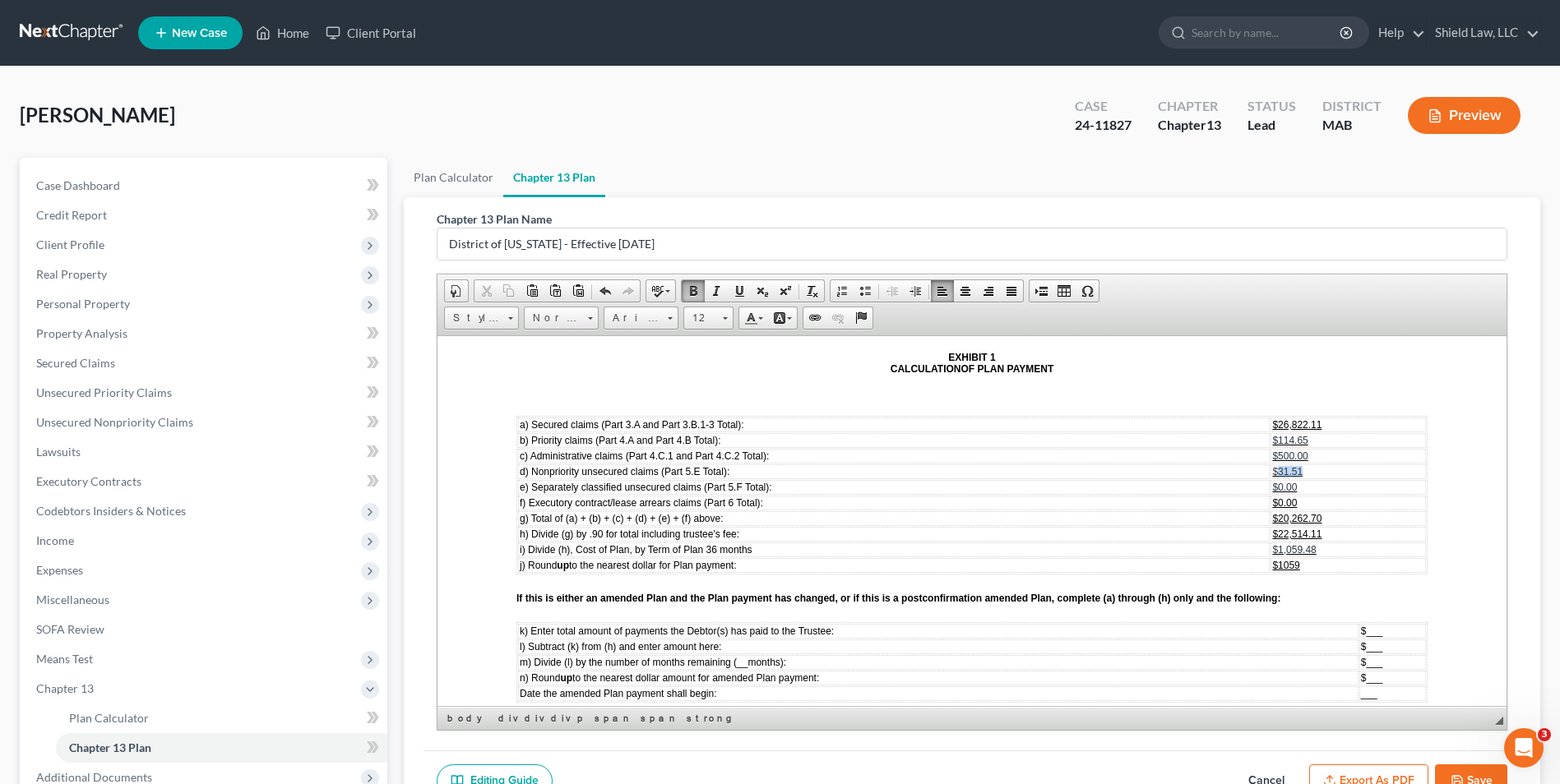
drag, startPoint x: 1294, startPoint y: 470, endPoint x: 1265, endPoint y: 471, distance: 29.0
click at [1271, 471] on td "$31.51" at bounding box center [1349, 471] width 155 height 15
click at [1342, 519] on td "$20,262.70" at bounding box center [1349, 518] width 155 height 15
click at [1329, 528] on td "$22,514.11" at bounding box center [1349, 533] width 155 height 15
click at [1316, 544] on td "$1,059.48" at bounding box center [1349, 548] width 155 height 15
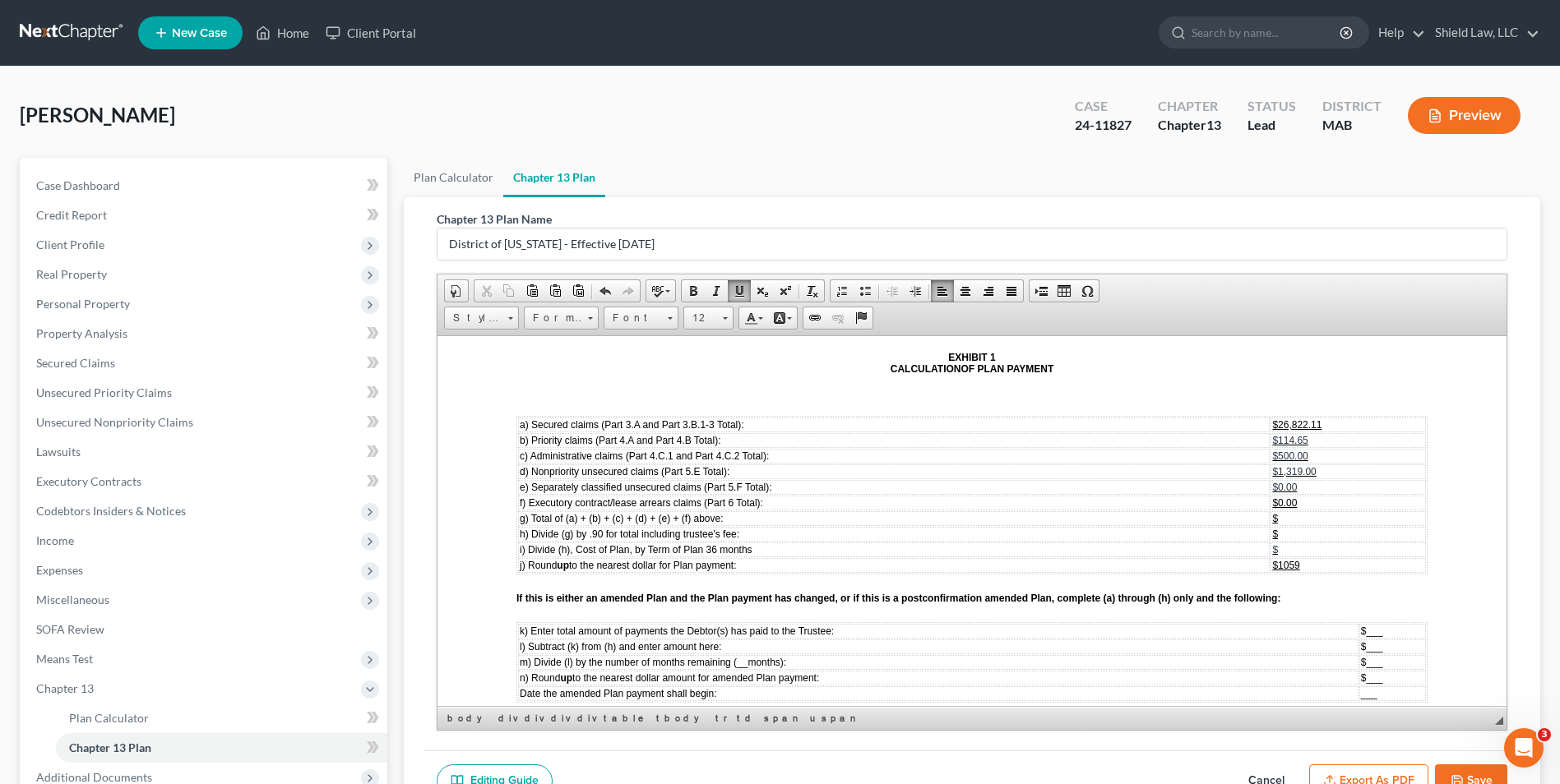
click at [1301, 568] on td "$1059" at bounding box center [1349, 564] width 155 height 15
click at [1379, 622] on table "k) Enter total amount of payments the Debtor(s) has paid to the Trustee: $ ___ …" at bounding box center [971, 662] width 911 height 80
click at [1397, 631] on td "$ ___" at bounding box center [1392, 630] width 66 height 15
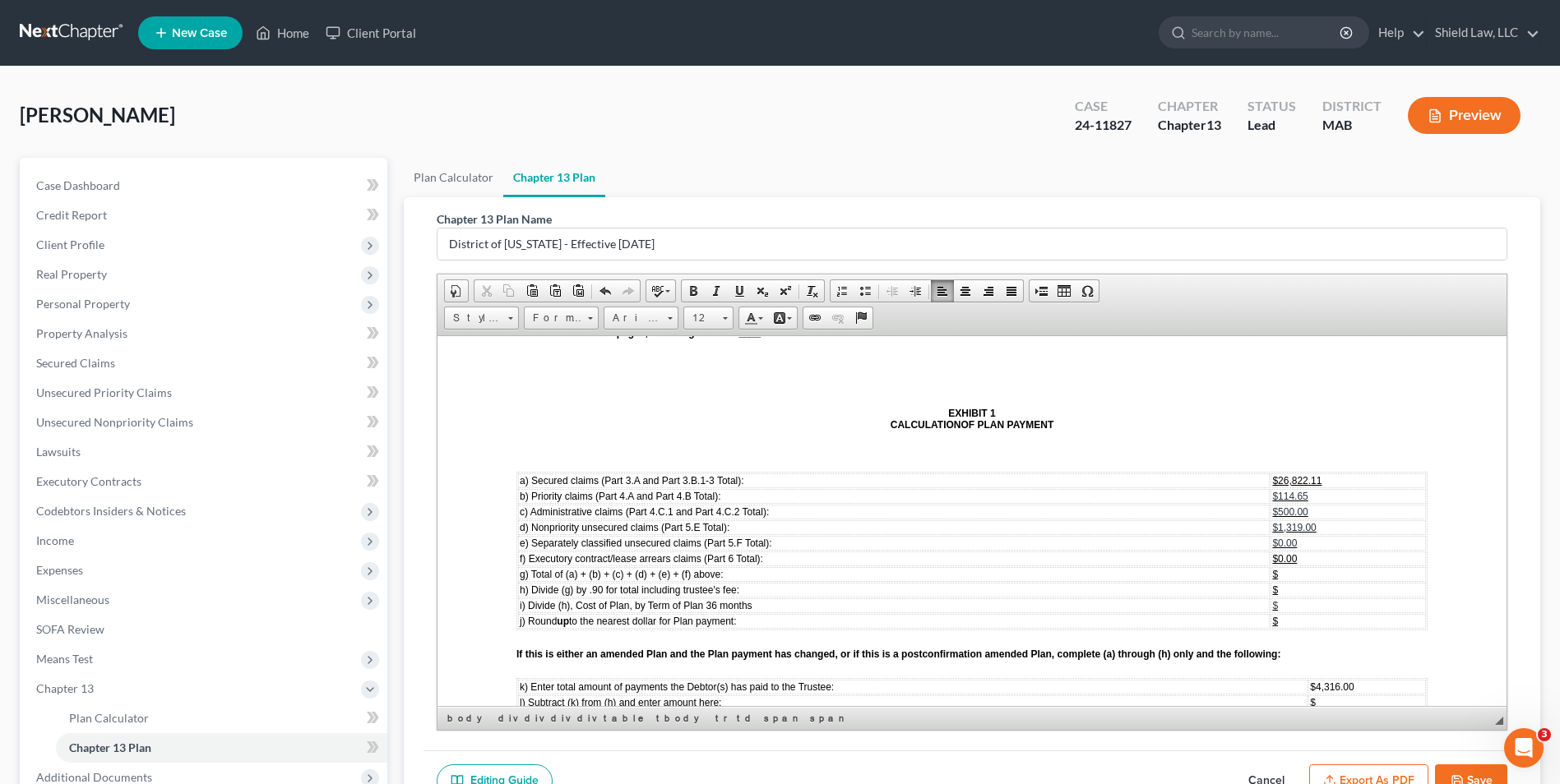
scroll to position [4932, 0]
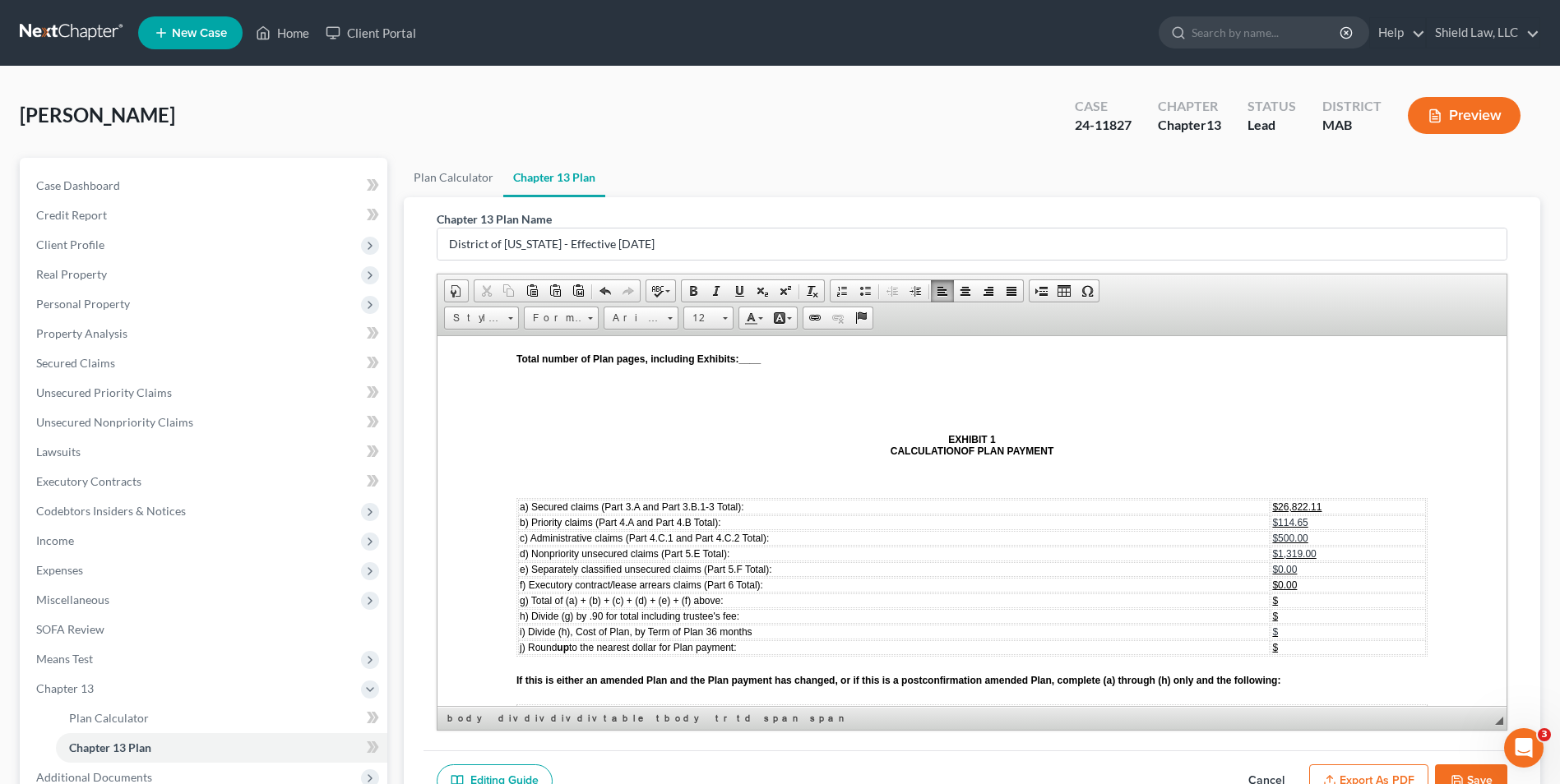
click at [1291, 606] on td "$" at bounding box center [1349, 600] width 155 height 15
click at [1279, 616] on td "$" at bounding box center [1349, 616] width 155 height 15
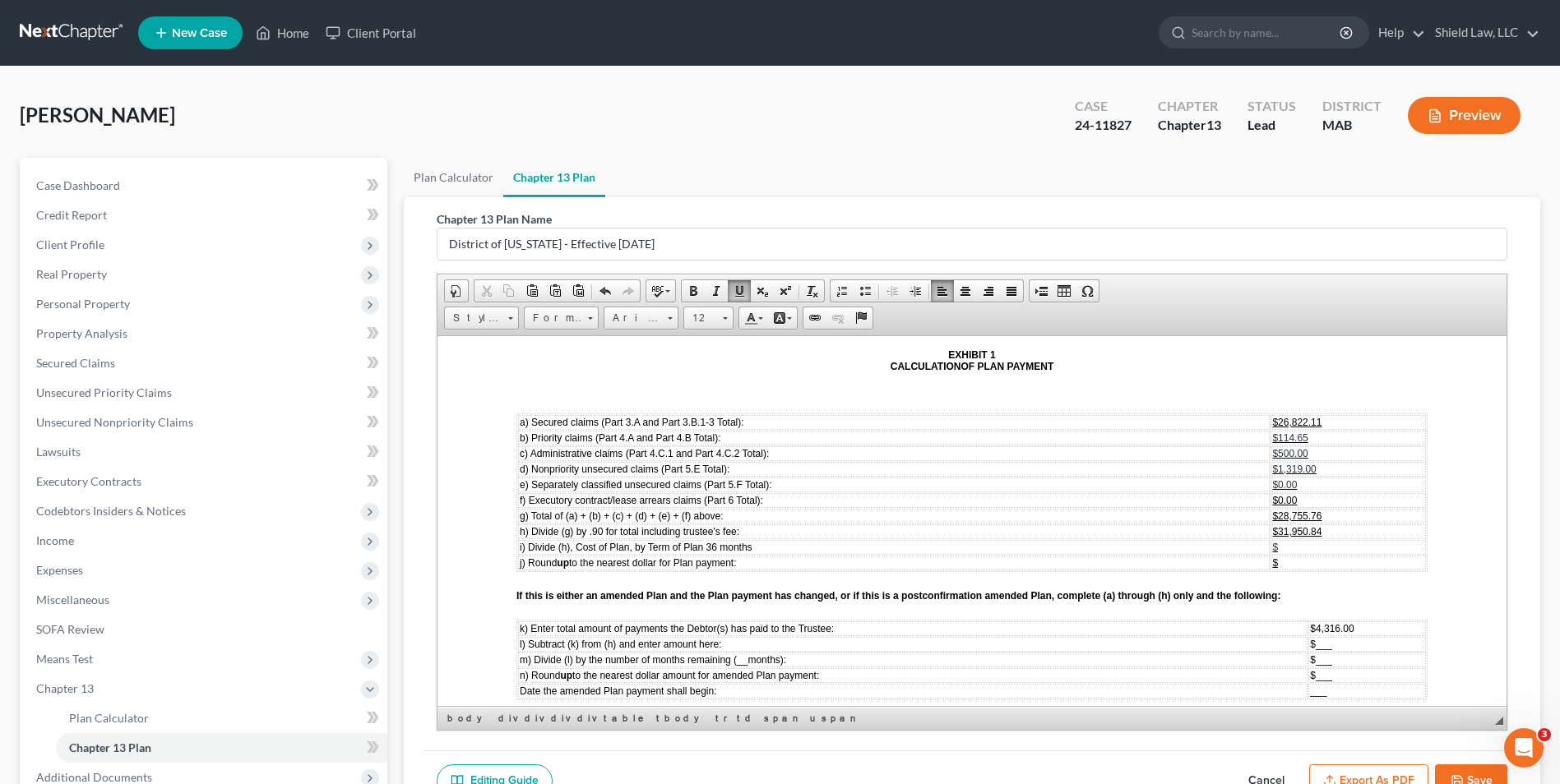
scroll to position [5096, 0]
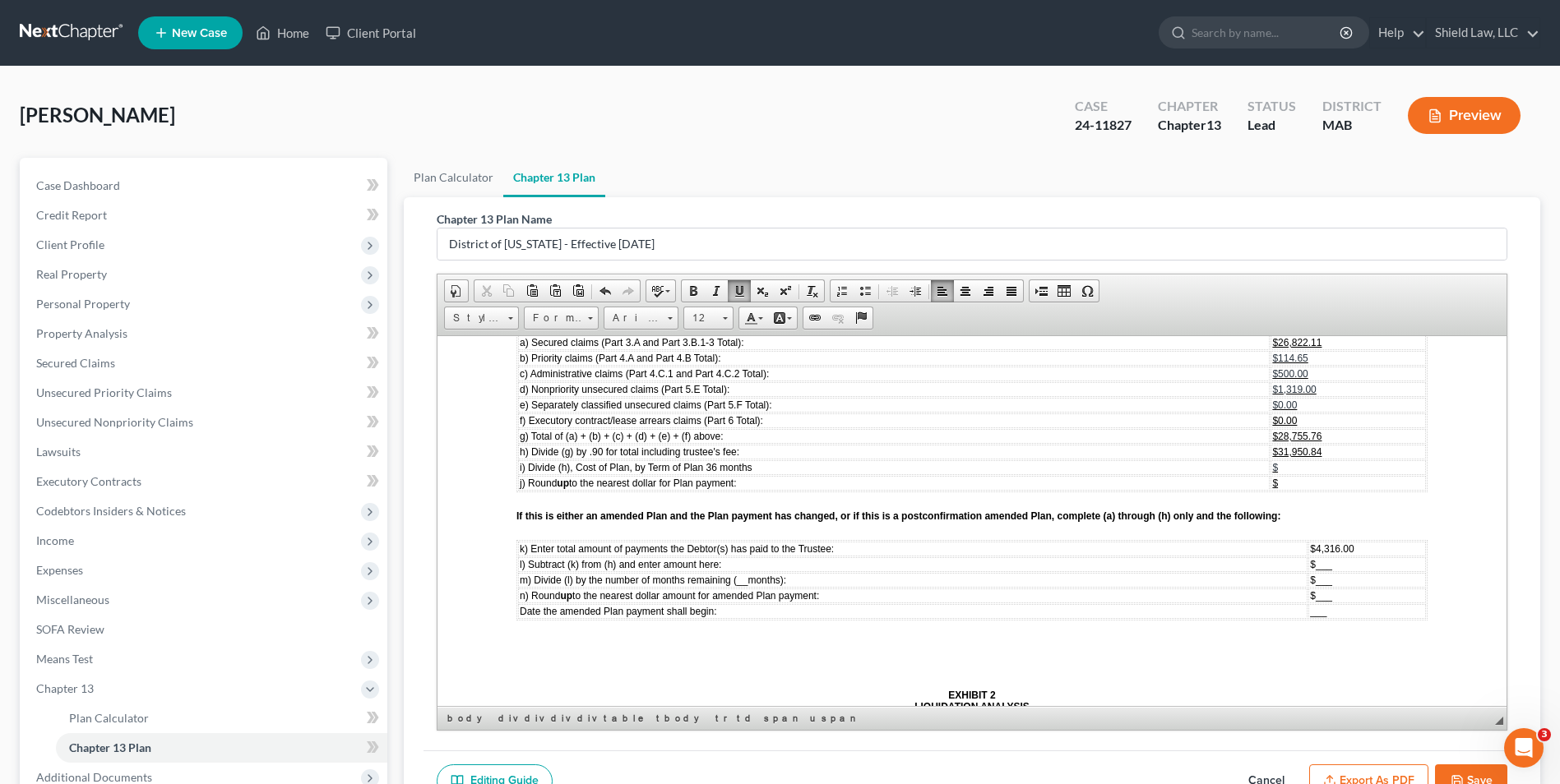
click at [1356, 575] on td "$ ___" at bounding box center [1367, 579] width 118 height 15
click at [1354, 577] on td "$ ___" at bounding box center [1367, 579] width 118 height 15
click at [1354, 568] on td "$ ___" at bounding box center [1367, 563] width 118 height 15
click at [1343, 577] on td "$ ___" at bounding box center [1362, 579] width 129 height 15
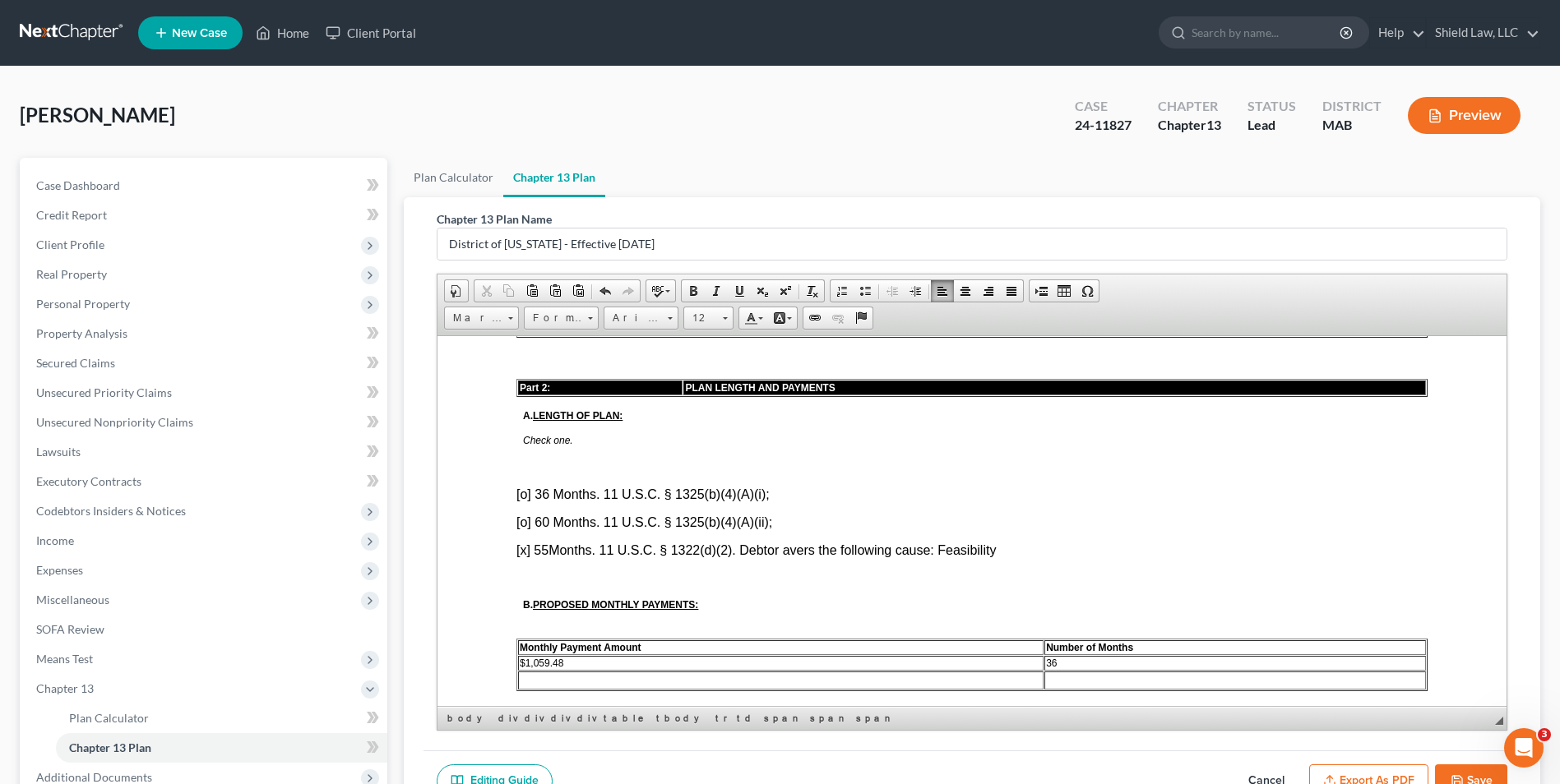
scroll to position [904, 0]
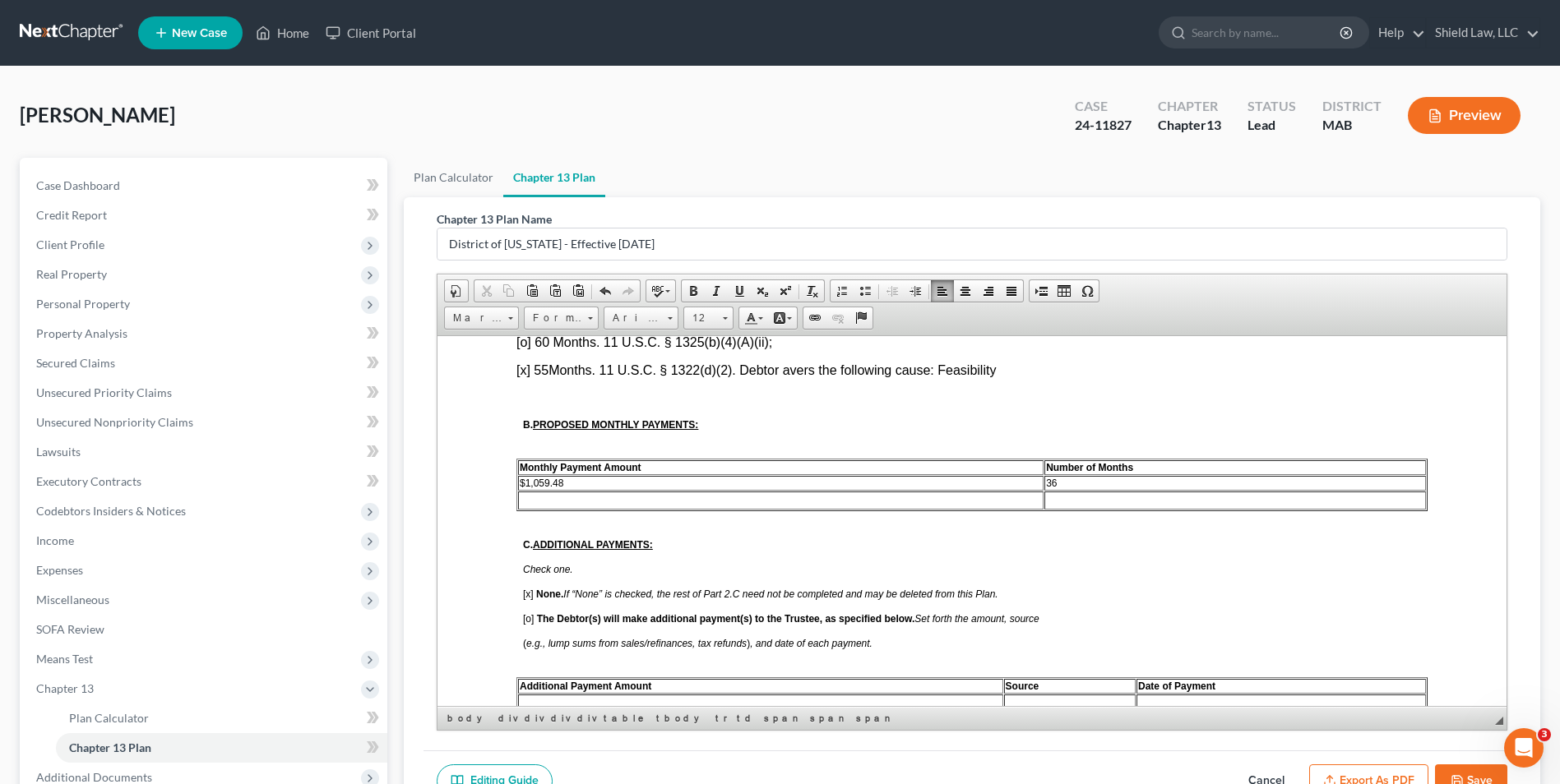
click at [1067, 483] on td "36" at bounding box center [1235, 482] width 382 height 15
drag, startPoint x: 583, startPoint y: 485, endPoint x: 523, endPoint y: 485, distance: 60.0
click at [523, 485] on td "$1,059.48" at bounding box center [781, 482] width 526 height 15
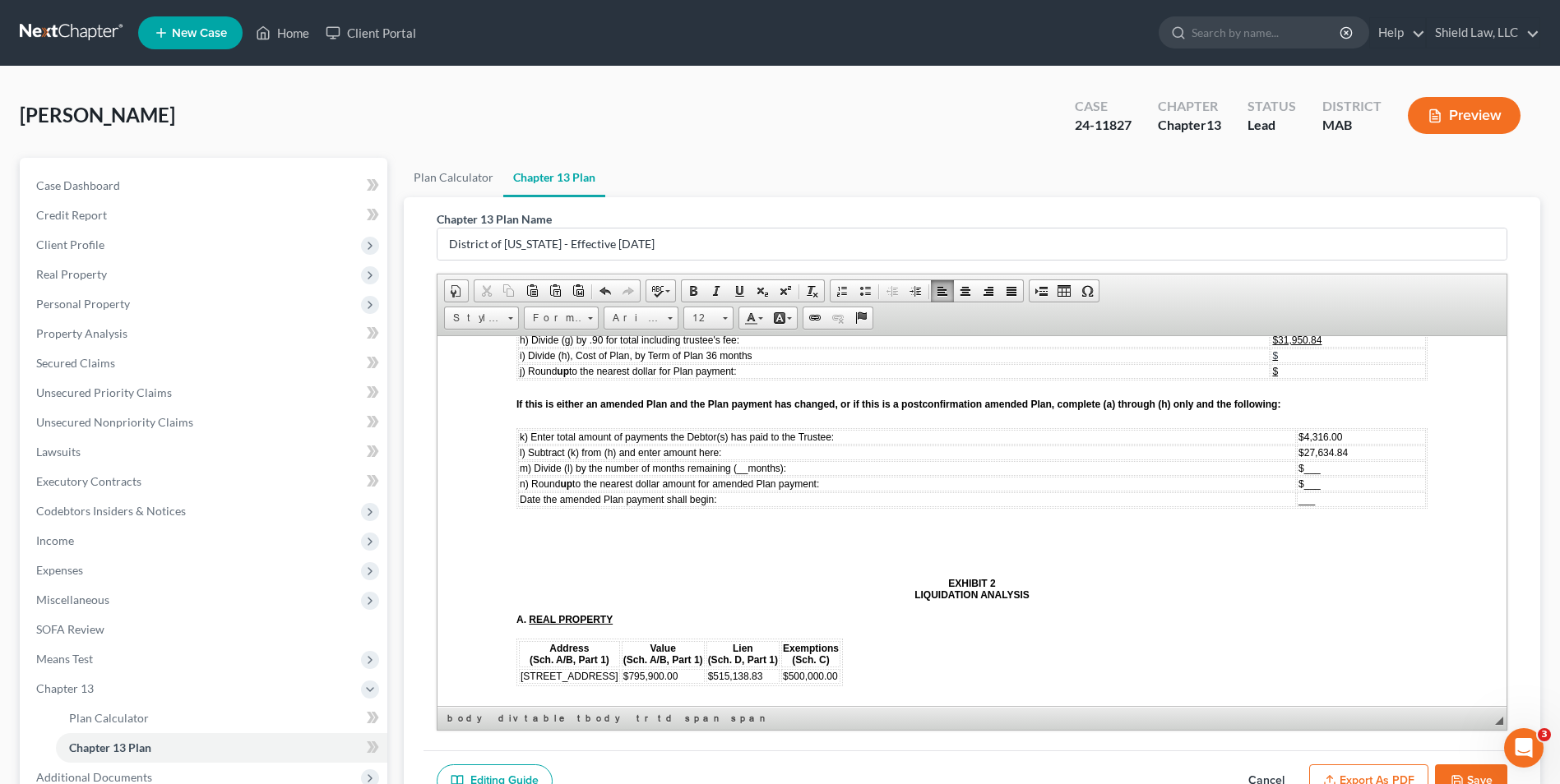
scroll to position [5178, 0]
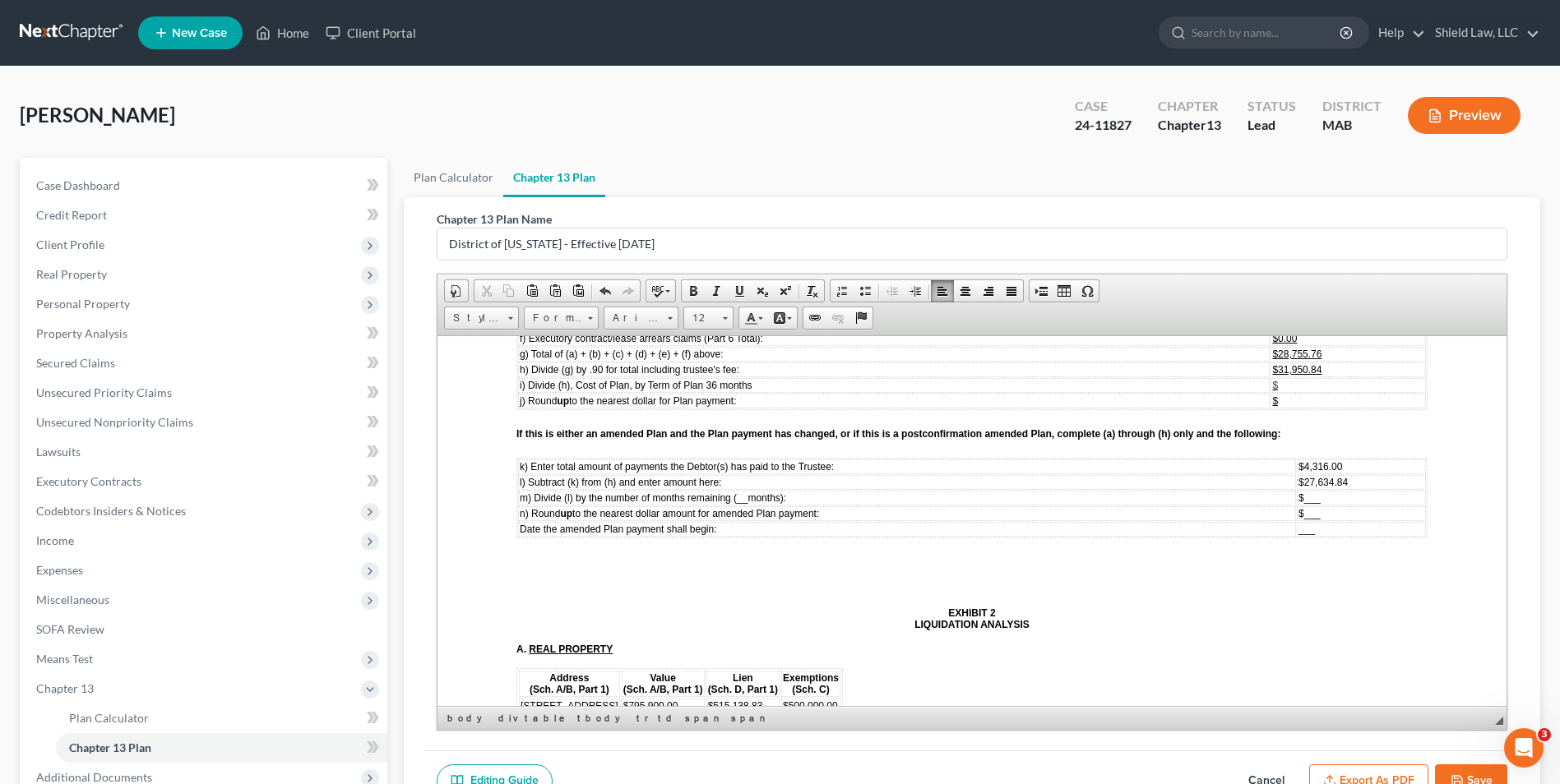
click at [748, 499] on span "__" at bounding box center [742, 497] width 10 height 11
click at [1326, 533] on td "___" at bounding box center [1363, 528] width 126 height 15
click at [1304, 493] on td "$ ___" at bounding box center [1363, 497] width 126 height 15
click at [1301, 507] on td "$ ___" at bounding box center [1363, 512] width 126 height 15
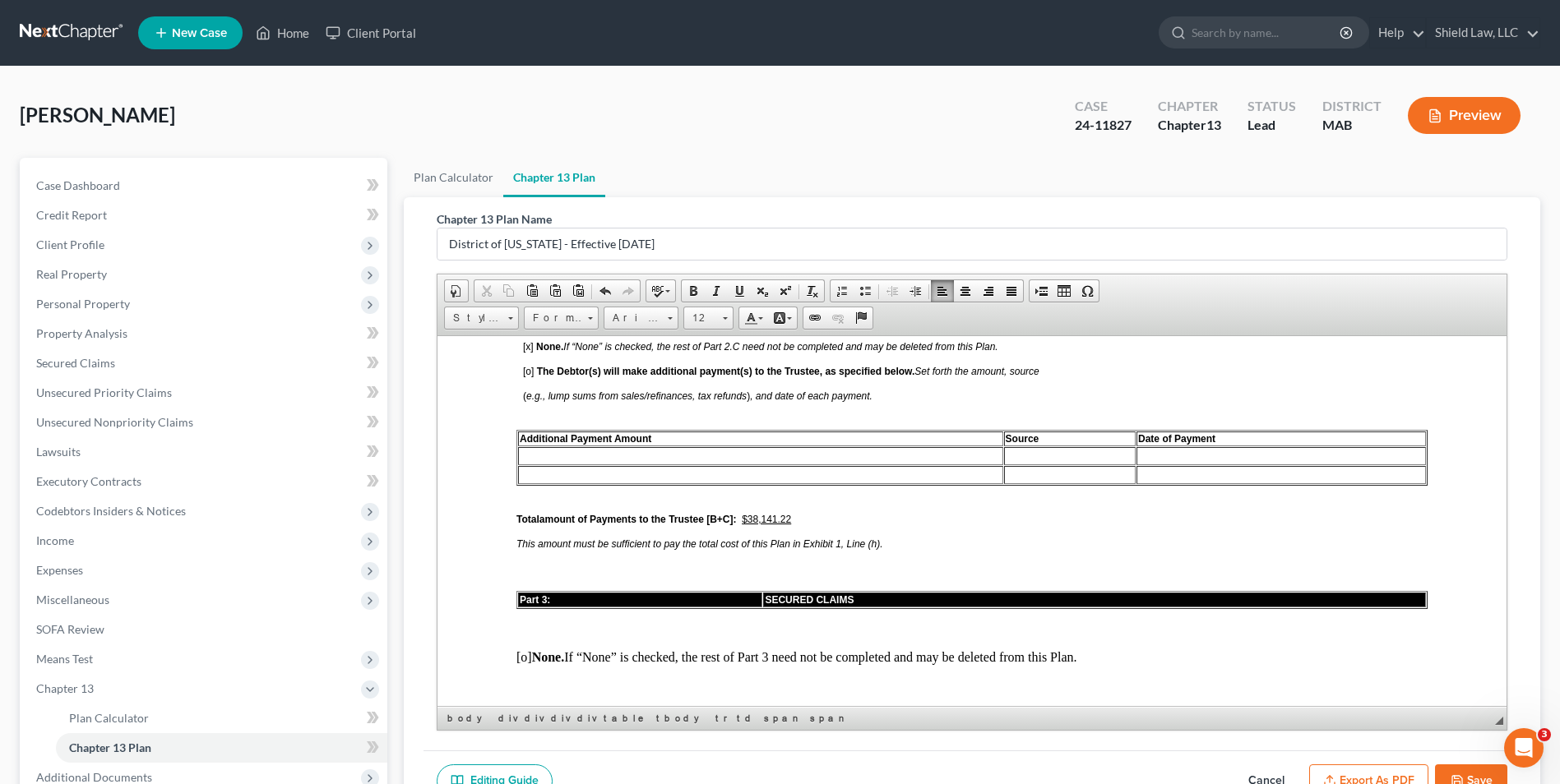
scroll to position [987, 0]
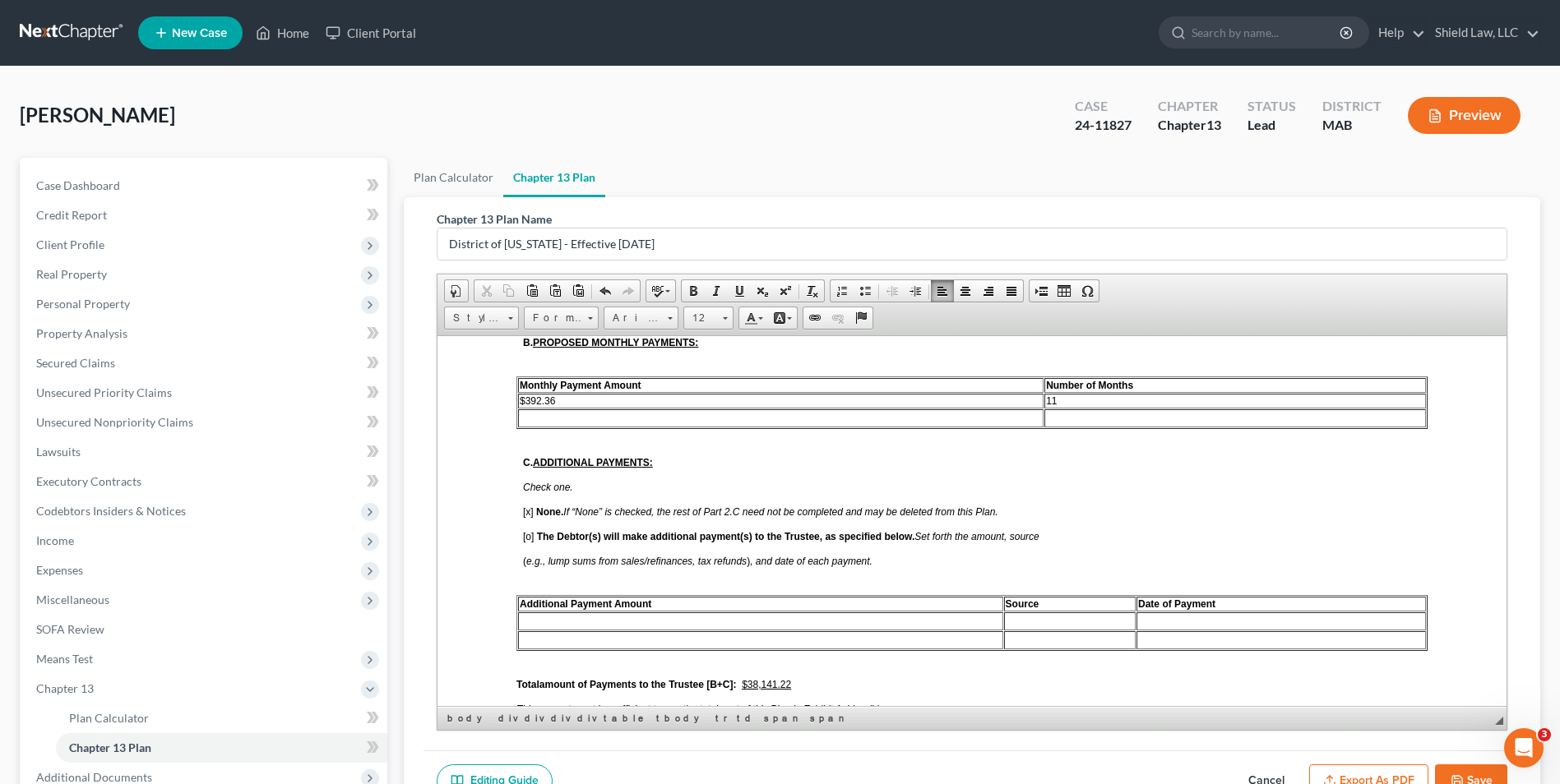
click at [1143, 415] on td at bounding box center [1235, 417] width 382 height 18
click at [536, 413] on td at bounding box center [781, 417] width 526 height 18
drag, startPoint x: 1059, startPoint y: 414, endPoint x: 521, endPoint y: 415, distance: 538.0
click at [521, 415] on tr "$564.00 49" at bounding box center [971, 417] width 908 height 18
click at [650, 312] on span "Font" at bounding box center [633, 318] width 58 height 21
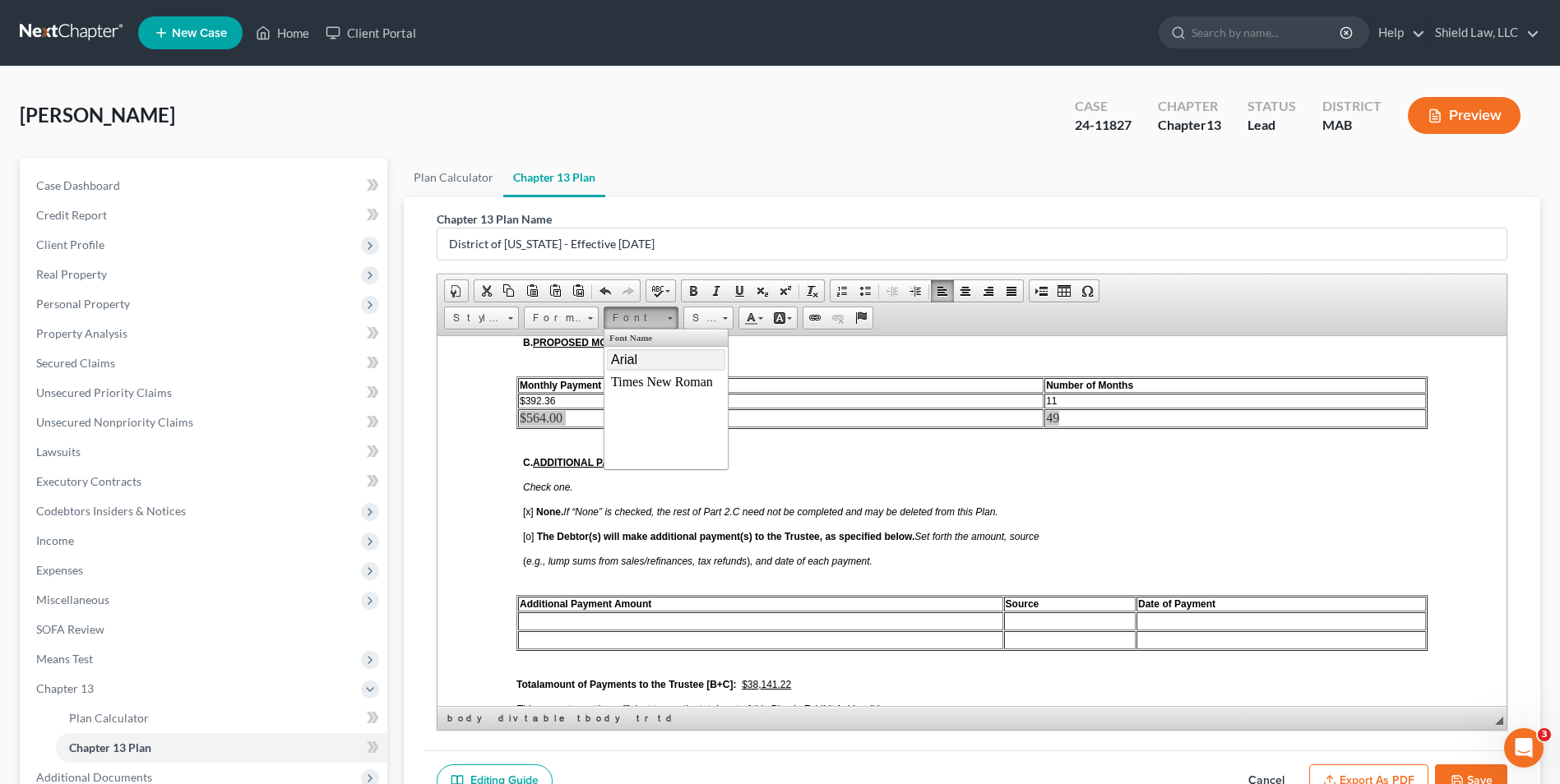
click at [671, 368] on link "Arial" at bounding box center [666, 359] width 119 height 21
click at [710, 313] on span "Size" at bounding box center [701, 318] width 33 height 21
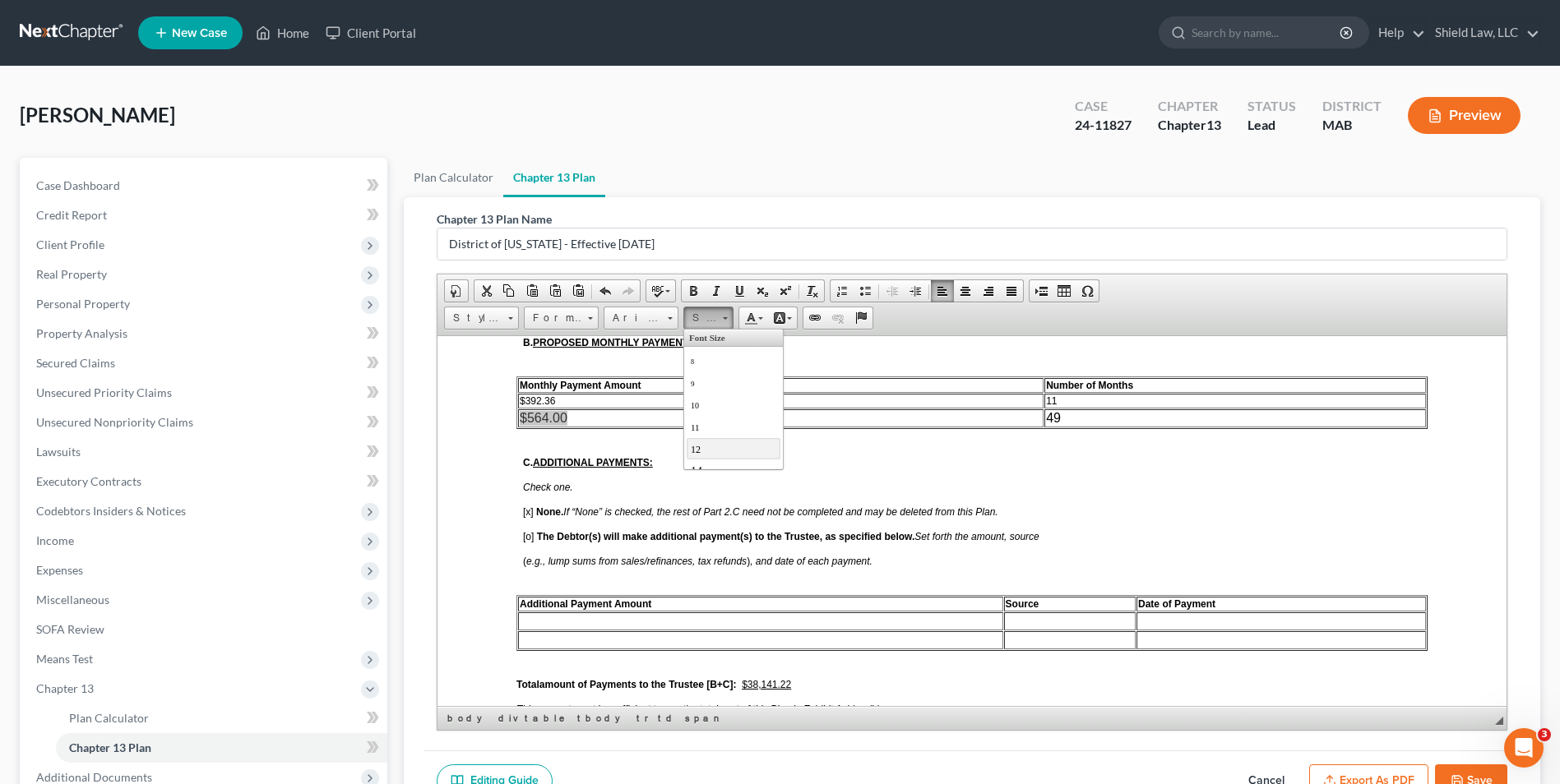
click at [724, 446] on link "12" at bounding box center [733, 448] width 93 height 21
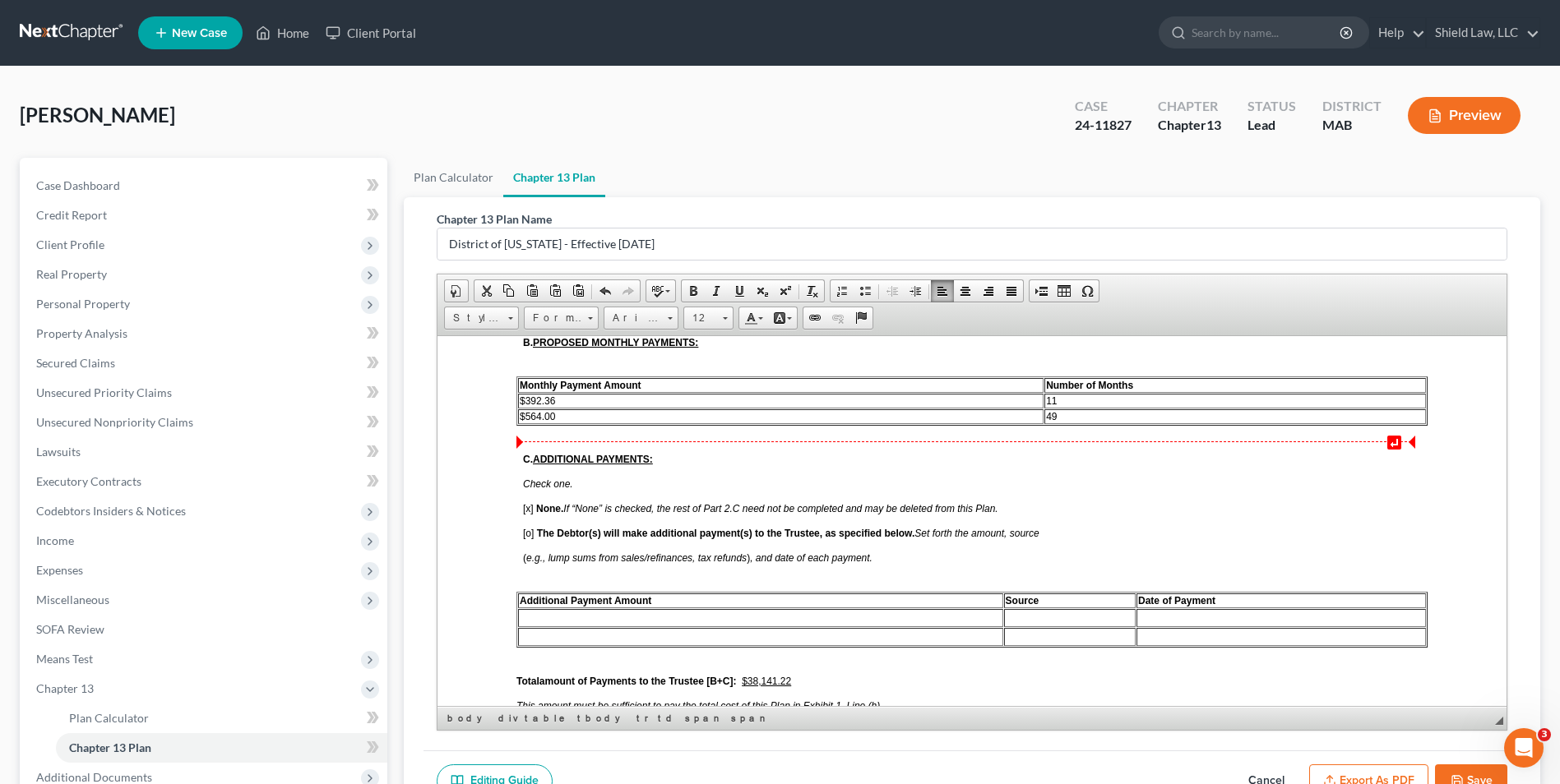
click at [790, 457] on p "C. ADDITIONAL PAYMENTS:" at bounding box center [976, 458] width 905 height 11
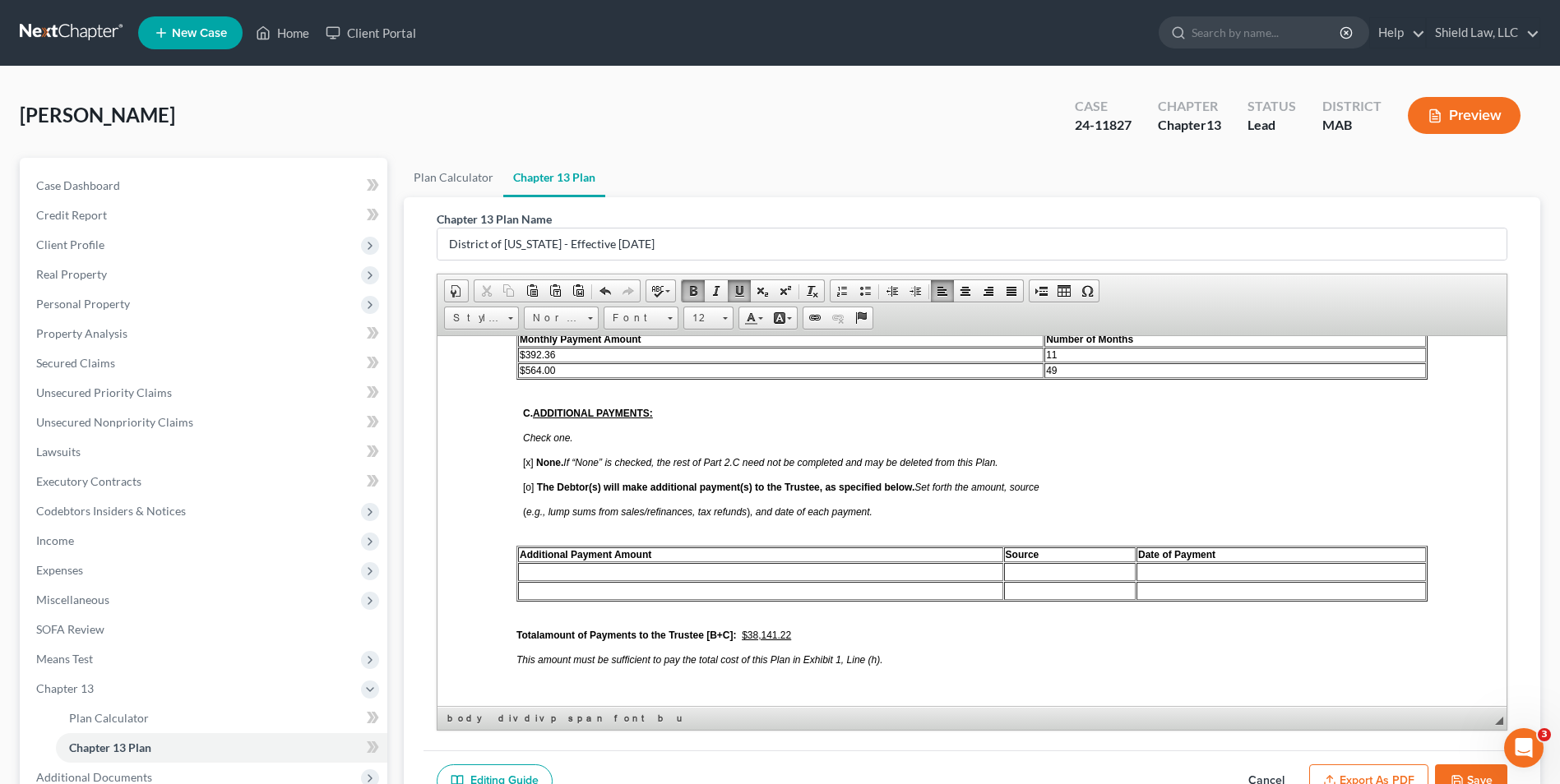
scroll to position [1151, 0]
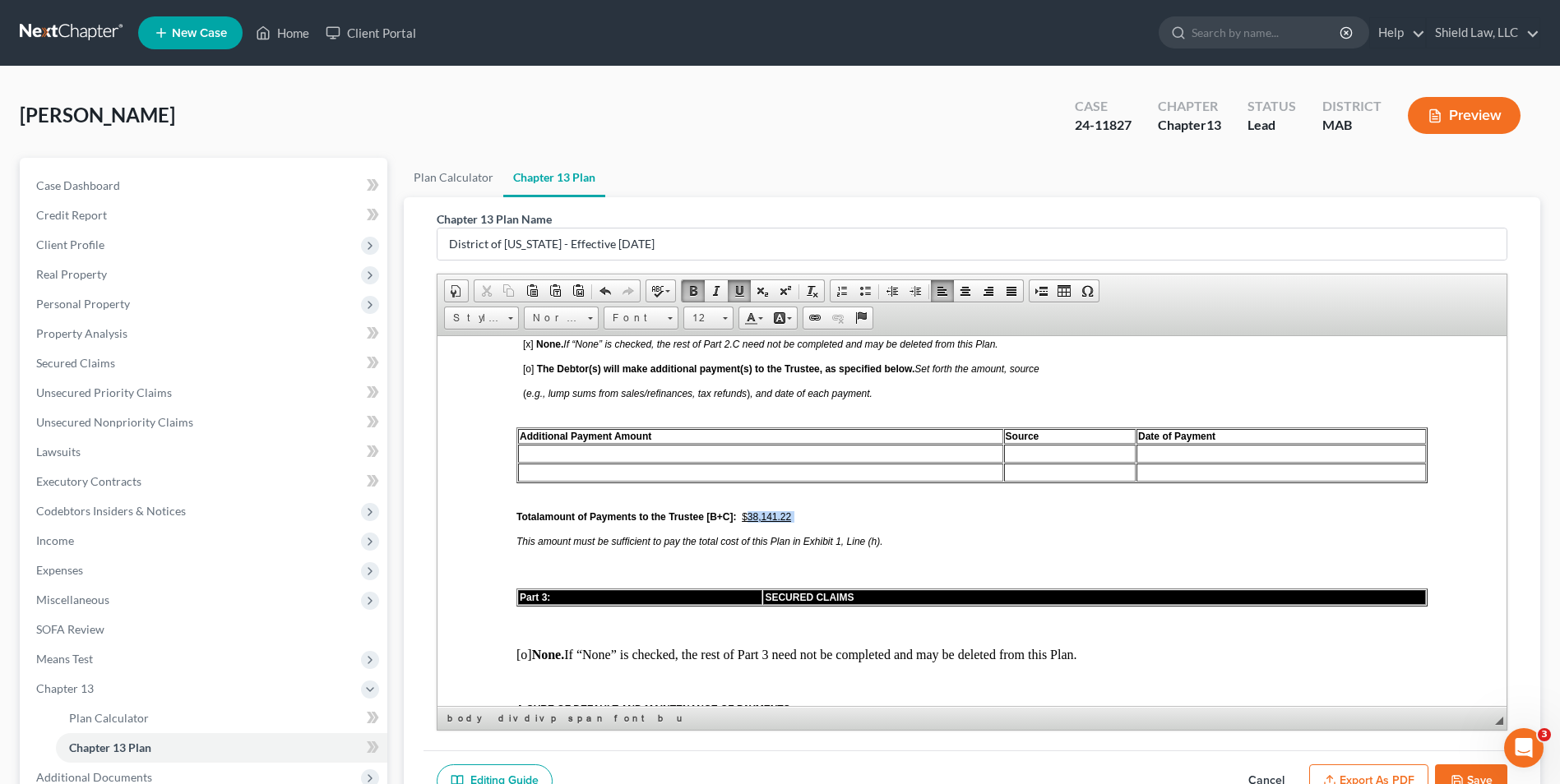
drag, startPoint x: 795, startPoint y: 519, endPoint x: 751, endPoint y: 518, distance: 44.0
click at [751, 518] on span "Total amount of Payments to the Trustee [B+C]: $38,141.22" at bounding box center [682, 516] width 332 height 11
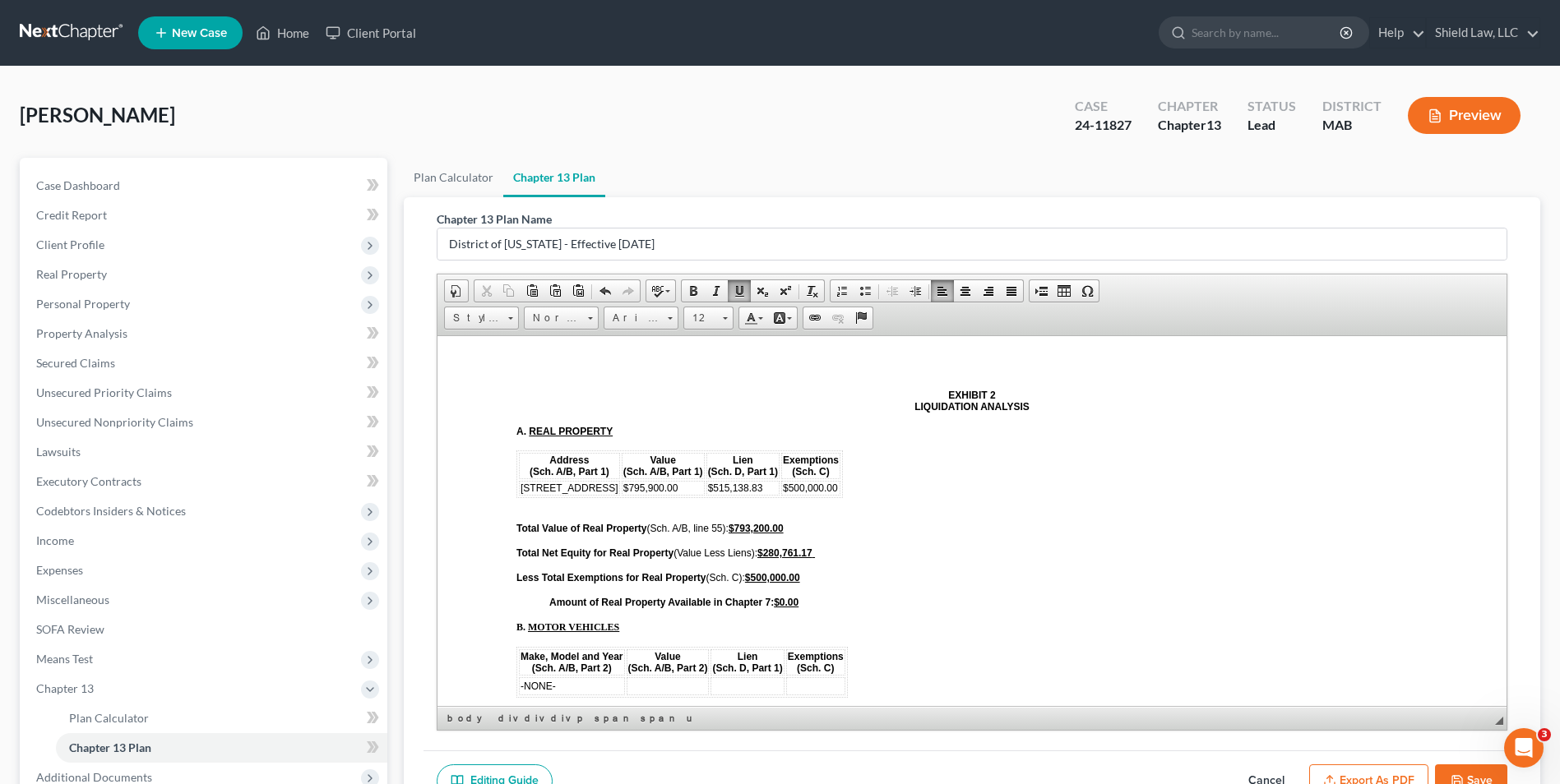
scroll to position [5507, 0]
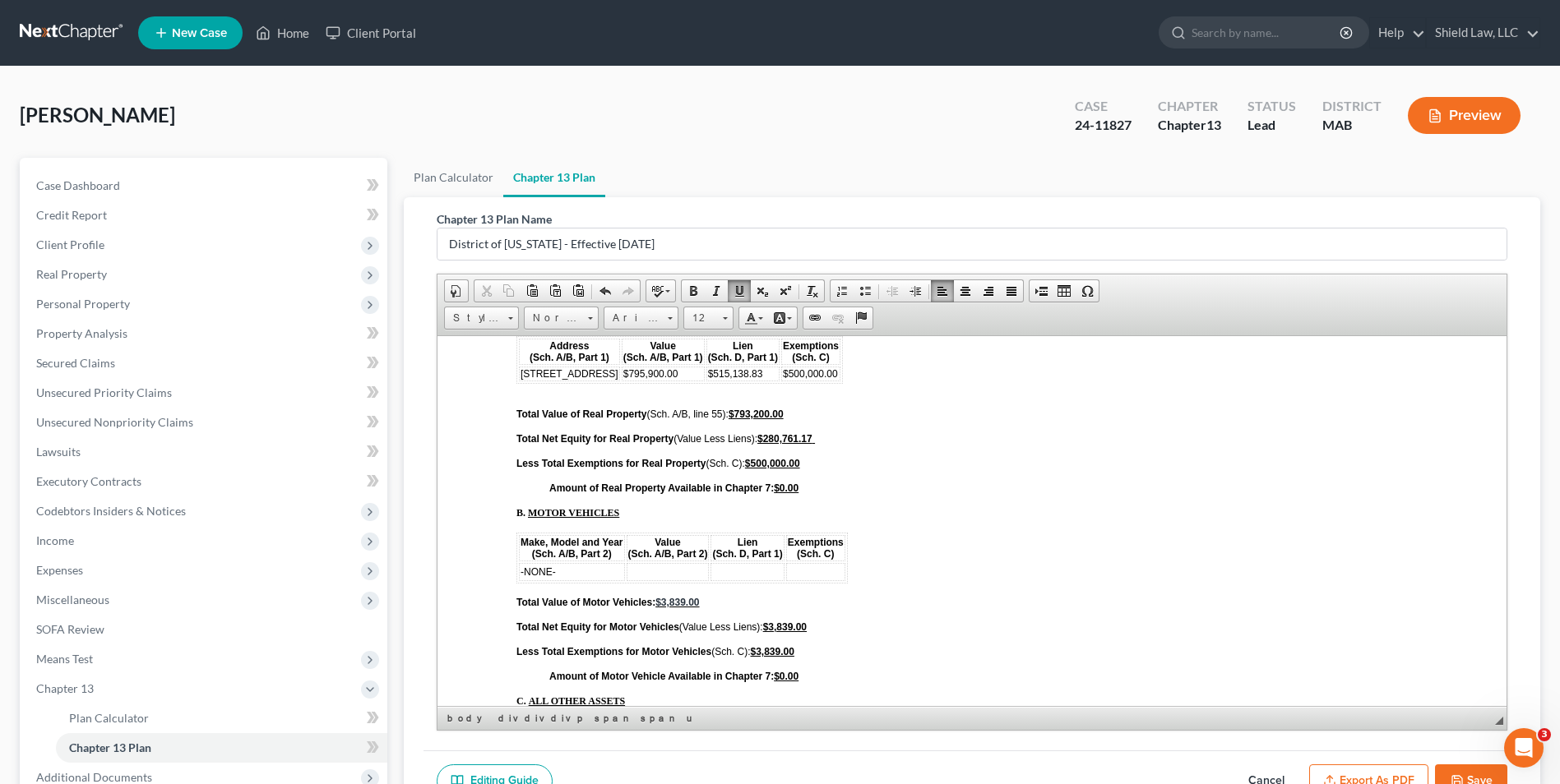
click at [586, 576] on td "-NONE-" at bounding box center [571, 571] width 106 height 18
drag, startPoint x: 839, startPoint y: 571, endPoint x: 520, endPoint y: 572, distance: 319.0
click at [520, 572] on tr "2008 Ford Edge $3,839.00 $0.00 $3,839.00" at bounding box center [682, 571] width 327 height 18
click at [646, 320] on span "Font" at bounding box center [633, 318] width 58 height 21
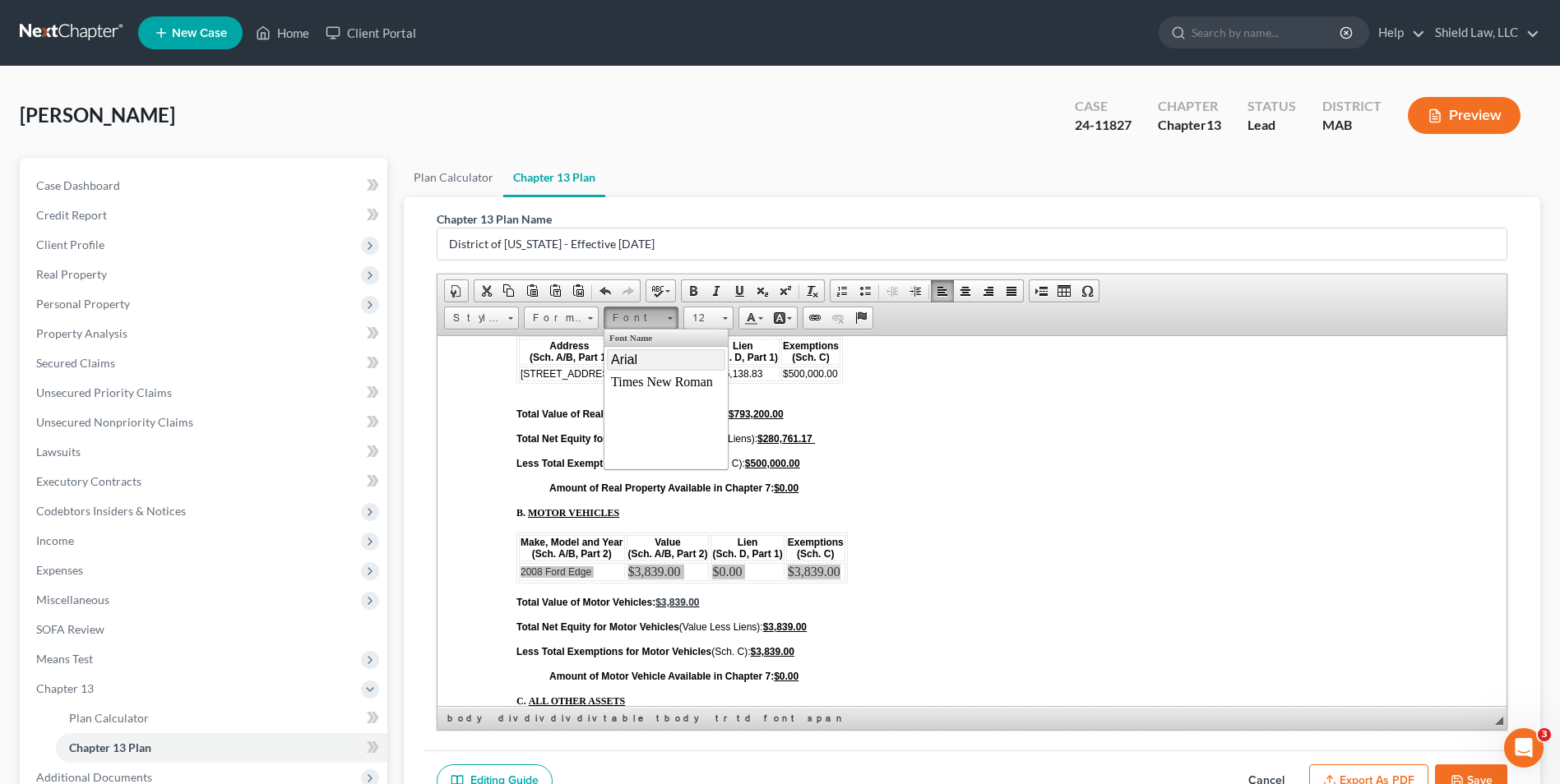
click at [661, 360] on link "Arial" at bounding box center [666, 359] width 119 height 21
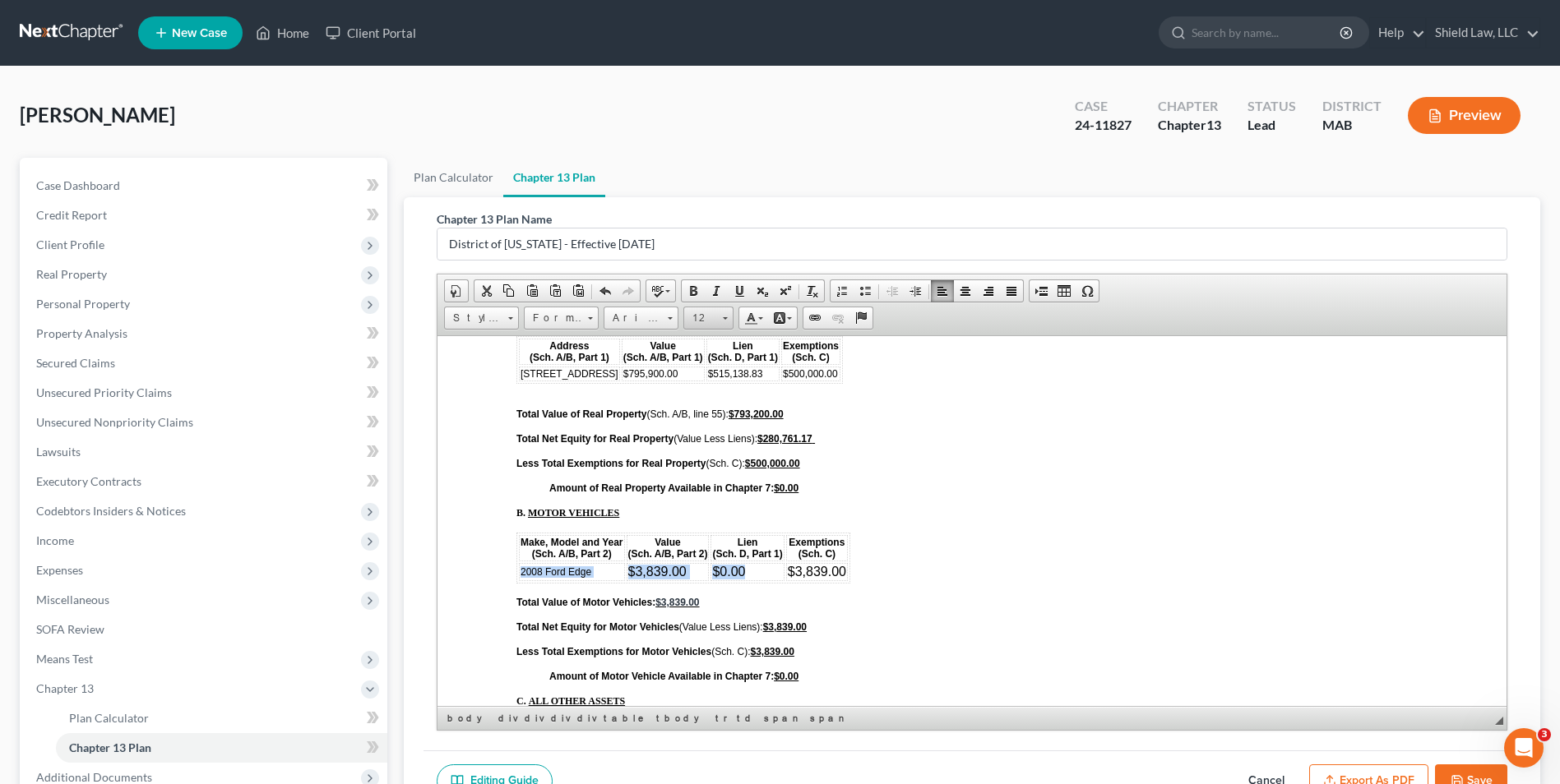
click at [698, 325] on span "12" at bounding box center [701, 318] width 33 height 21
click at [714, 444] on link "12" at bounding box center [733, 448] width 93 height 21
click at [707, 322] on span "Size" at bounding box center [701, 318] width 33 height 21
click at [724, 447] on link "12" at bounding box center [733, 448] width 93 height 21
click at [655, 328] on span "Arial" at bounding box center [633, 318] width 58 height 21
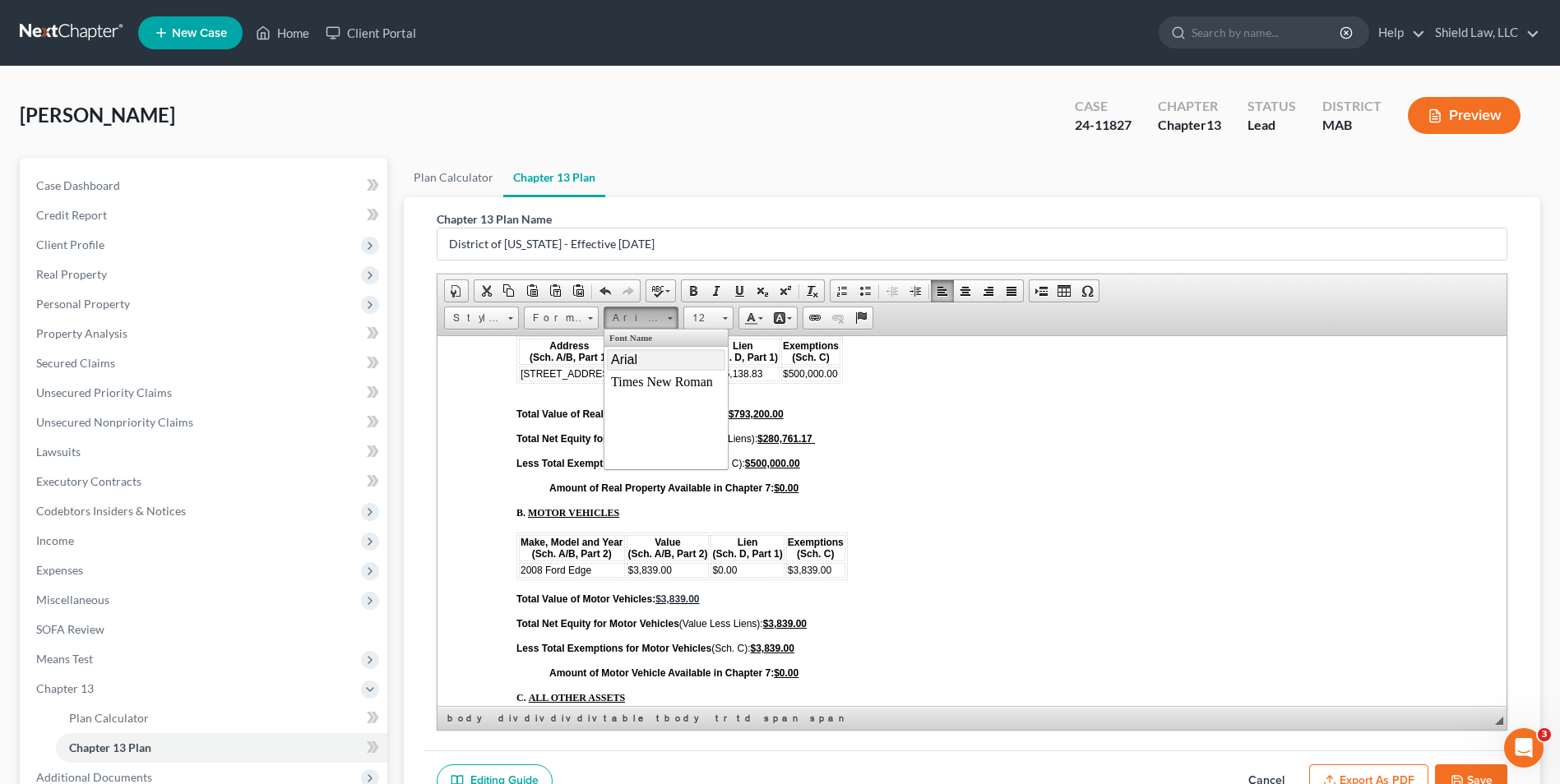
click at [901, 489] on p "Amount of Real Property Available in Chapter 7: $0.00" at bounding box center [989, 487] width 879 height 11
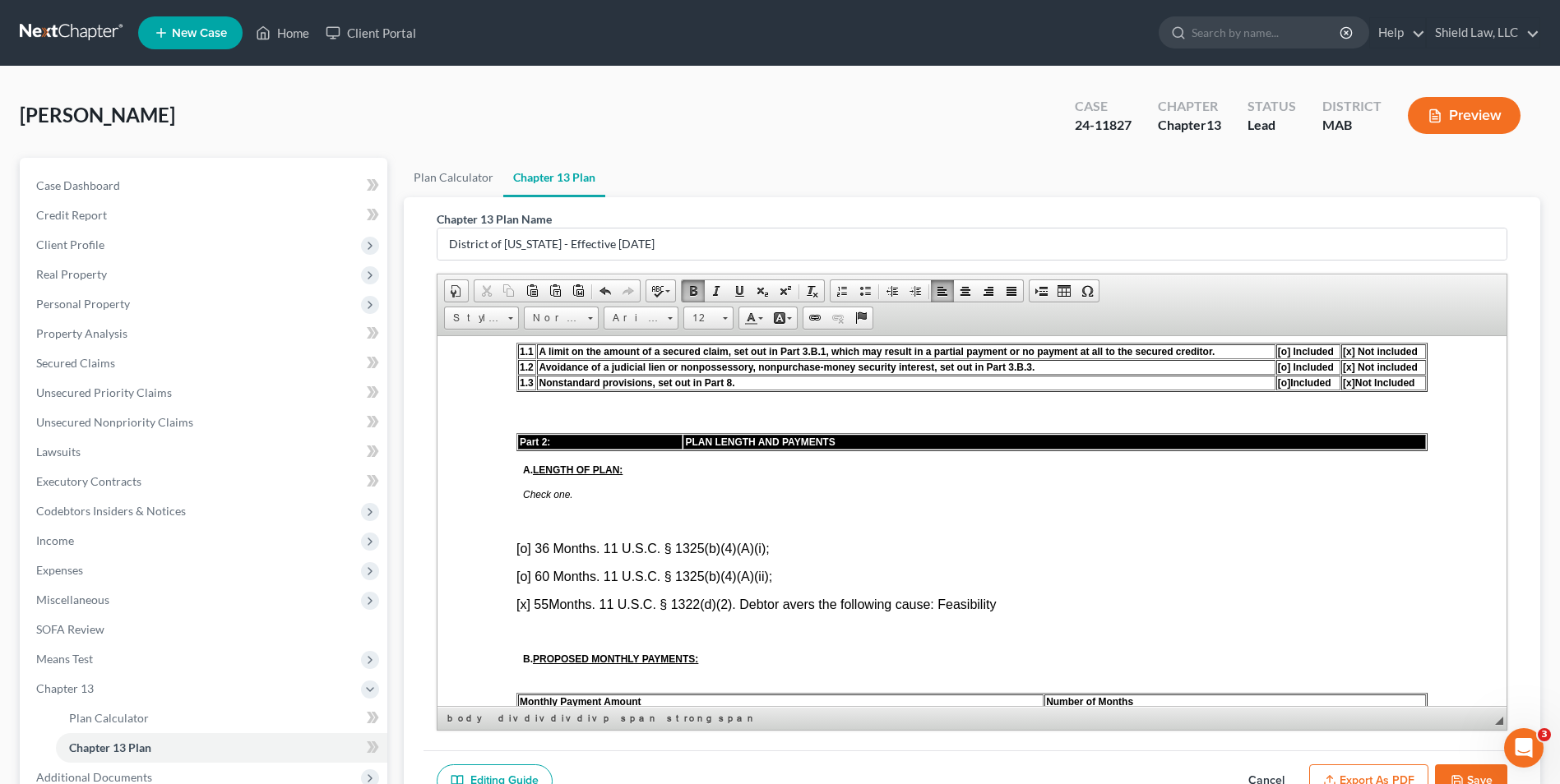
scroll to position [651, 0]
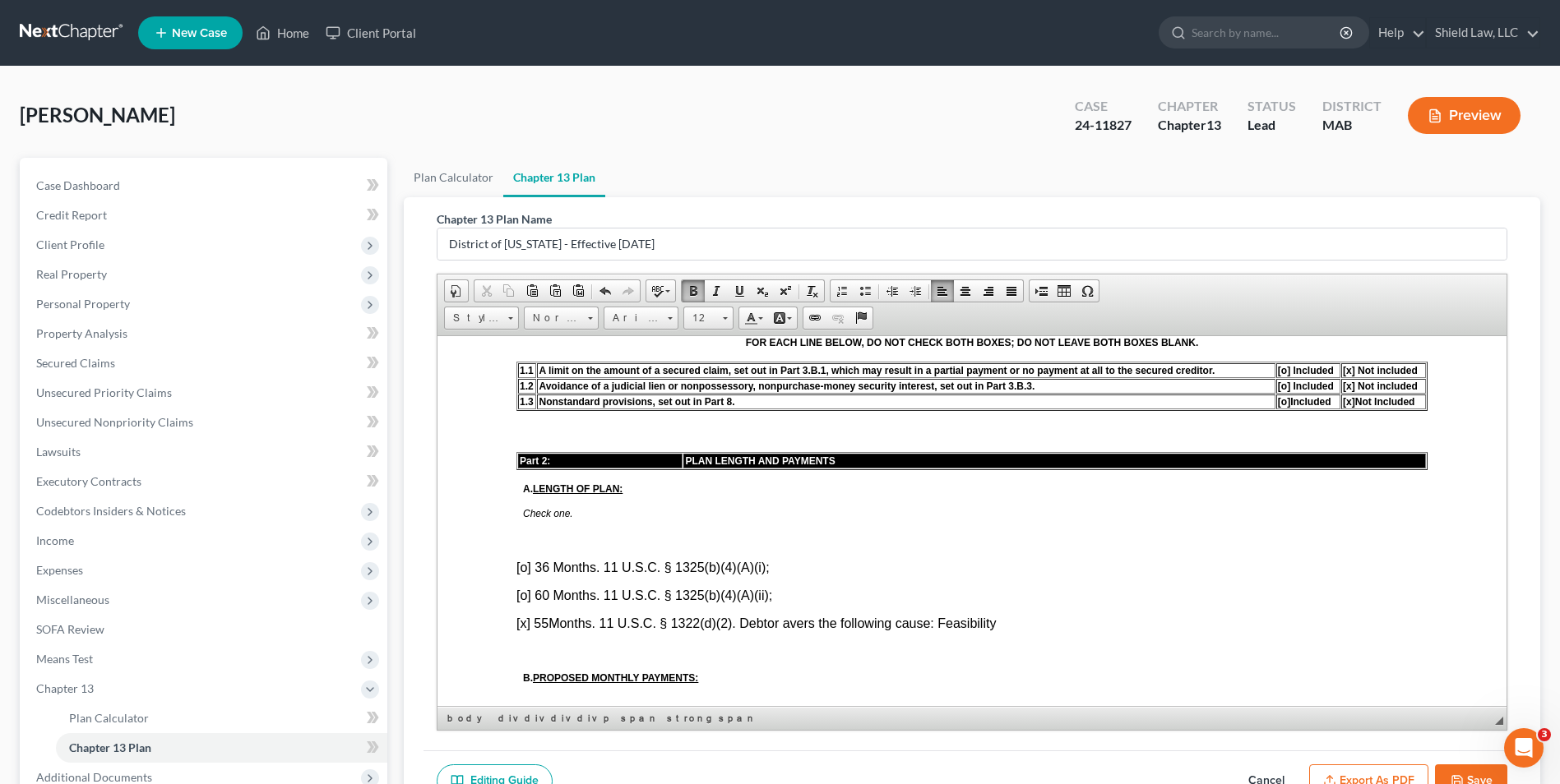
click at [551, 623] on font "[x ] 55 Months. 11 U.S.C. § 1322(d)(2). Debtor avers the following cause: Feasi…" at bounding box center [756, 622] width 480 height 14
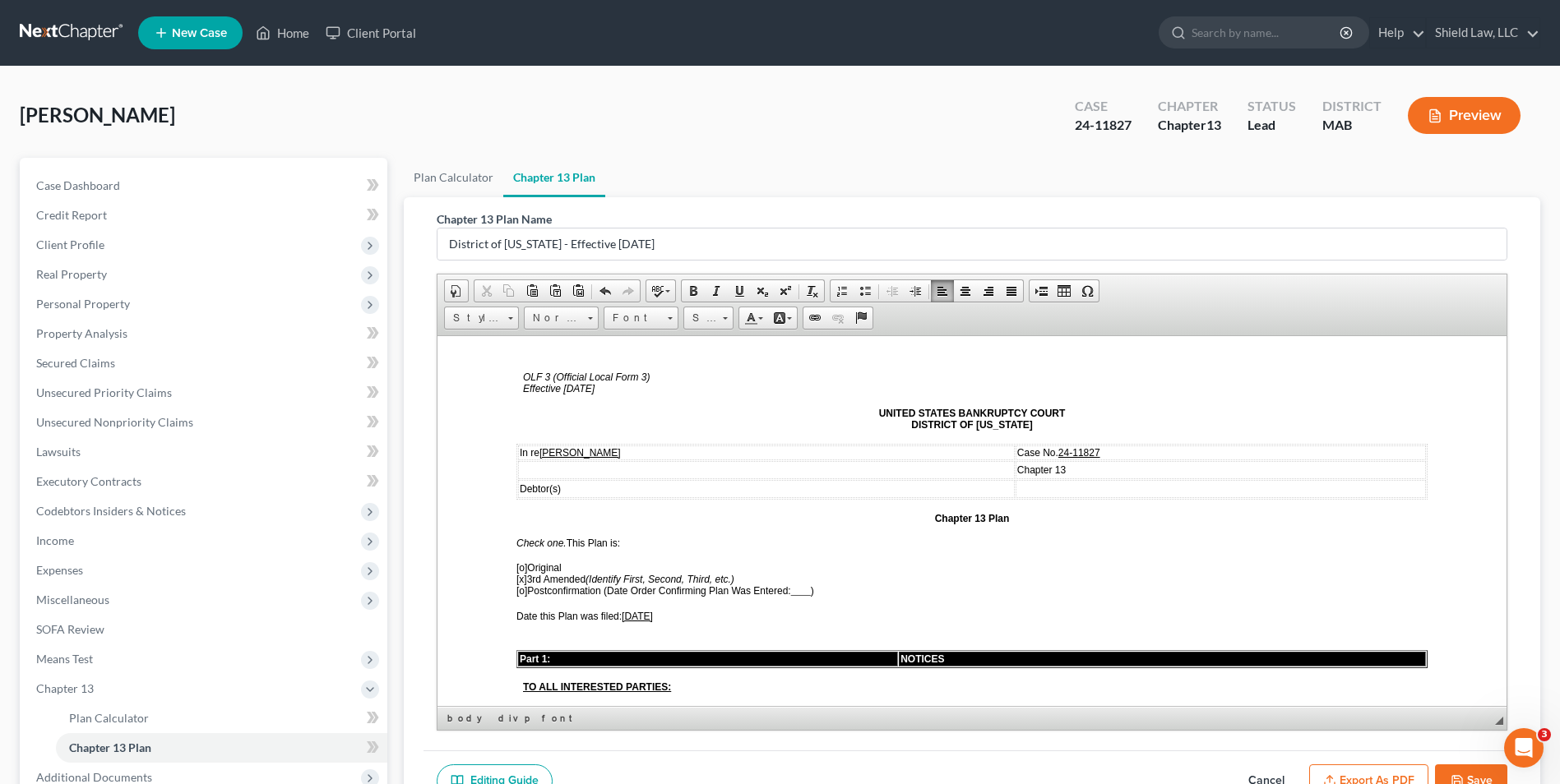
scroll to position [0, 0]
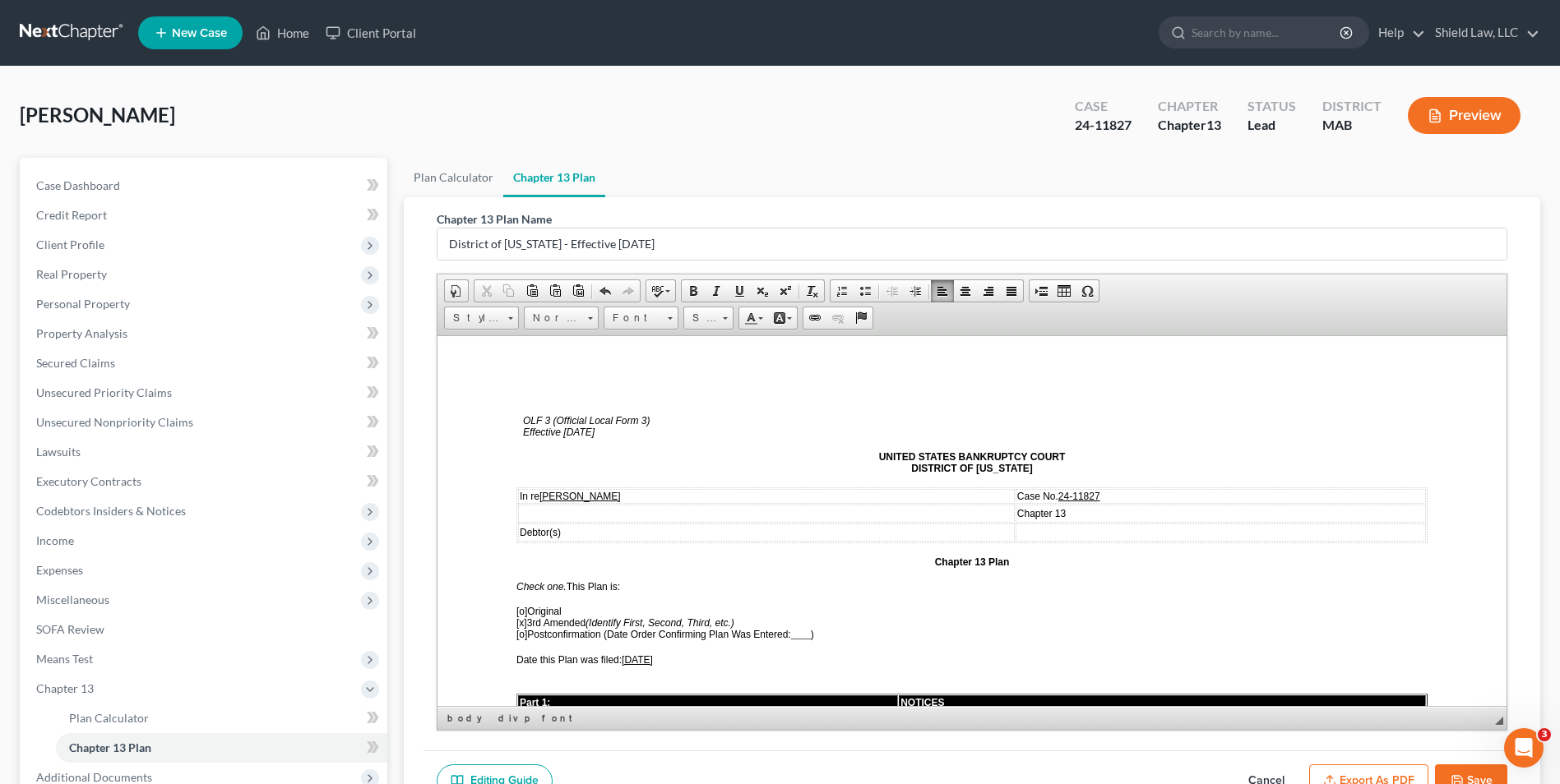
click at [1392, 777] on button "Export as PDF" at bounding box center [1369, 782] width 120 height 35
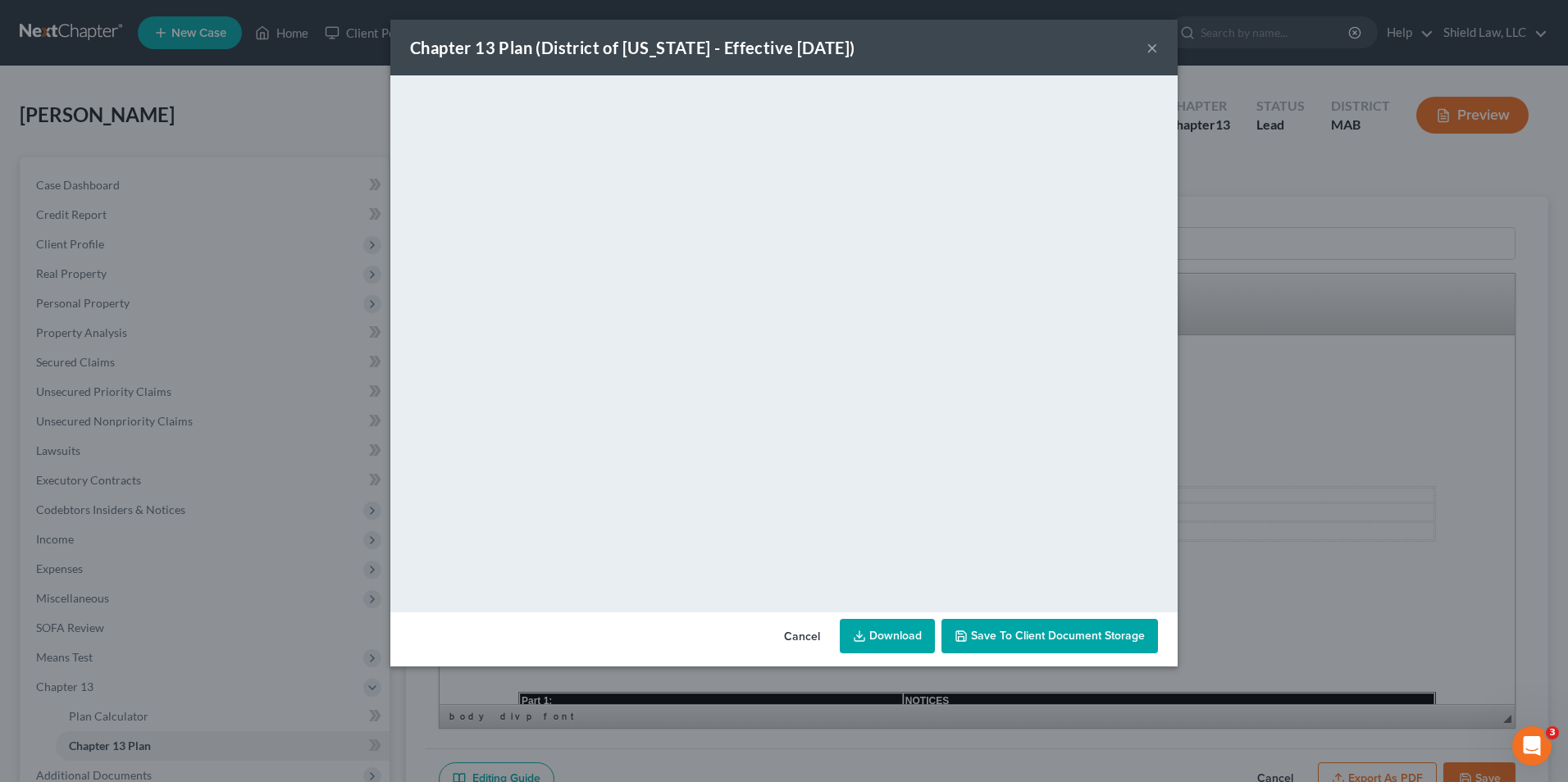
drag, startPoint x: 796, startPoint y: 639, endPoint x: 1014, endPoint y: 660, distance: 219.0
click at [796, 639] on button "Cancel" at bounding box center [802, 637] width 63 height 33
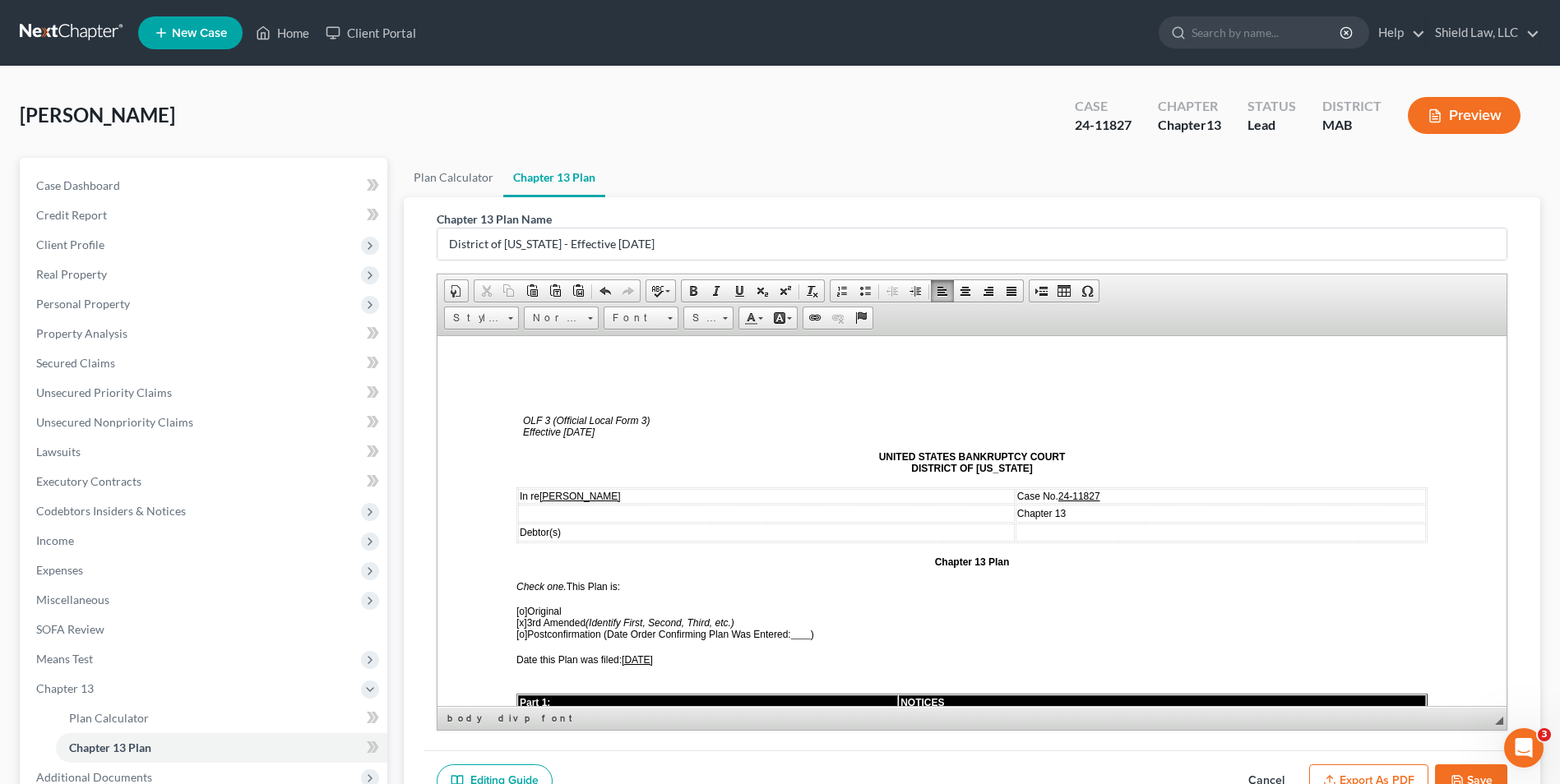
click at [1469, 766] on button "Save" at bounding box center [1471, 782] width 72 height 35
select select "0"
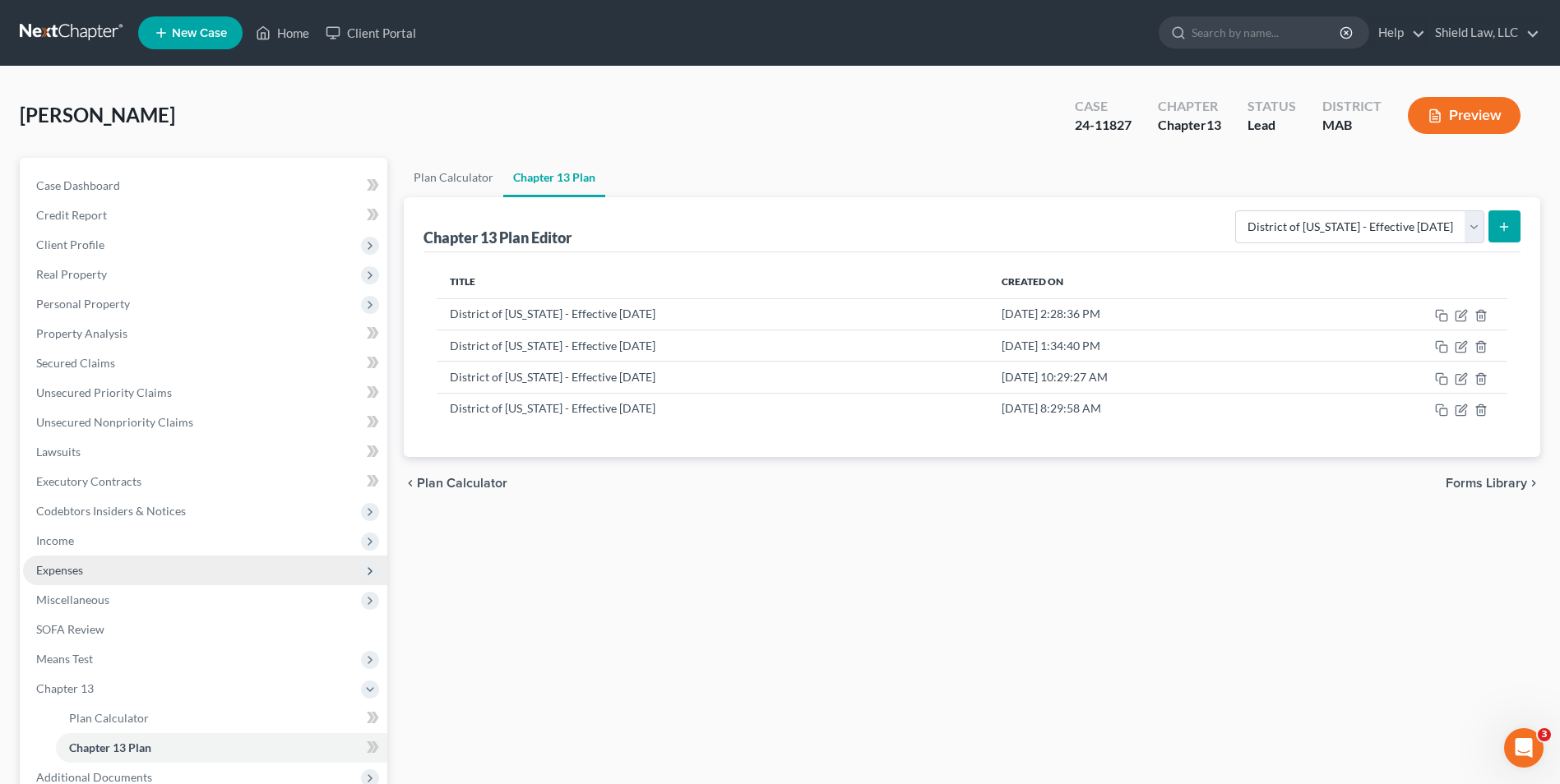
drag, startPoint x: 77, startPoint y: 559, endPoint x: 92, endPoint y: 562, distance: 15.3
click at [77, 559] on span "Expenses" at bounding box center [204, 570] width 364 height 30
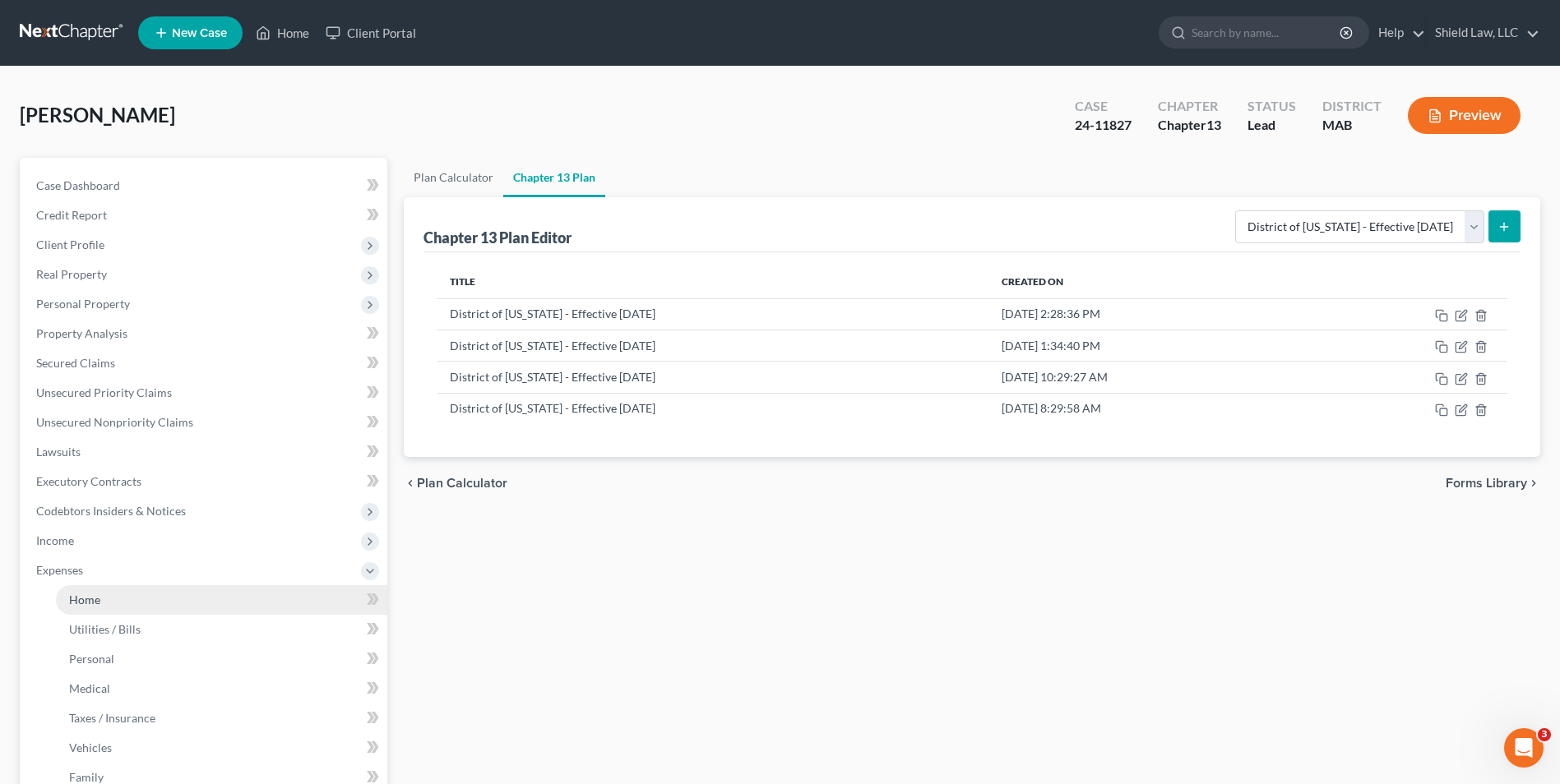
click at [131, 595] on link "Home" at bounding box center [221, 600] width 331 height 30
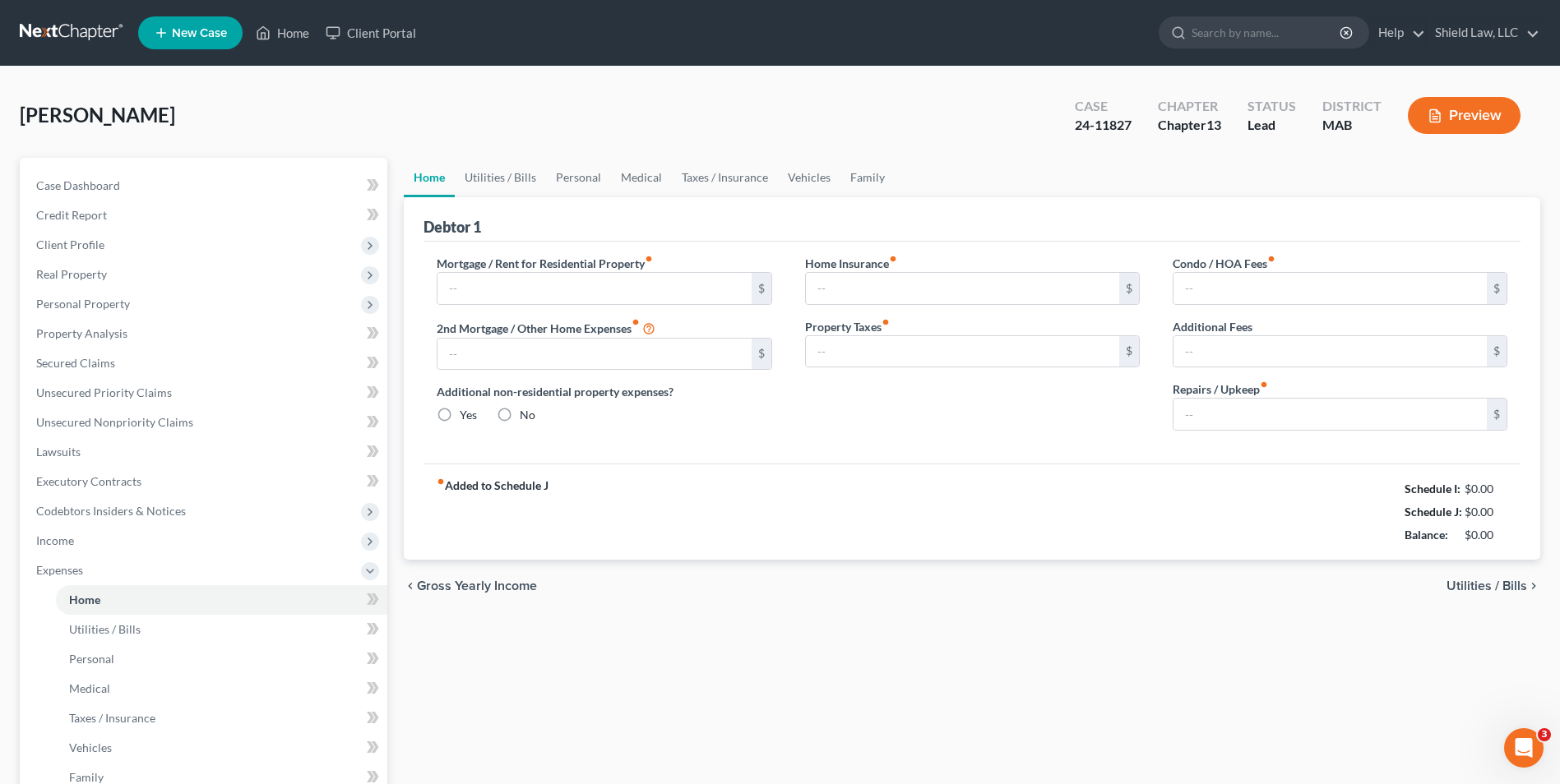
type input "2,166.00"
type input "0.00"
radio input "true"
type input "0.00"
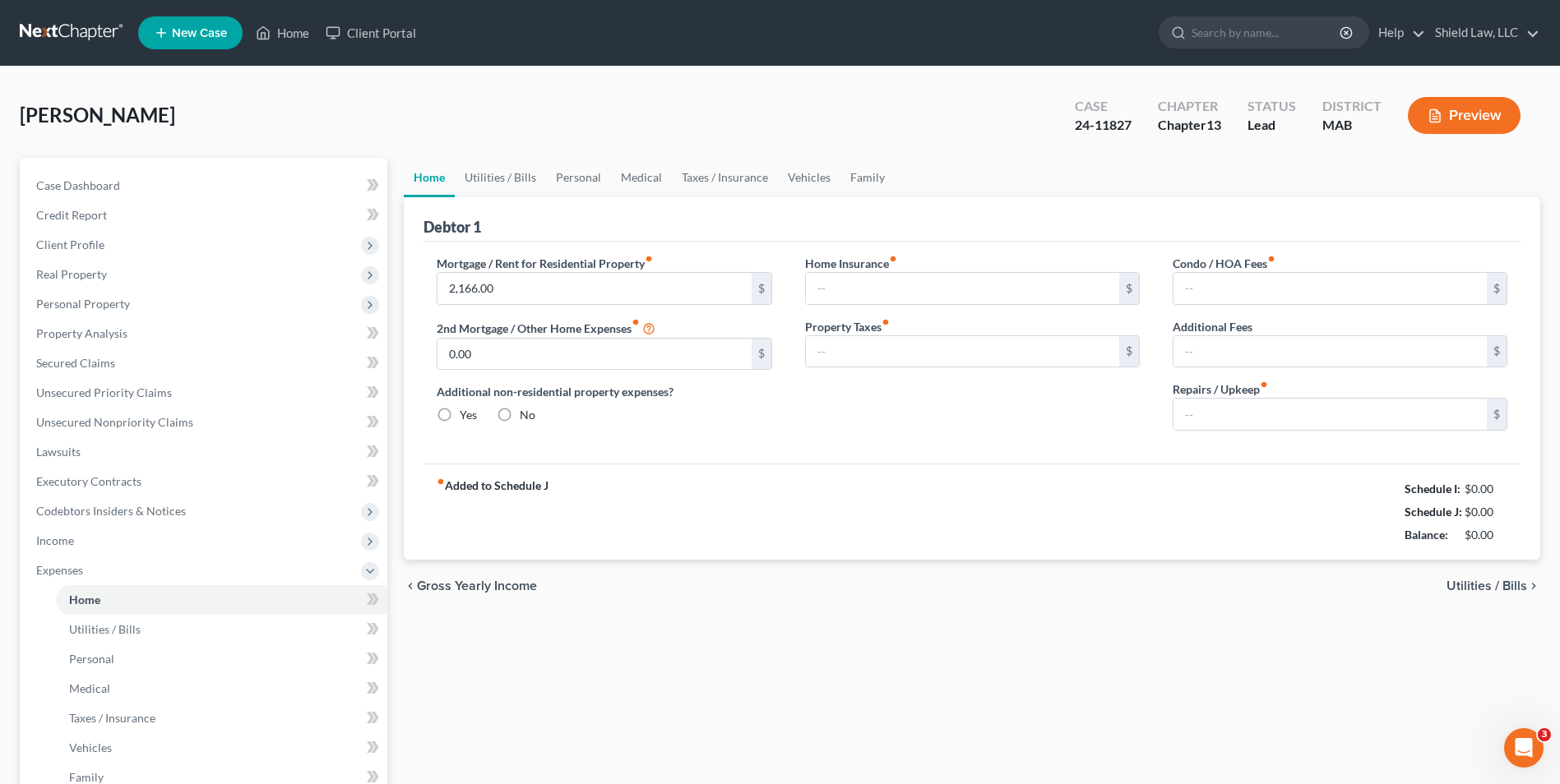
type input "0.00"
click at [1256, 423] on input "100.00" at bounding box center [1330, 415] width 314 height 31
type input "0"
drag, startPoint x: 1155, startPoint y: 419, endPoint x: 1135, endPoint y: 415, distance: 20.4
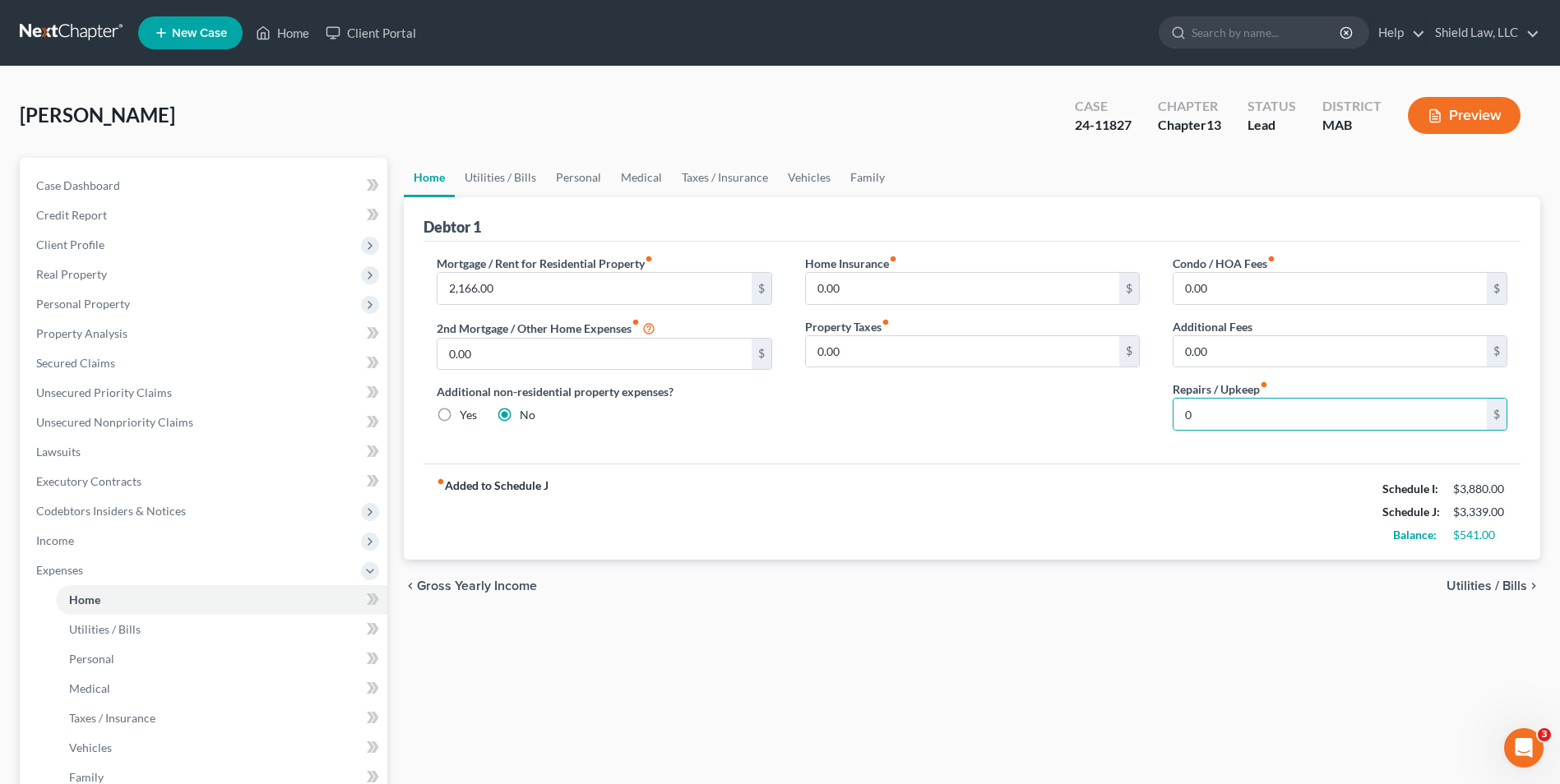
click at [1152, 419] on div "Home Insurance fiber_manual_record 0.00 $ Property Taxes fiber_manual_record 0.…" at bounding box center [972, 349] width 368 height 189
click at [494, 177] on link "Utilities / Bills" at bounding box center [500, 177] width 92 height 39
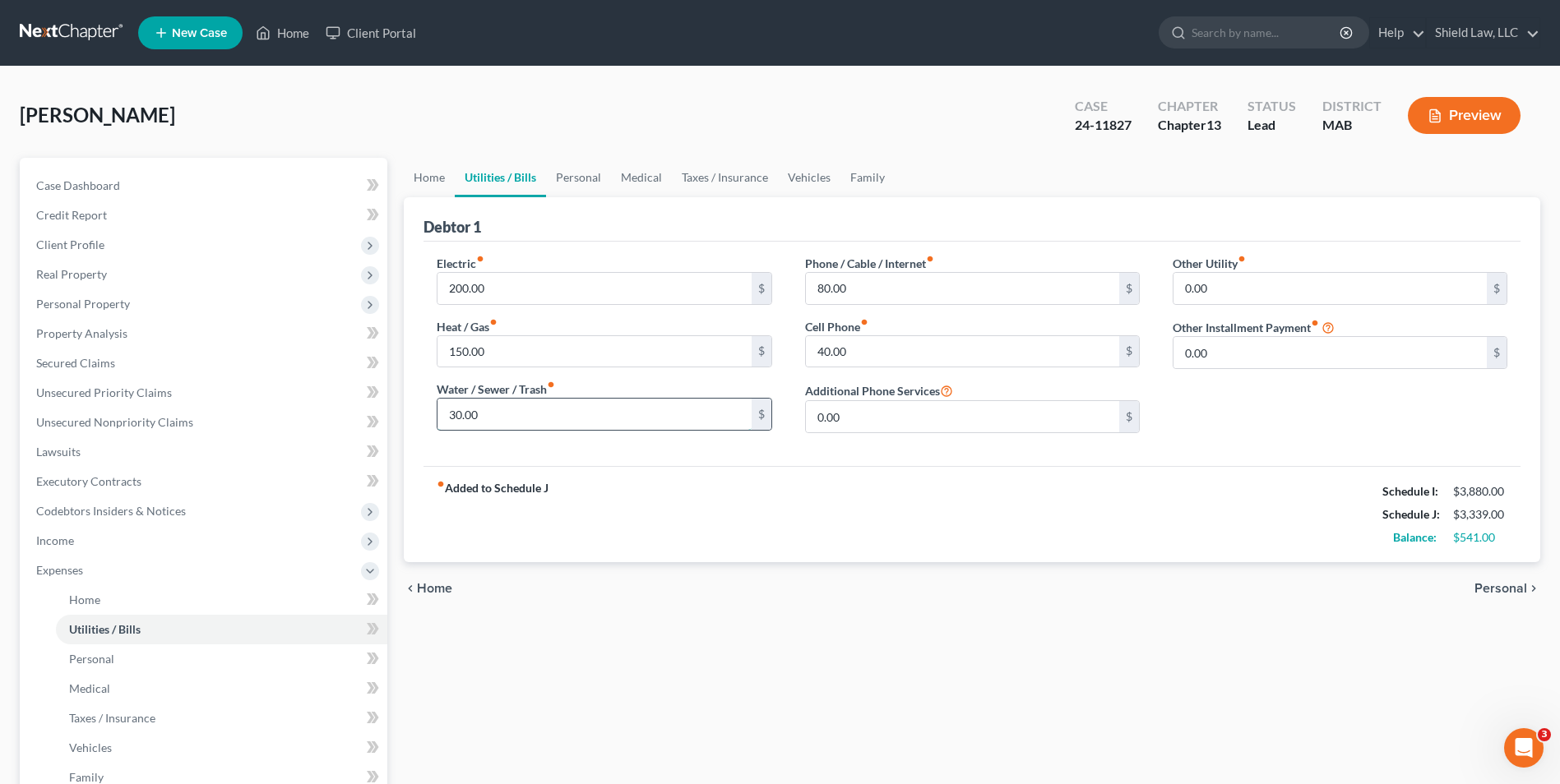
click at [513, 415] on input "30.00" at bounding box center [594, 415] width 314 height 31
type input "20"
click at [837, 526] on div "fiber_manual_record Added to Schedule J Schedule I: $3,880.00 Schedule J: $3,32…" at bounding box center [972, 514] width 1097 height 96
click at [488, 283] on input "200.00" at bounding box center [594, 289] width 314 height 31
type input "175"
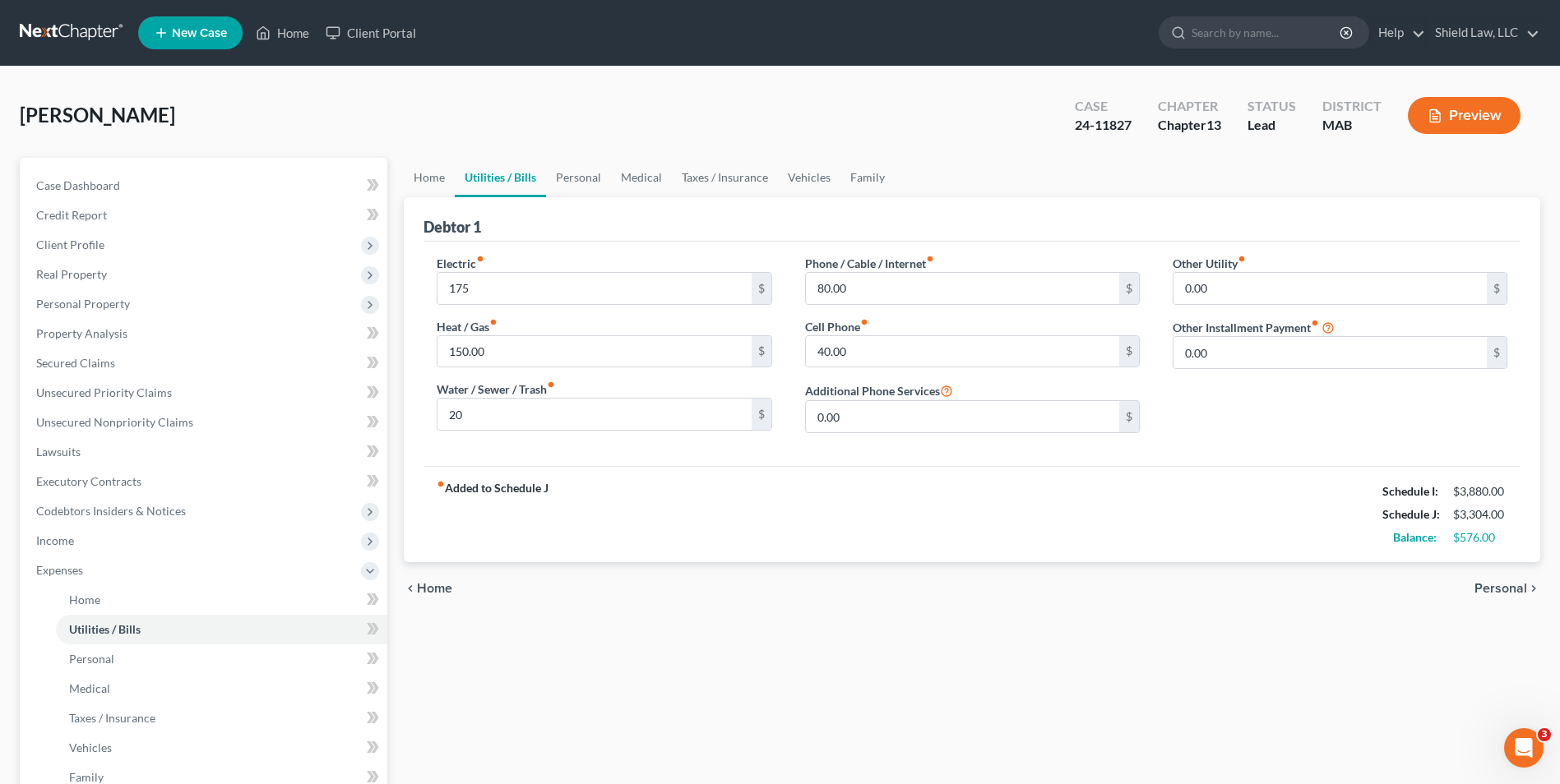
click at [770, 598] on div "chevron_left Home Personal chevron_right" at bounding box center [971, 588] width 1136 height 52
click at [859, 358] on input "40.00" at bounding box center [963, 352] width 314 height 31
type input "52"
click at [956, 532] on div "fiber_manual_record Added to Schedule J Schedule I: $3,880.00 Schedule J: $3,31…" at bounding box center [972, 514] width 1097 height 96
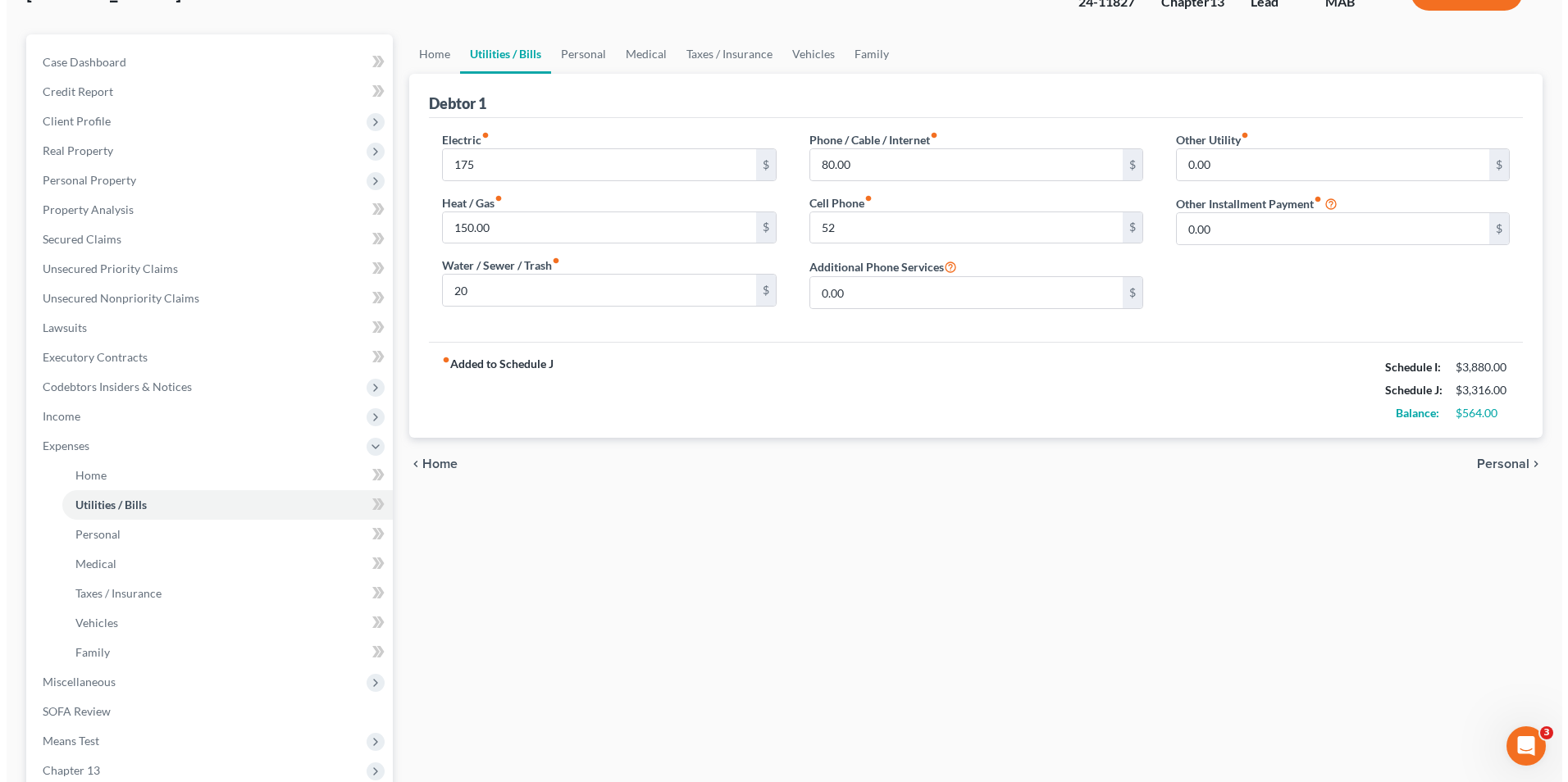
scroll to position [326, 0]
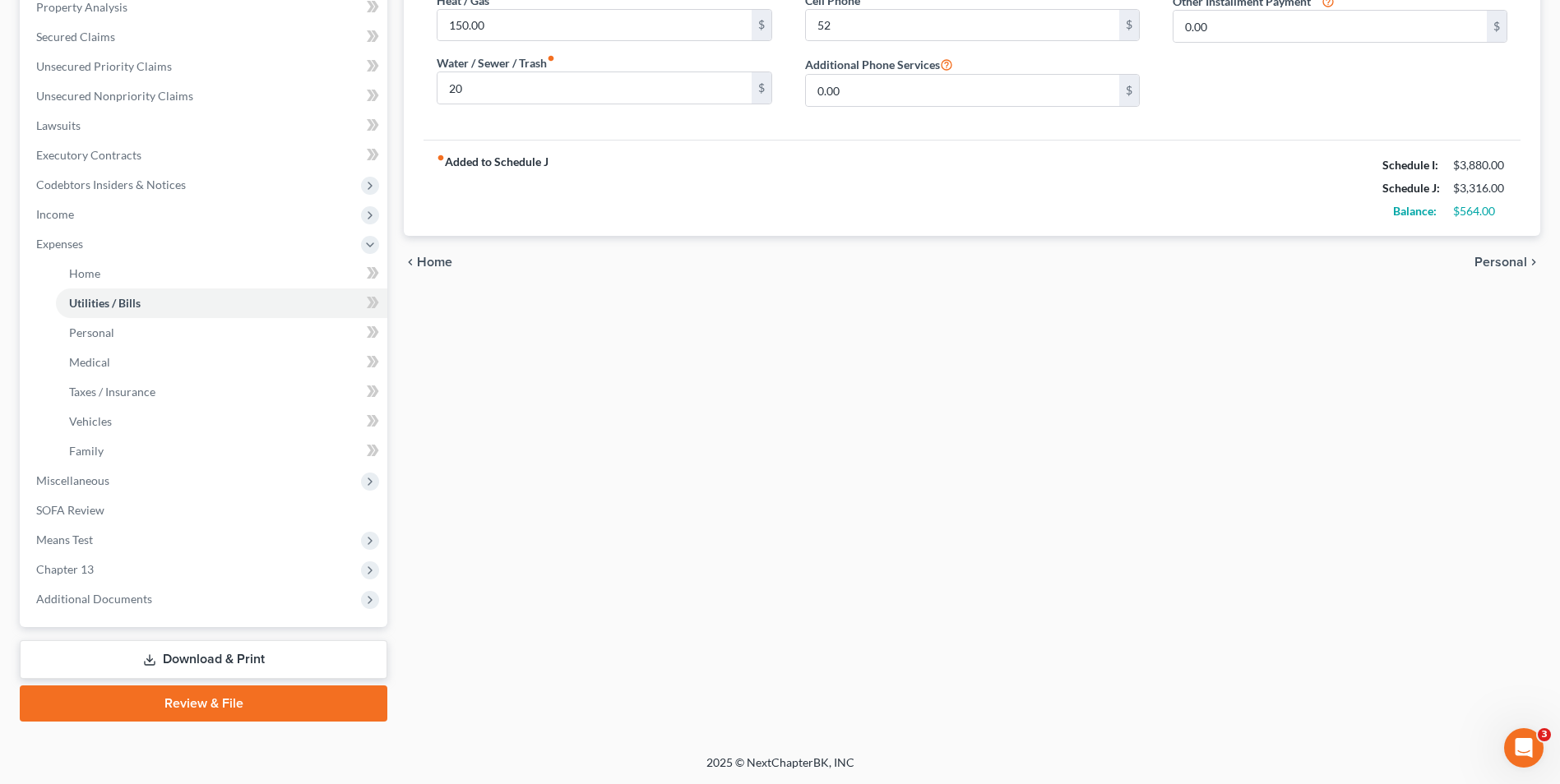
click at [231, 649] on link "Download & Print" at bounding box center [204, 659] width 368 height 38
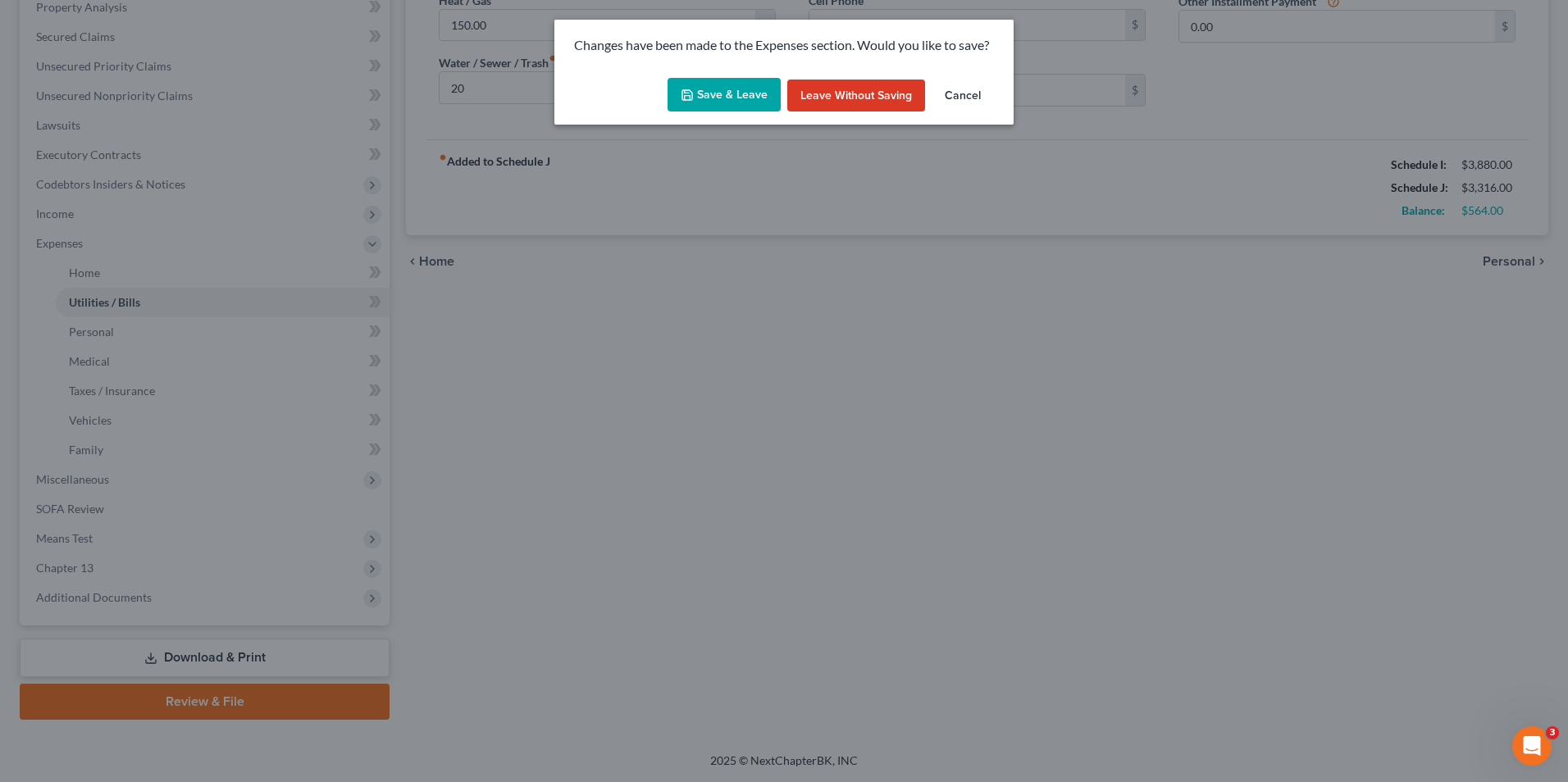
click at [682, 91] on button "Save & Leave" at bounding box center [724, 95] width 113 height 35
type input "175.00"
type input "20.00"
type input "52.00"
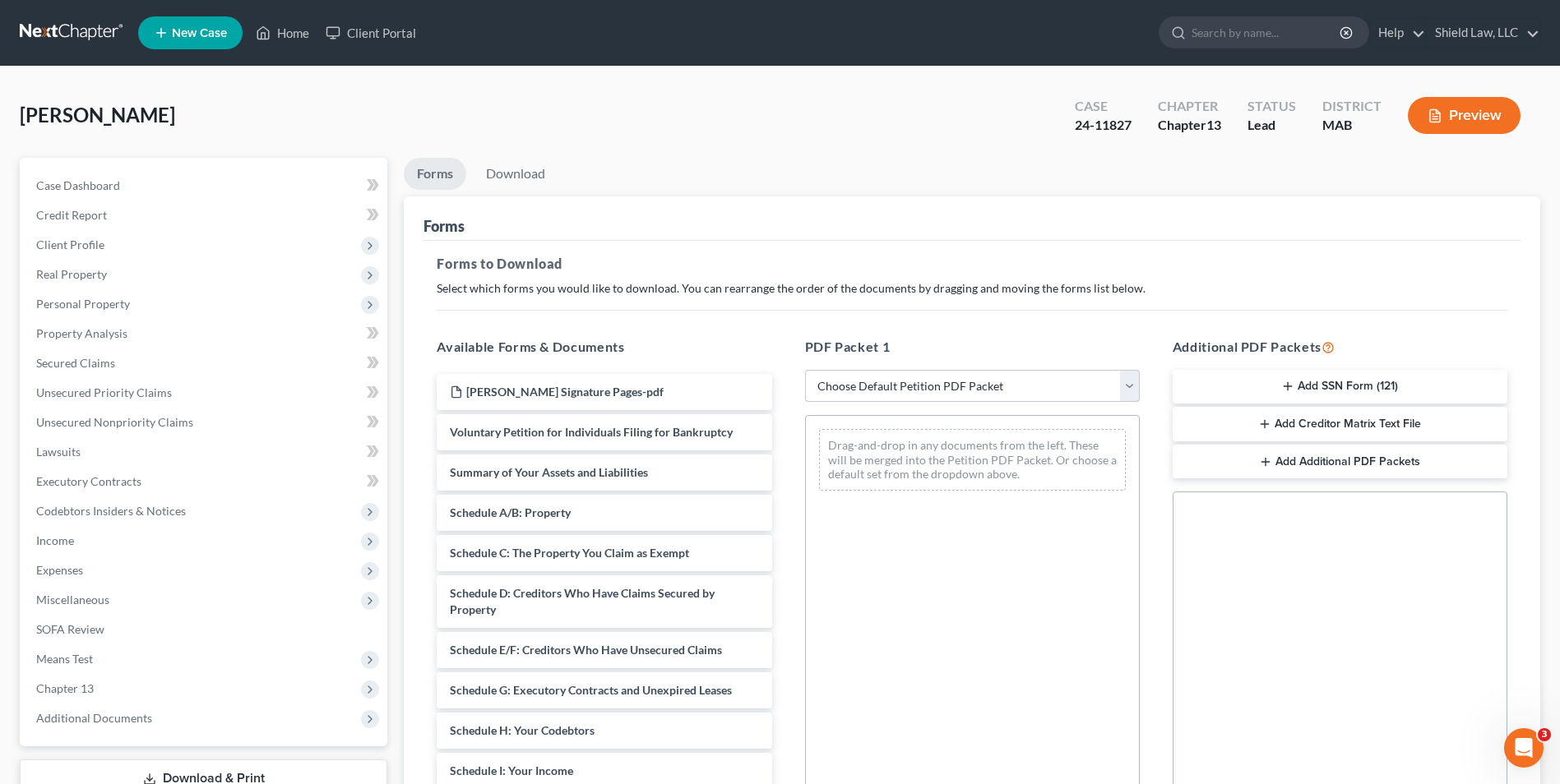
drag, startPoint x: 877, startPoint y: 375, endPoint x: 879, endPoint y: 399, distance: 24.1
click at [877, 374] on select "Choose Default Petition PDF Packet Complete Bankruptcy Petition (all forms and …" at bounding box center [972, 387] width 335 height 33
select select "2"
click at [805, 370] on select "Choose Default Petition PDF Packet Complete Bankruptcy Petition (all forms and …" at bounding box center [972, 387] width 335 height 33
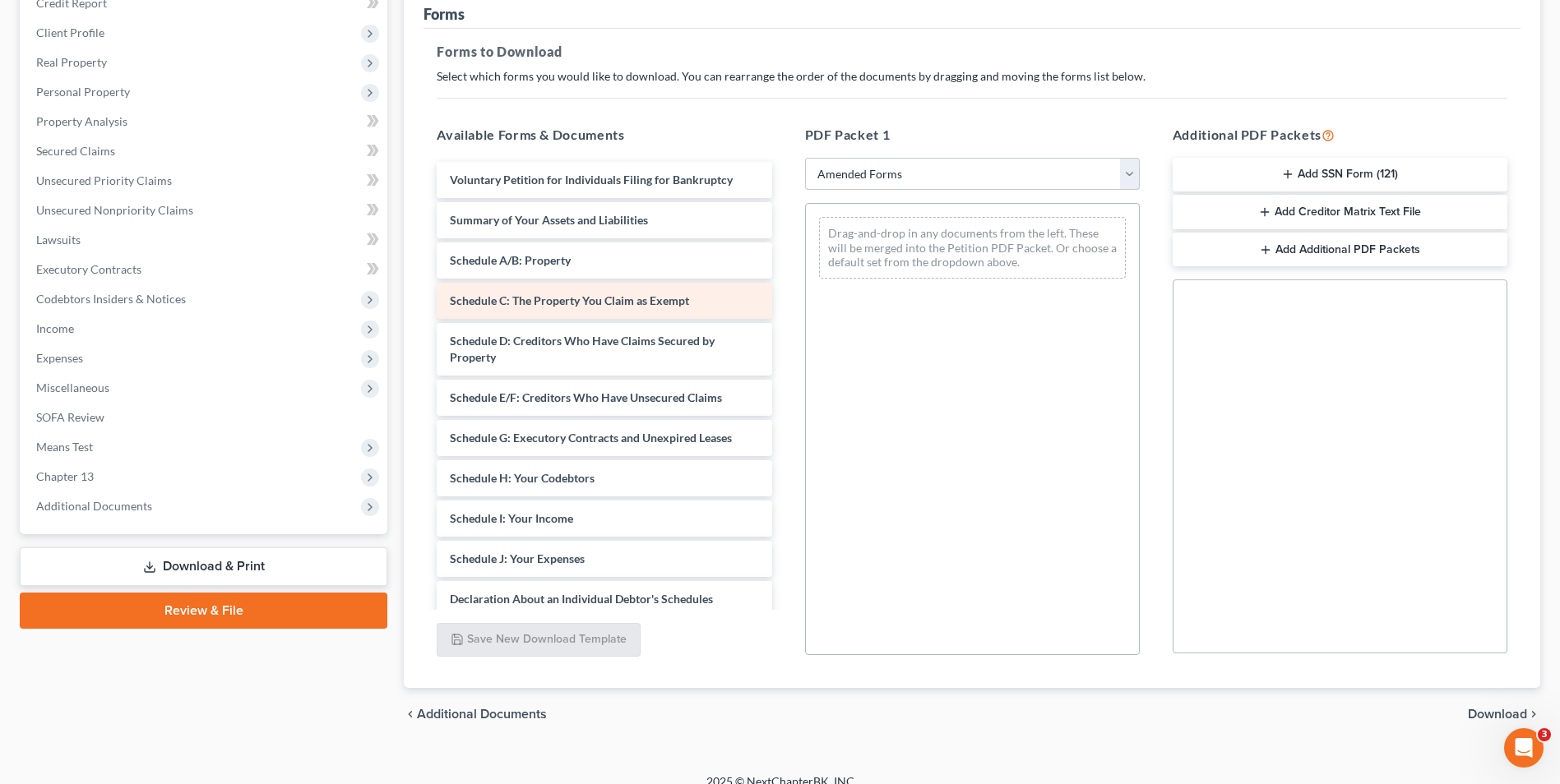
scroll to position [231, 0]
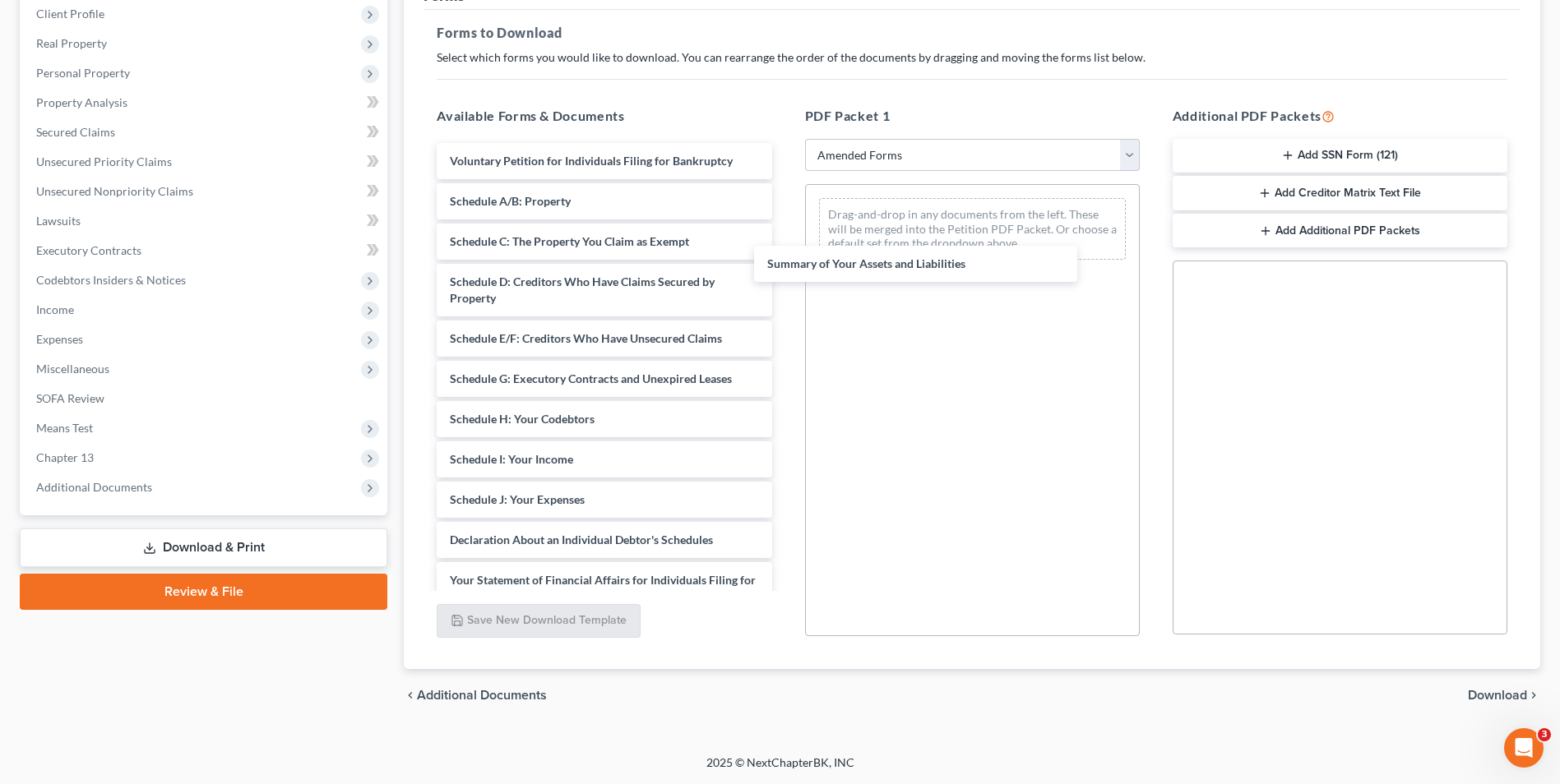
drag, startPoint x: 559, startPoint y: 207, endPoint x: 919, endPoint y: 279, distance: 367.1
click at [784, 279] on div "Summary of Your Assets and Liabilities Voluntary Petition for Individuals Filin…" at bounding box center [604, 488] width 361 height 690
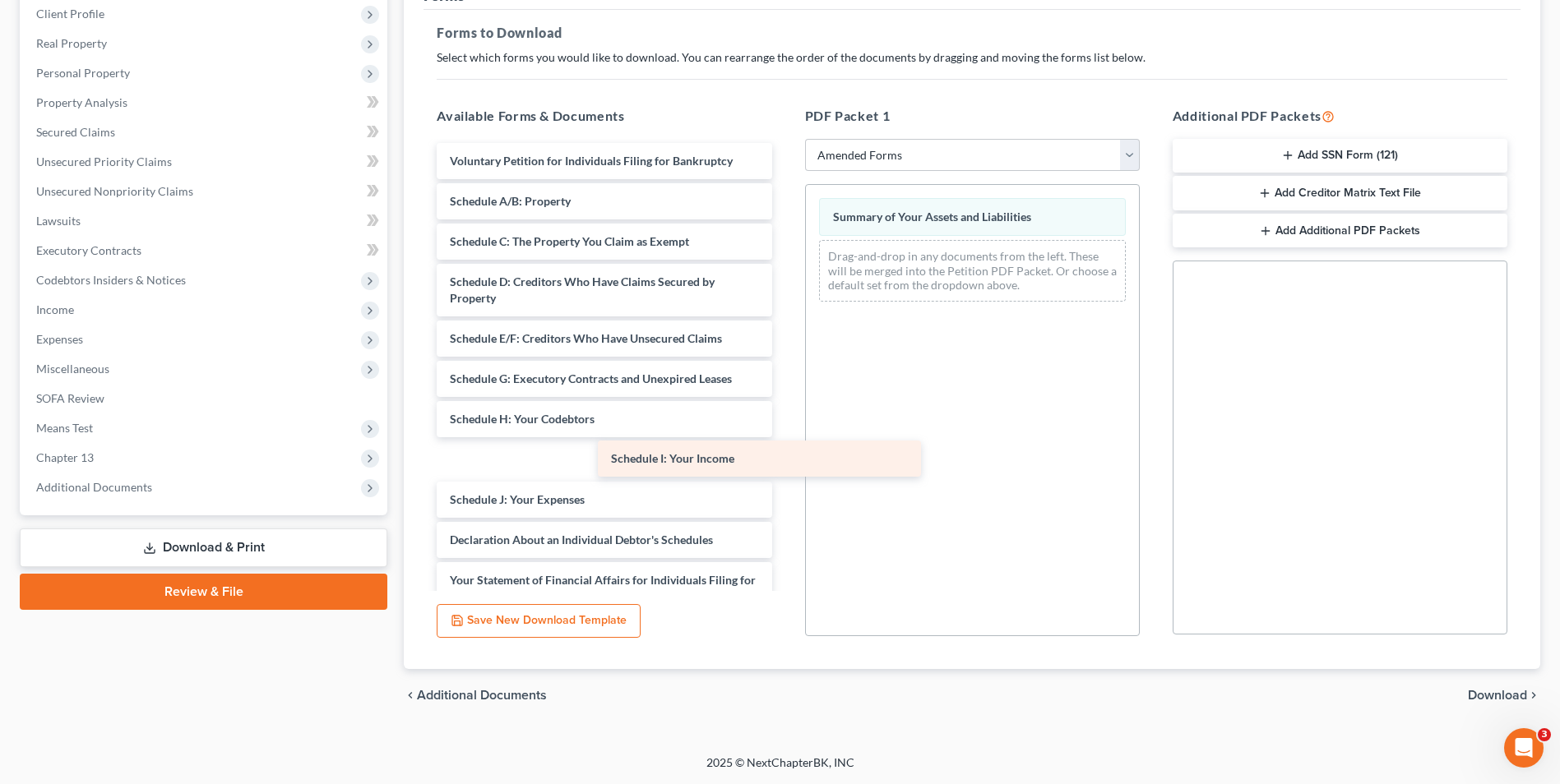
drag, startPoint x: 608, startPoint y: 459, endPoint x: 965, endPoint y: 440, distance: 357.5
click at [784, 440] on div "Schedule I: Your Income Voluntary Petition for Individuals Filing for Bankruptc…" at bounding box center [604, 488] width 361 height 690
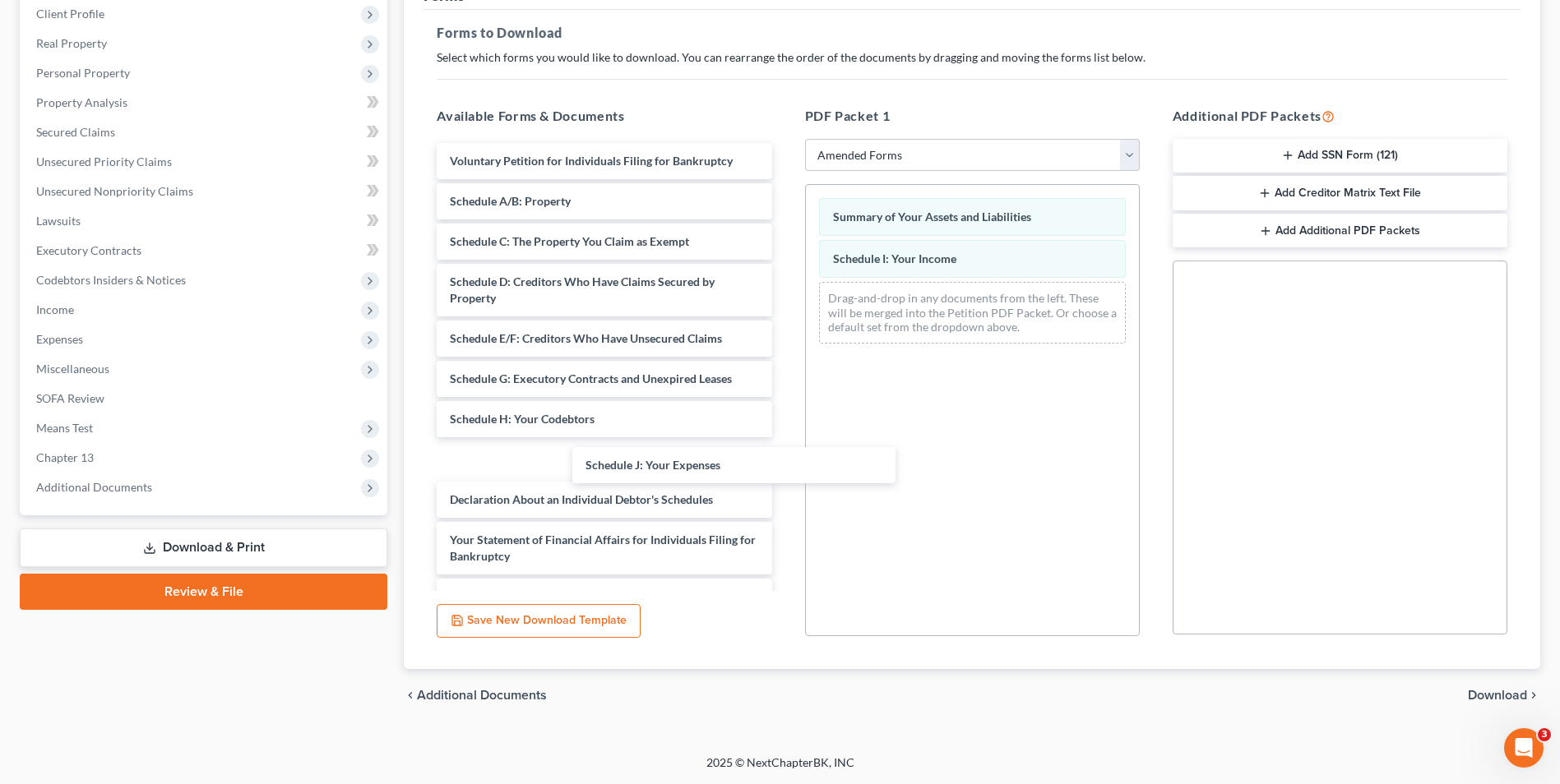
drag, startPoint x: 673, startPoint y: 460, endPoint x: 982, endPoint y: 458, distance: 309.0
click at [784, 457] on div "Schedule J: Your Expenses Voluntary Petition for Individuals Filing for Bankrup…" at bounding box center [604, 468] width 361 height 650
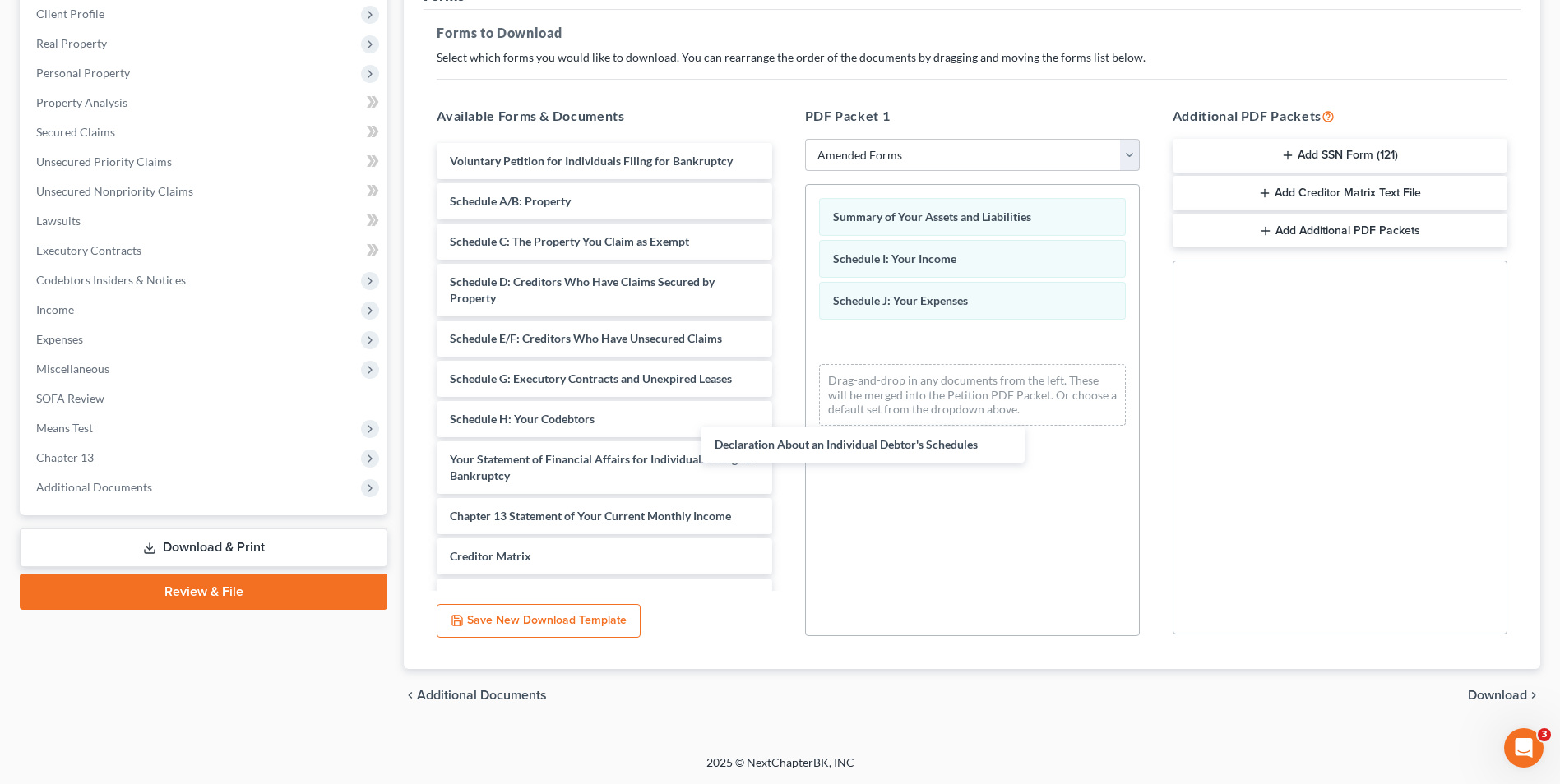
drag, startPoint x: 690, startPoint y: 472, endPoint x: 1026, endPoint y: 471, distance: 336.0
click at [784, 457] on div "Declaration About an Individual Debtor's Schedules Voluntary Petition for Indiv…" at bounding box center [604, 428] width 361 height 569
click at [1469, 696] on span "Download" at bounding box center [1498, 695] width 59 height 13
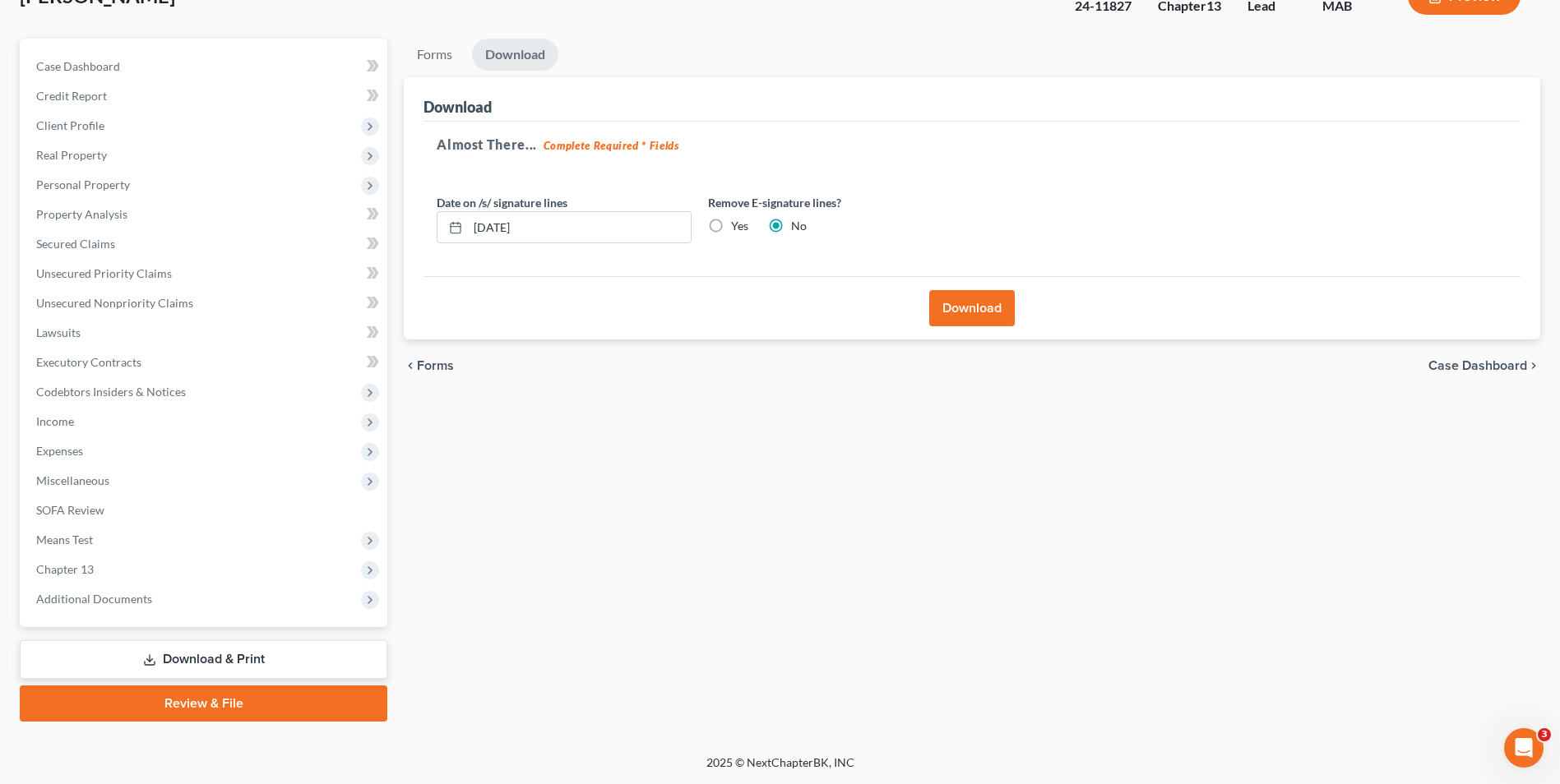
click at [966, 311] on button "Download" at bounding box center [972, 307] width 86 height 36
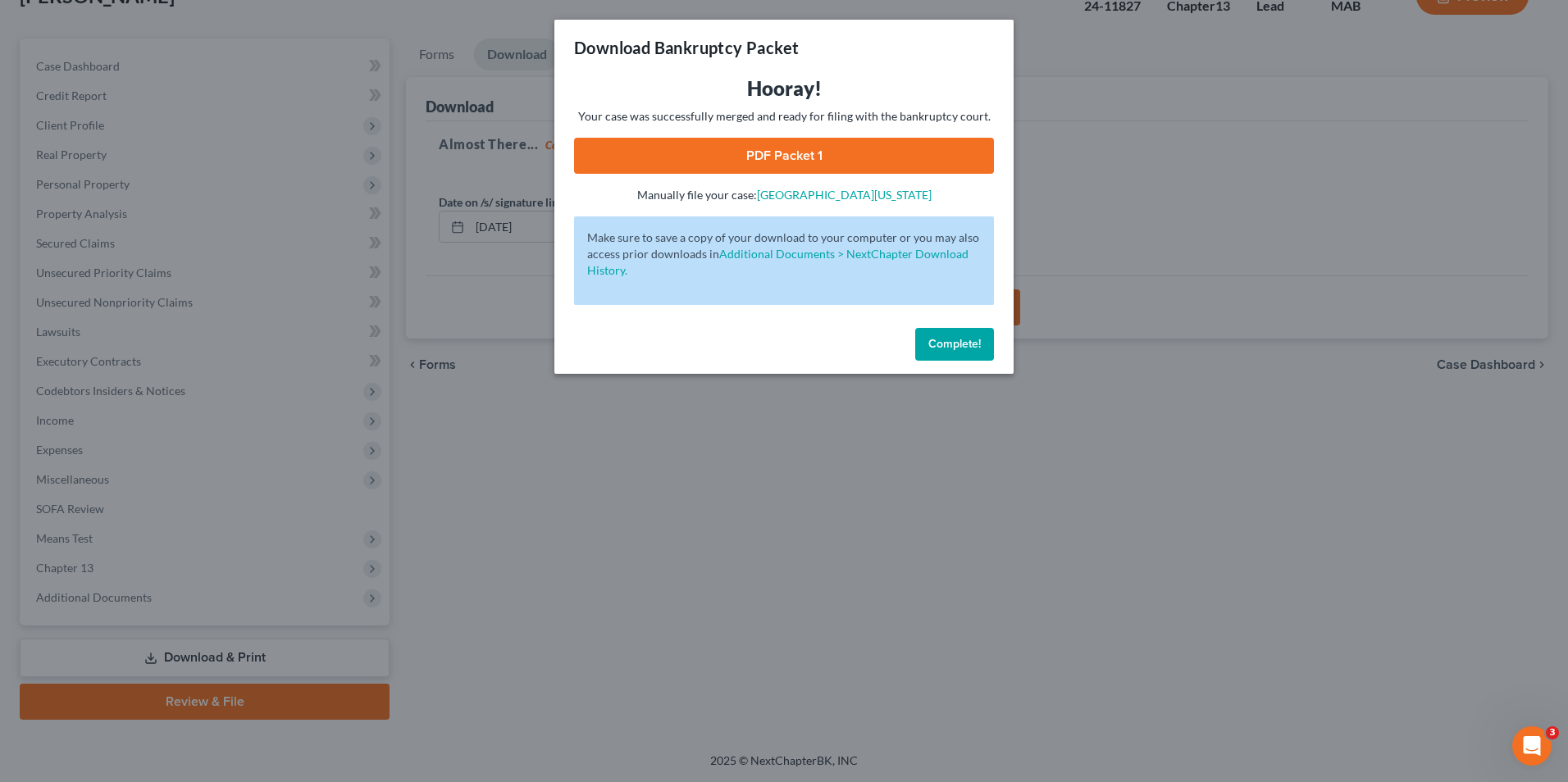
click at [942, 172] on link "PDF Packet 1" at bounding box center [784, 155] width 420 height 36
drag, startPoint x: 980, startPoint y: 350, endPoint x: 915, endPoint y: 337, distance: 66.3
click at [980, 350] on span "Complete!" at bounding box center [955, 344] width 52 height 14
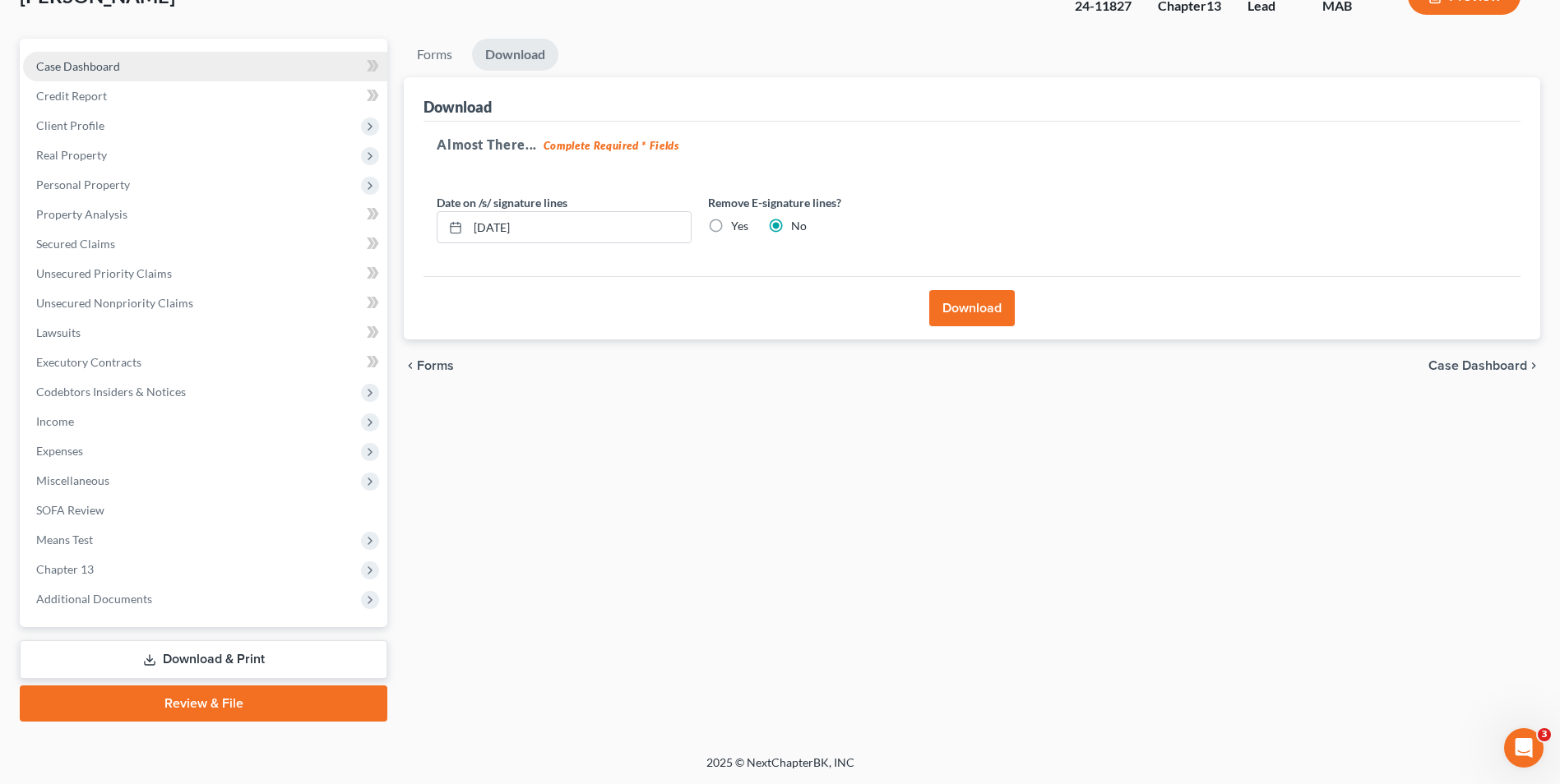
click at [72, 63] on span "Case Dashboard" at bounding box center [78, 66] width 84 height 14
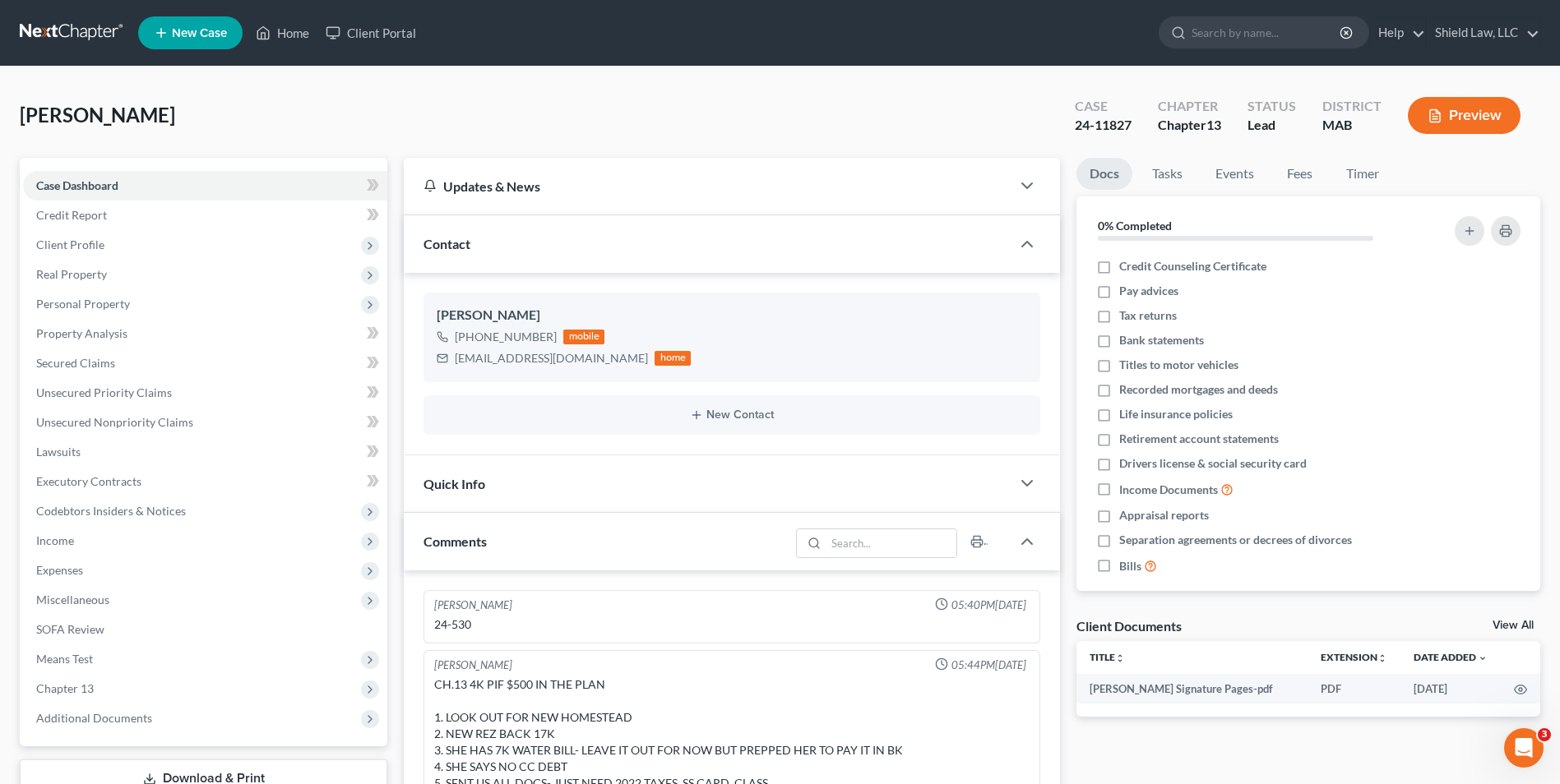
scroll to position [750, 0]
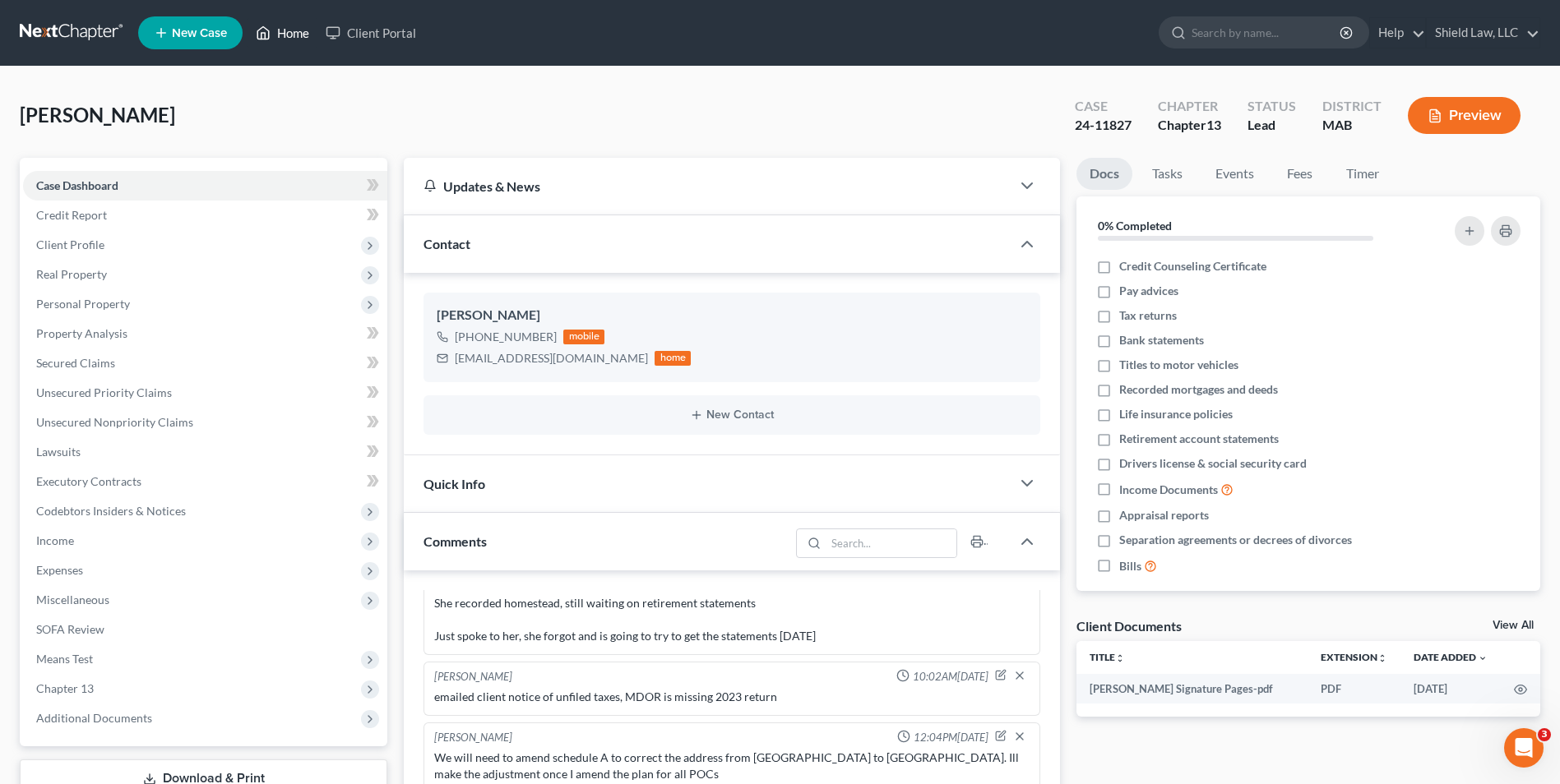
click at [277, 30] on link "Home" at bounding box center [282, 33] width 70 height 30
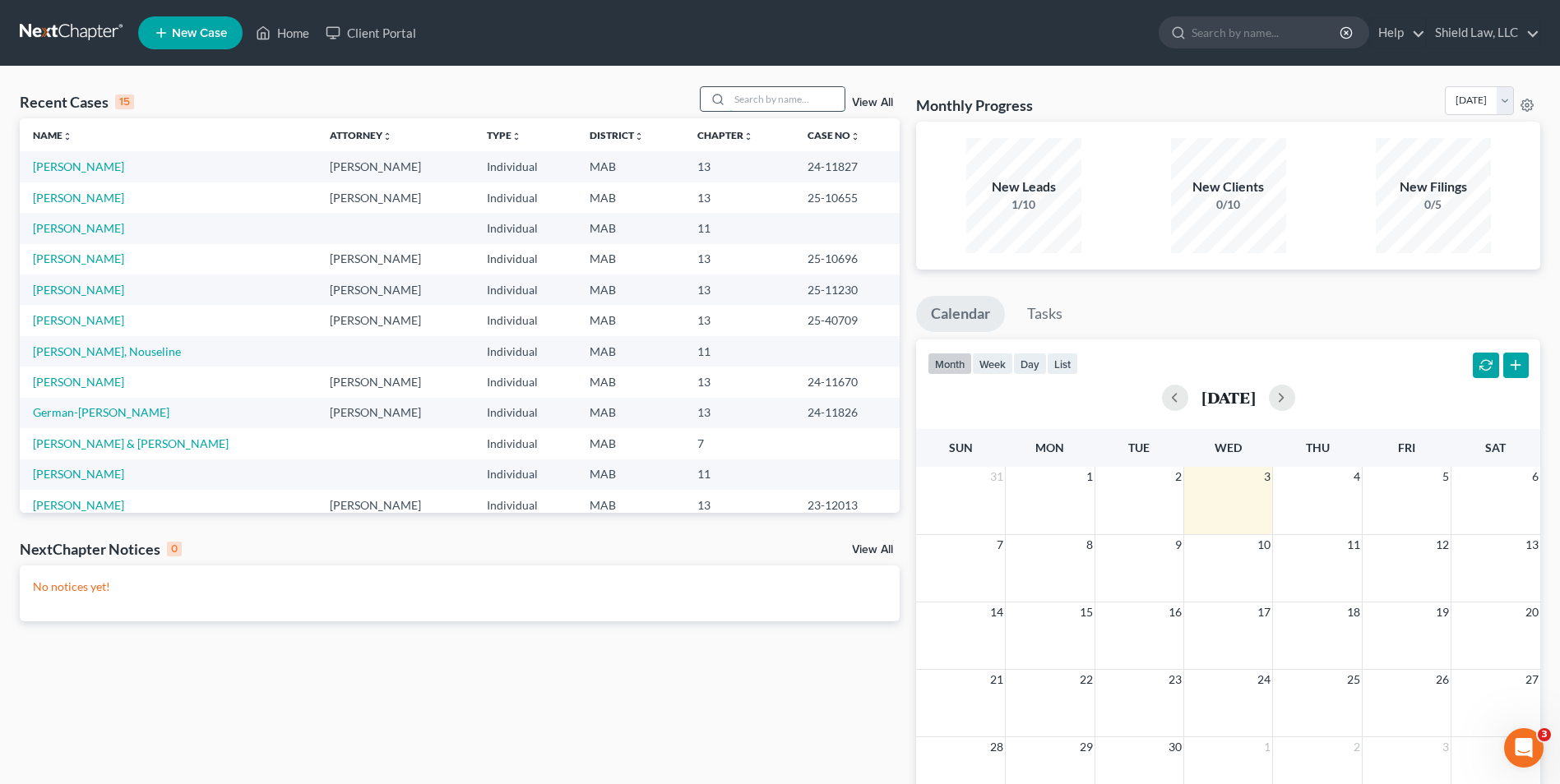
click at [741, 98] on input "search" at bounding box center [787, 99] width 115 height 24
type input "keni"
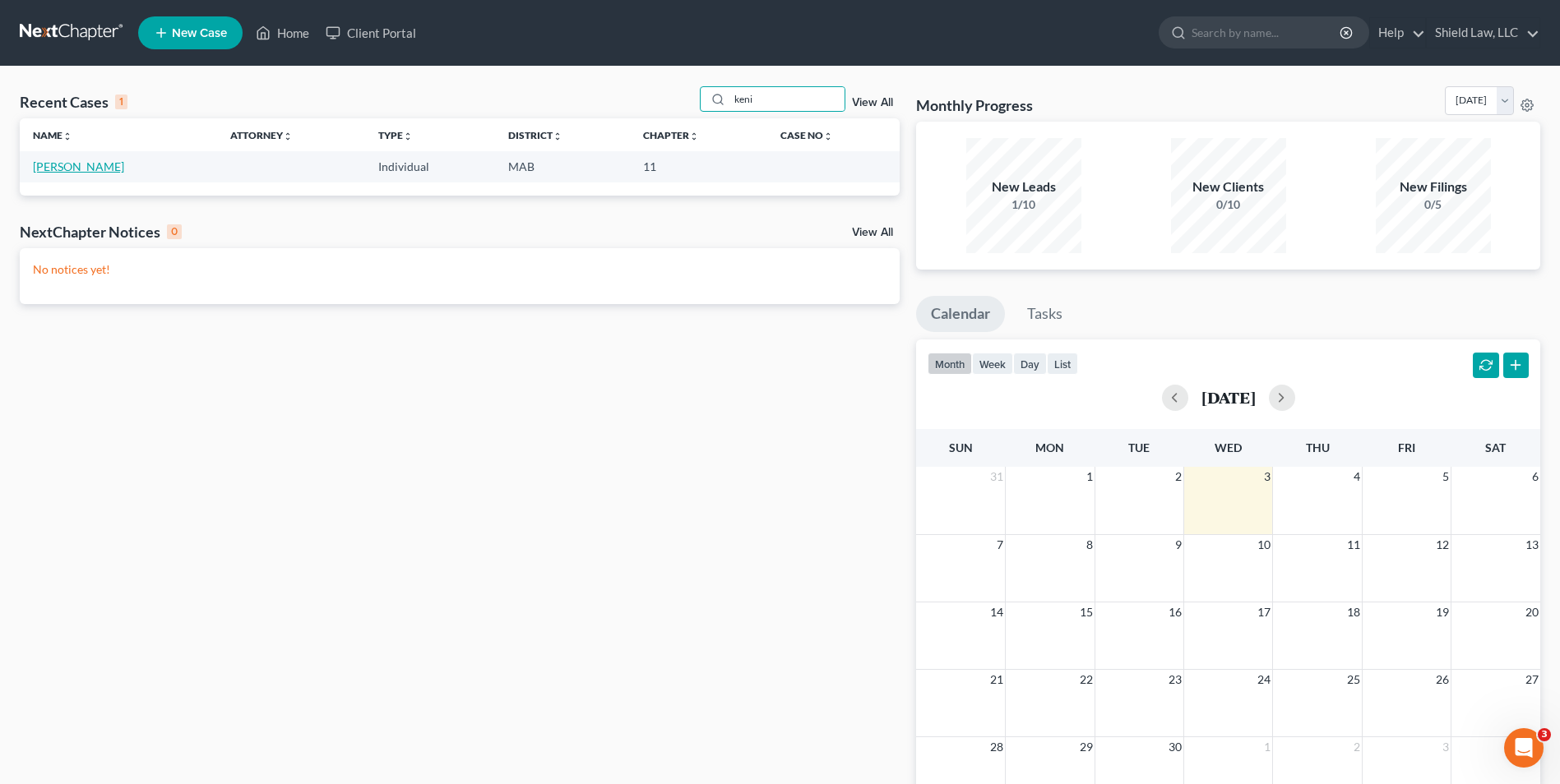
click at [73, 163] on link "[PERSON_NAME]" at bounding box center [79, 167] width 92 height 14
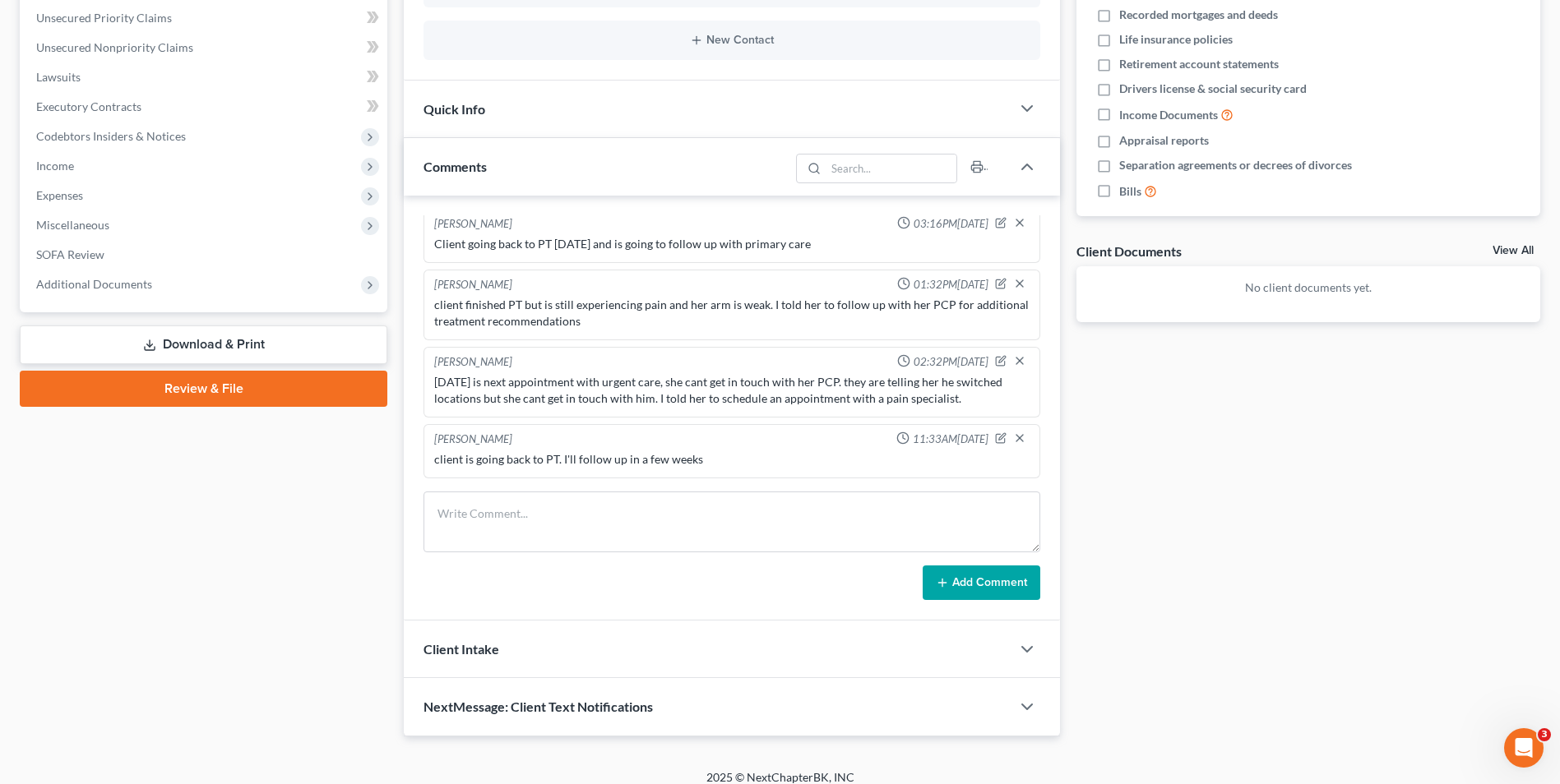
scroll to position [389, 0]
